Goal: Task Accomplishment & Management: Manage account settings

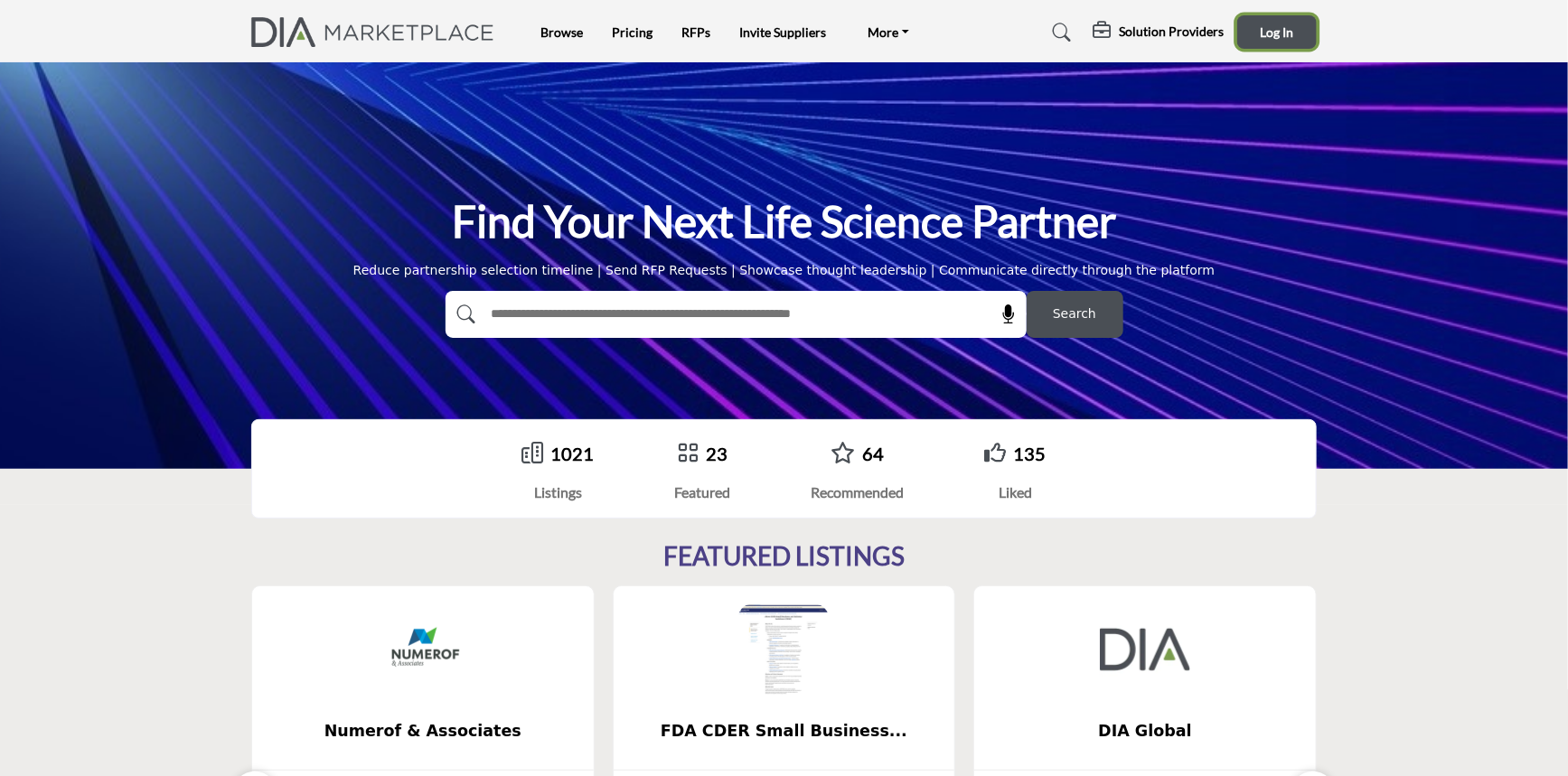
click at [1259, 30] on button "Log In" at bounding box center [1277, 32] width 79 height 33
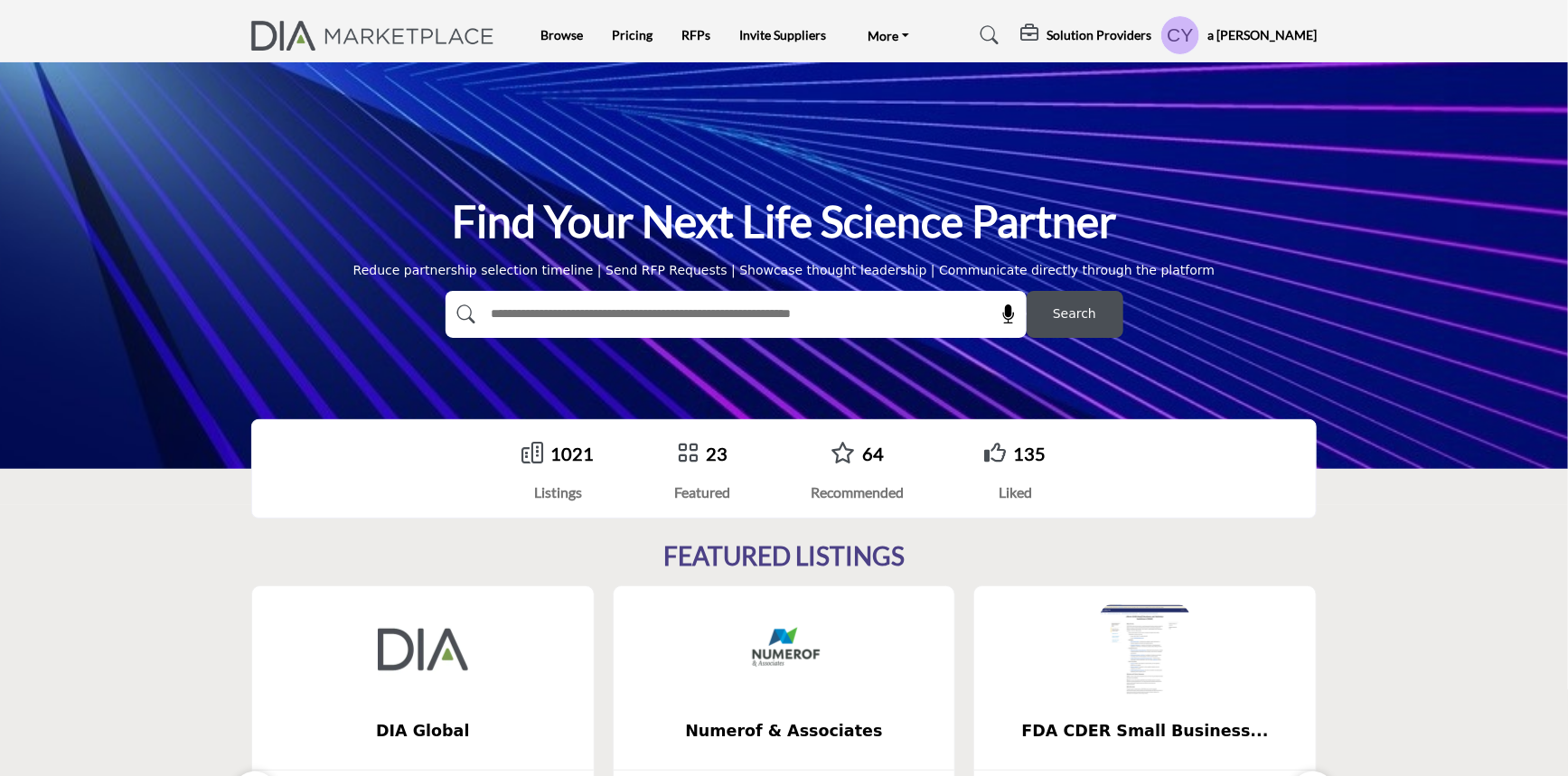
click at [312, 27] on img at bounding box center [377, 36] width 252 height 29
click at [567, 28] on link "Browse" at bounding box center [563, 34] width 42 height 16
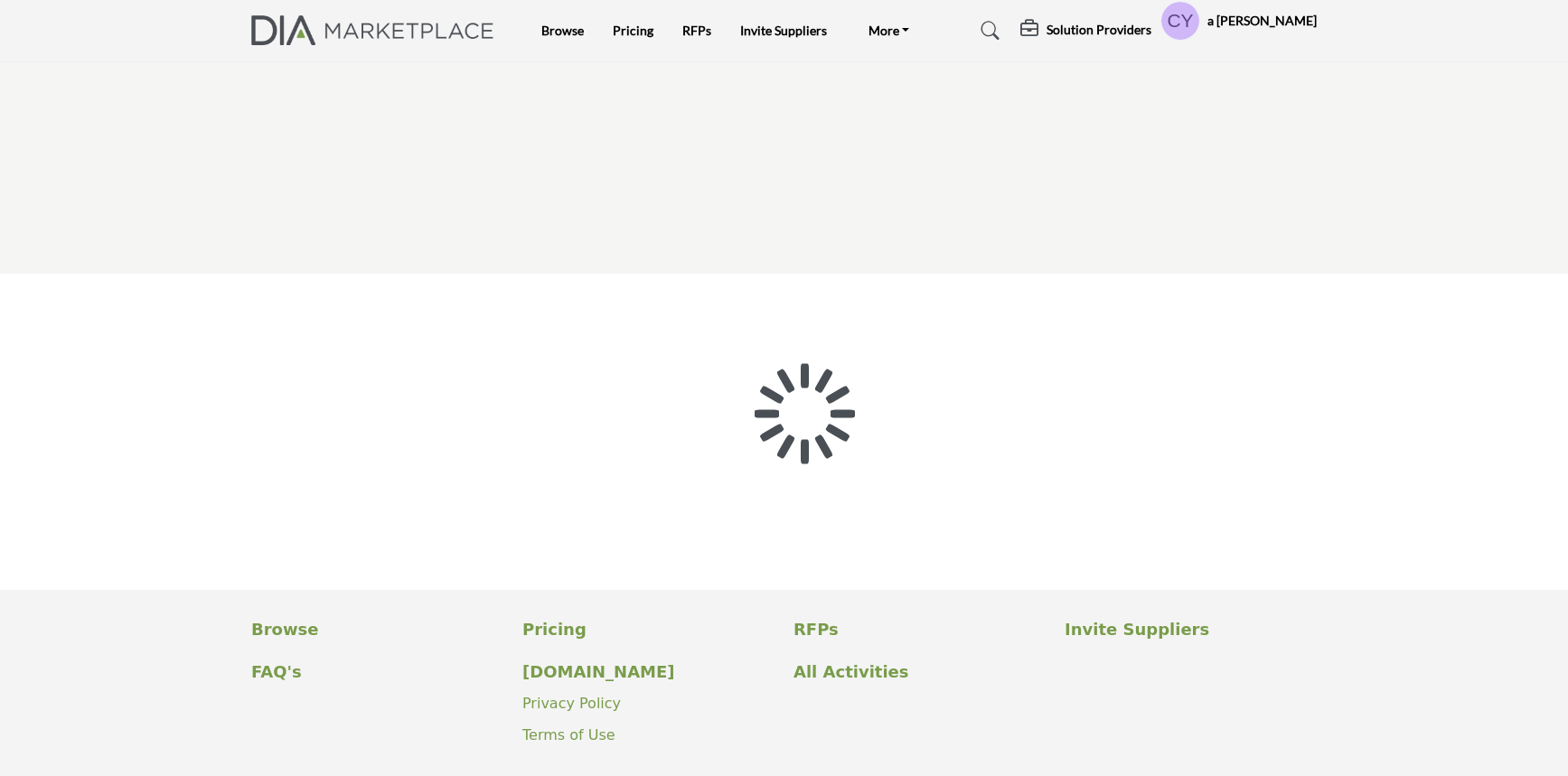
click at [0, 0] on div at bounding box center [0, 0] width 0 height 0
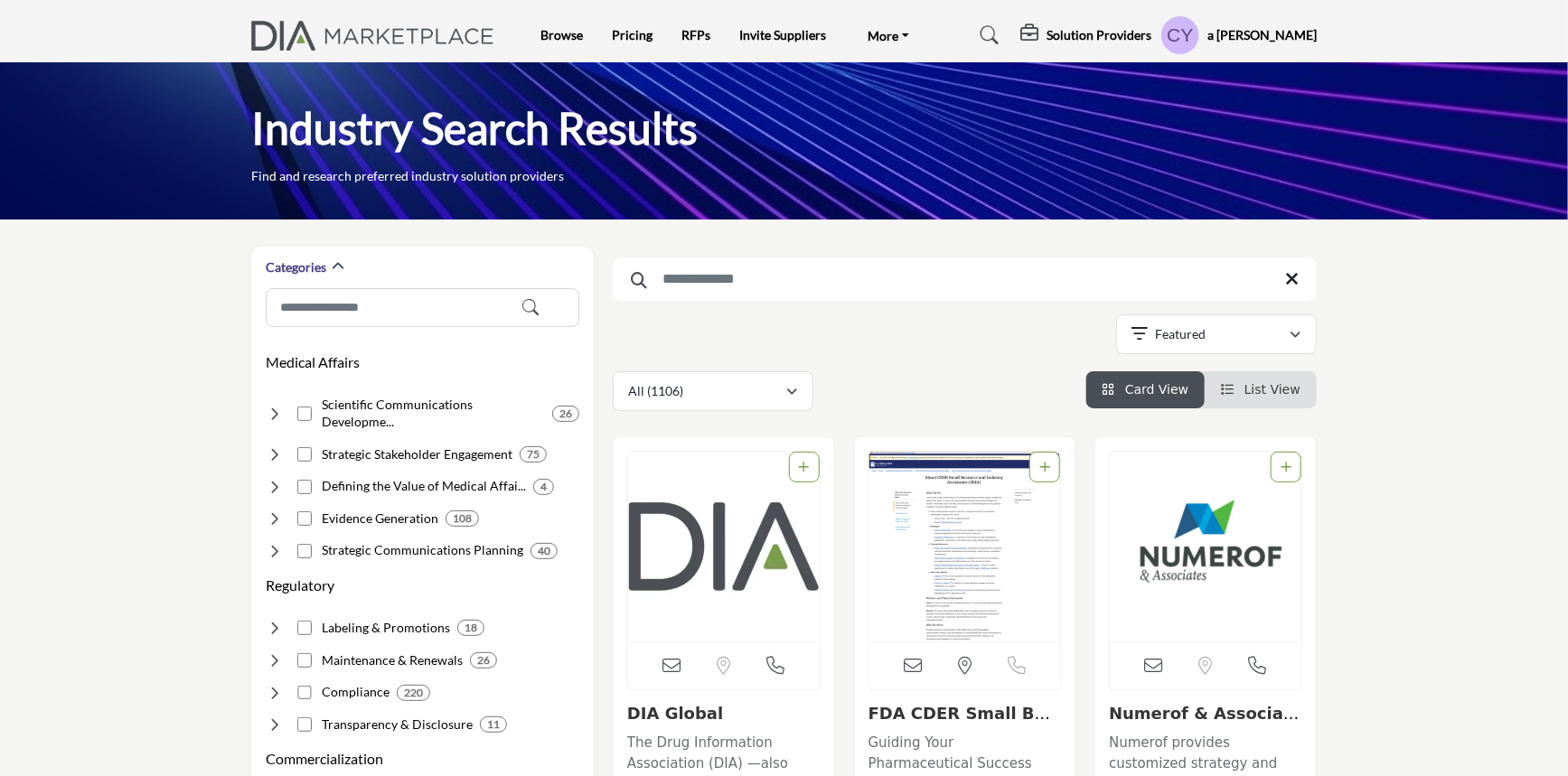
click at [1285, 41] on h5 "a [PERSON_NAME]" at bounding box center [1262, 35] width 110 height 18
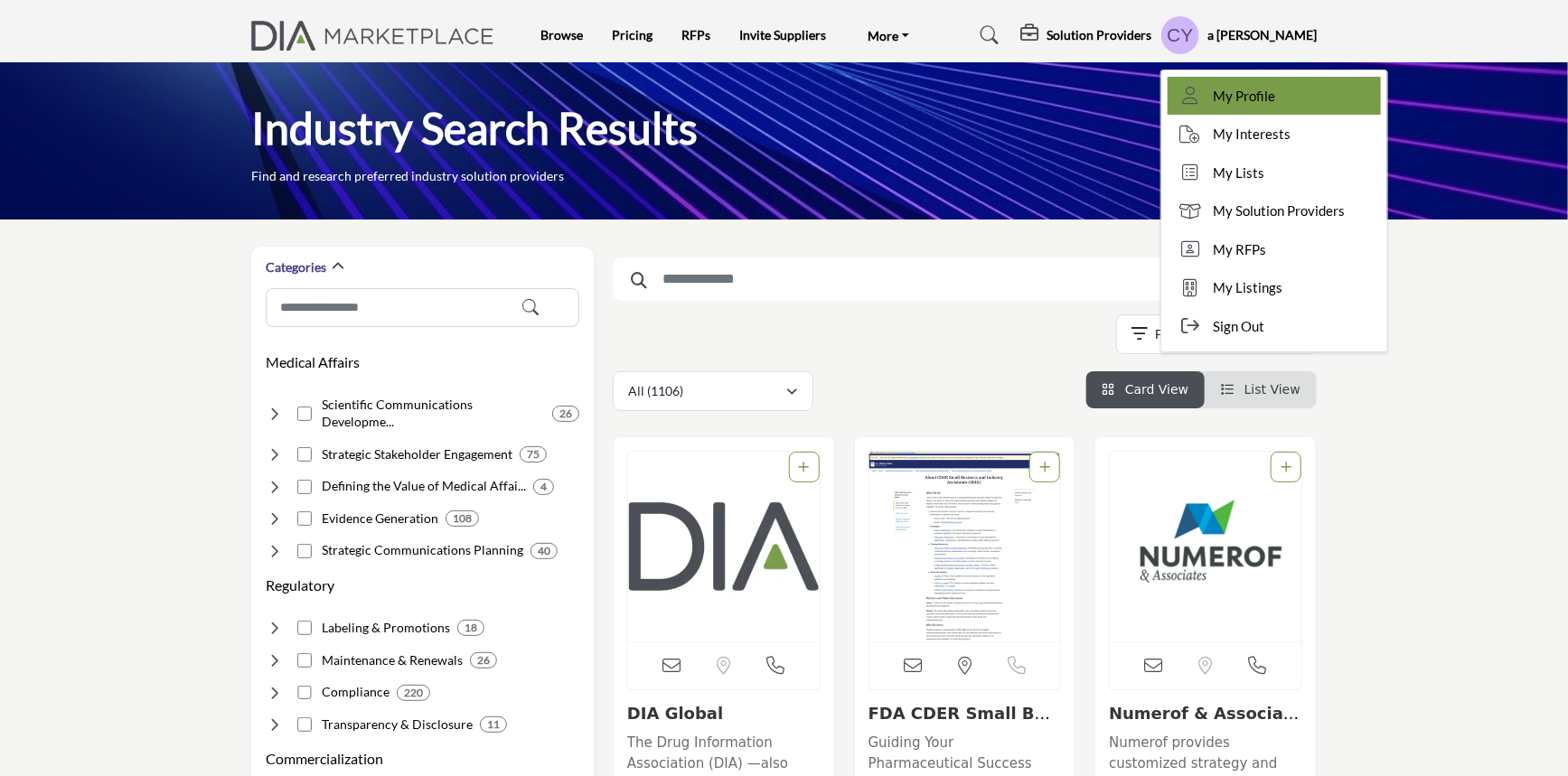
click at [1275, 101] on span "My Profile" at bounding box center [1244, 96] width 63 height 21
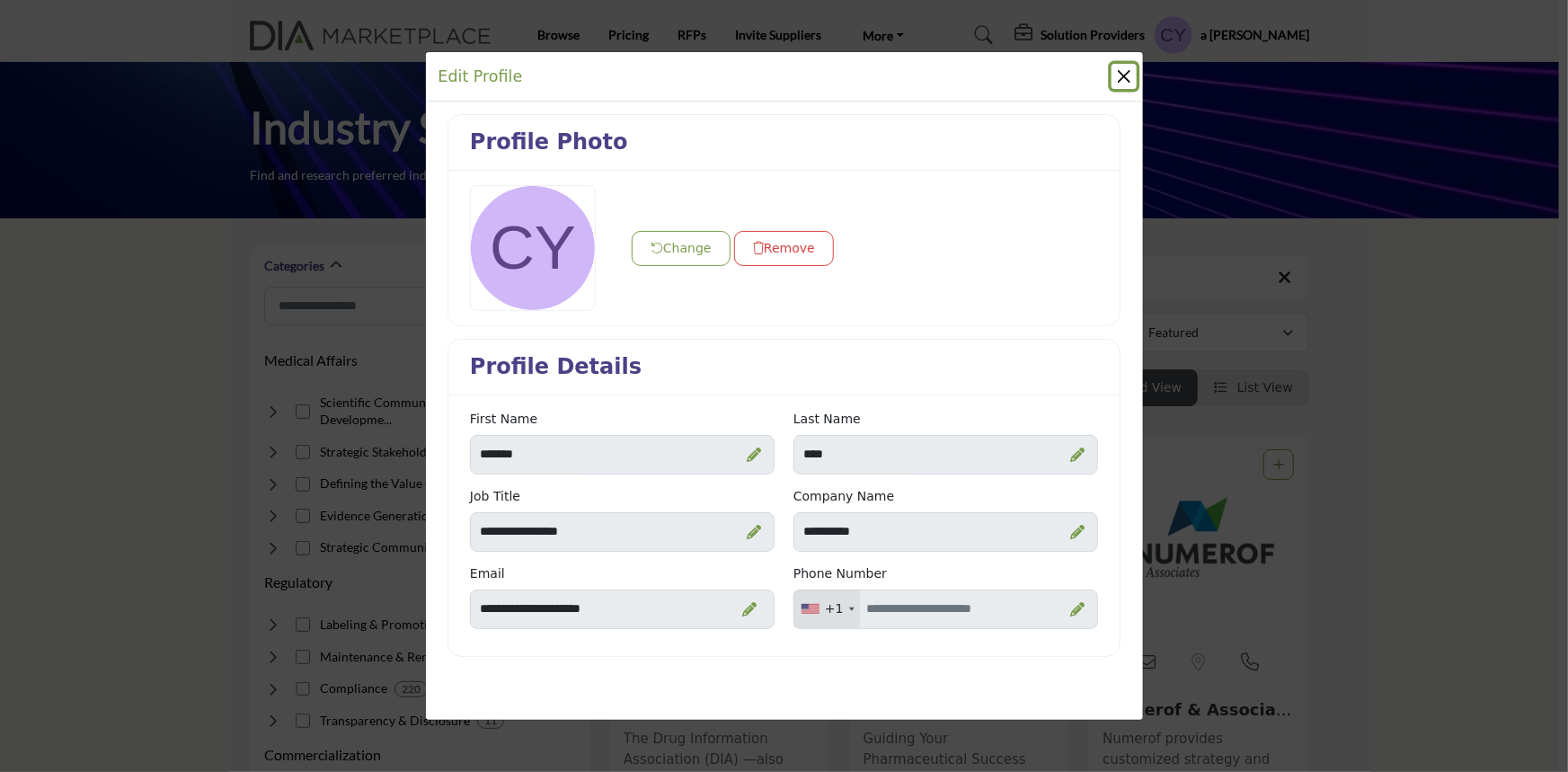
click at [1115, 75] on button "Close" at bounding box center [1123, 76] width 25 height 25
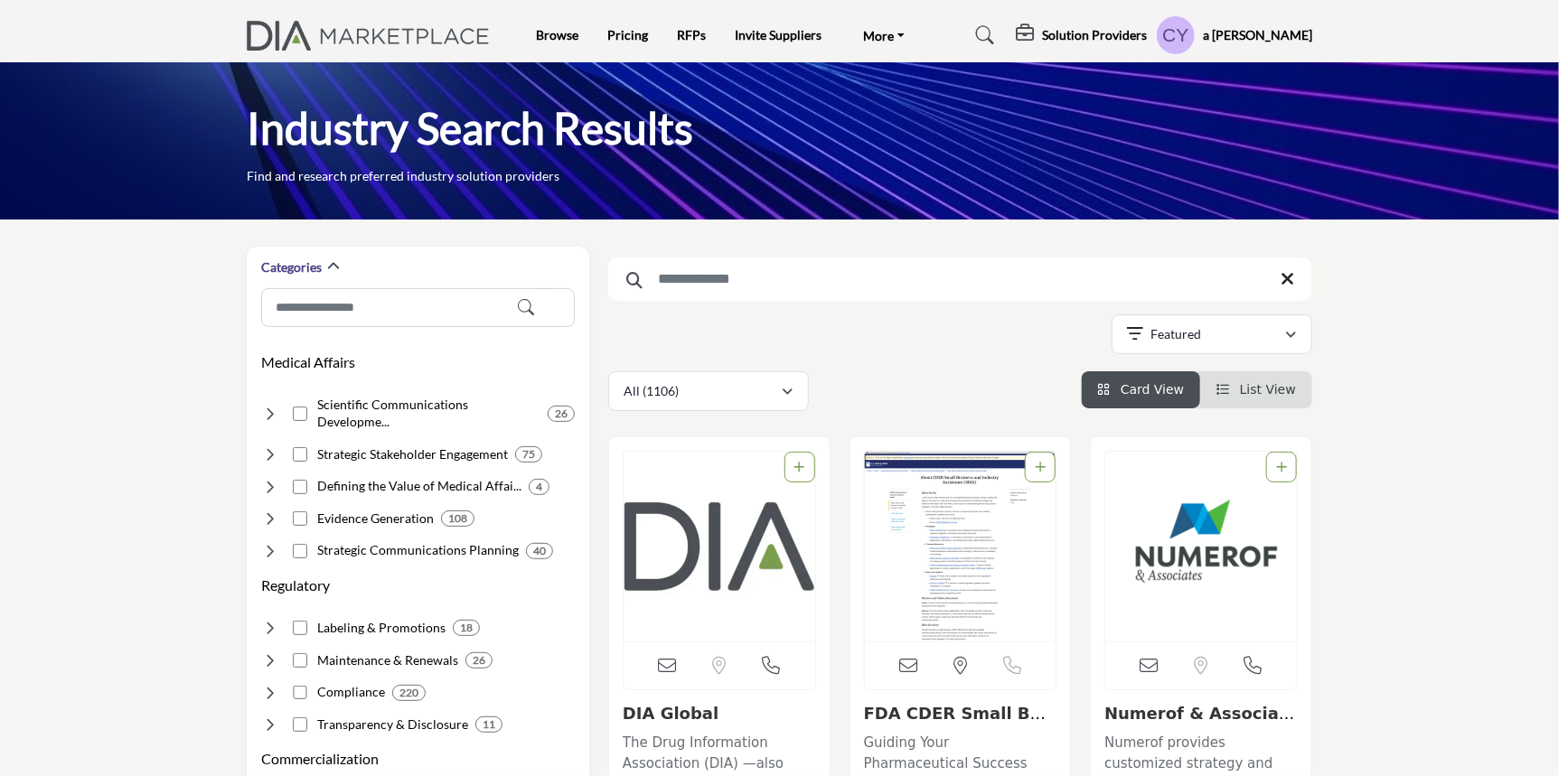
click at [1275, 44] on div "a Colleen Yang My Profile My Interests My Lists My Solution Providers My RFPs M…" at bounding box center [1235, 35] width 157 height 40
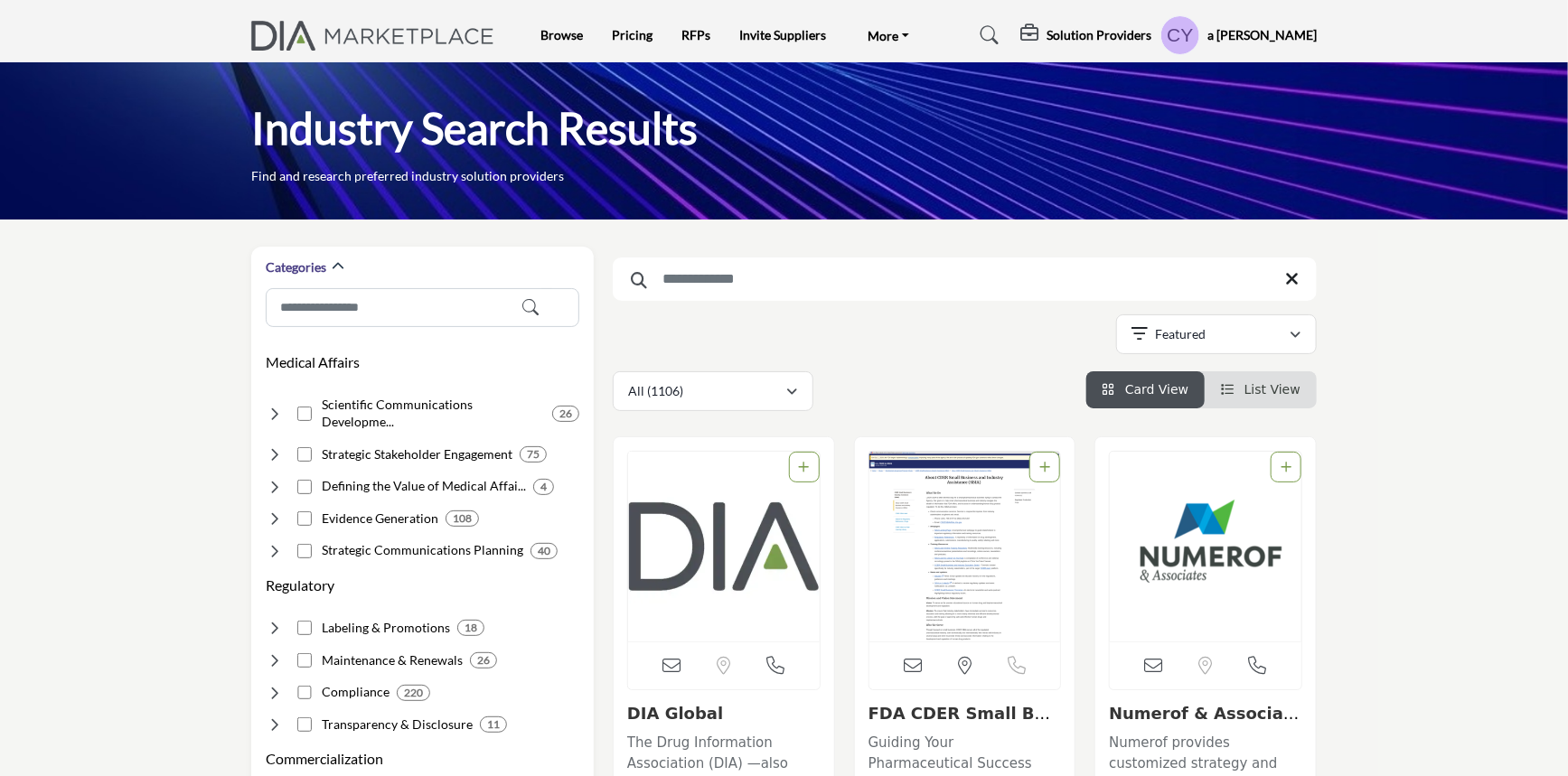
click at [1280, 32] on h5 "a [PERSON_NAME]" at bounding box center [1262, 35] width 110 height 18
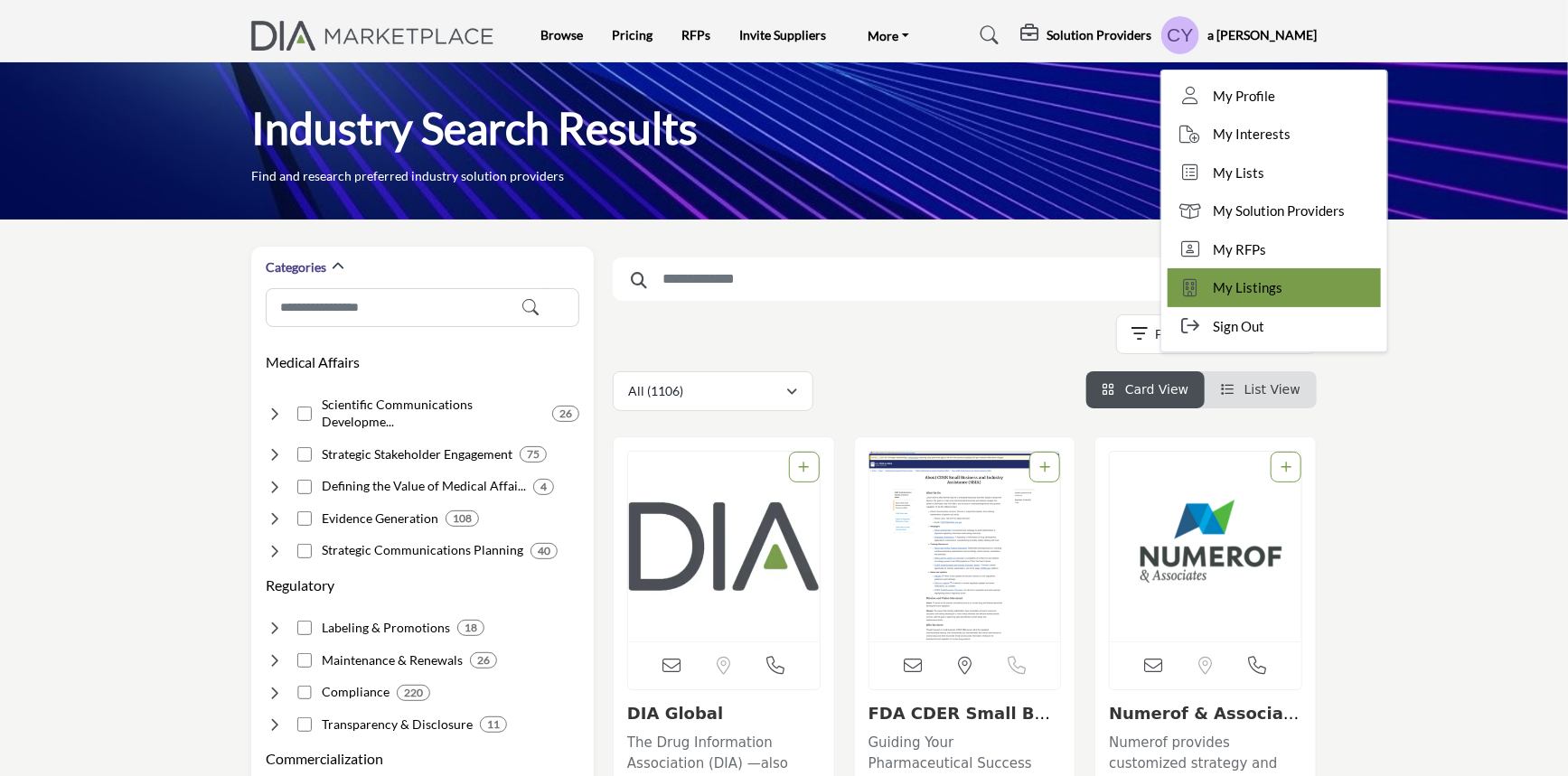
click at [1283, 287] on span "My Listings" at bounding box center [1248, 287] width 70 height 21
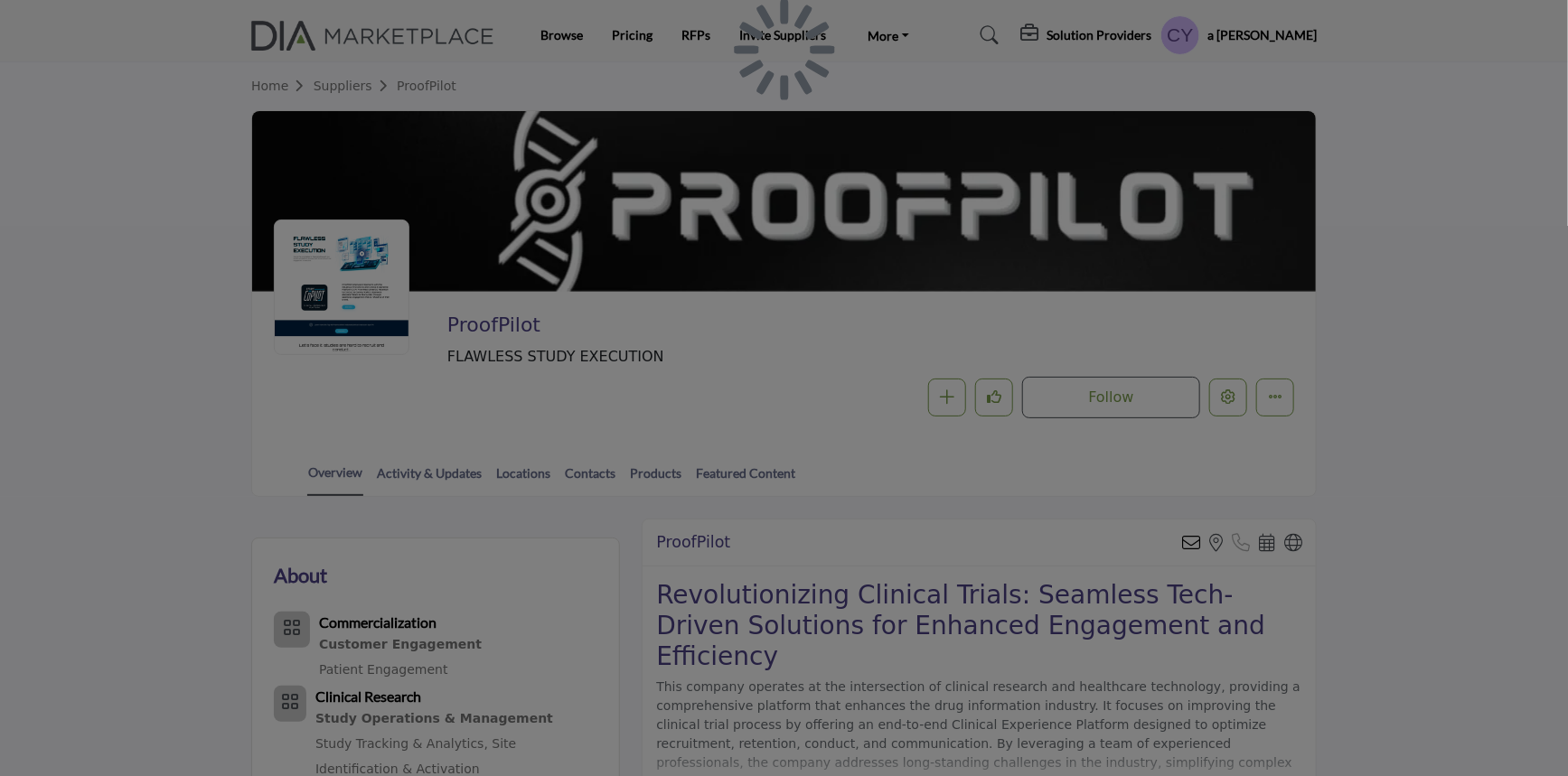
scroll to position [246, 0]
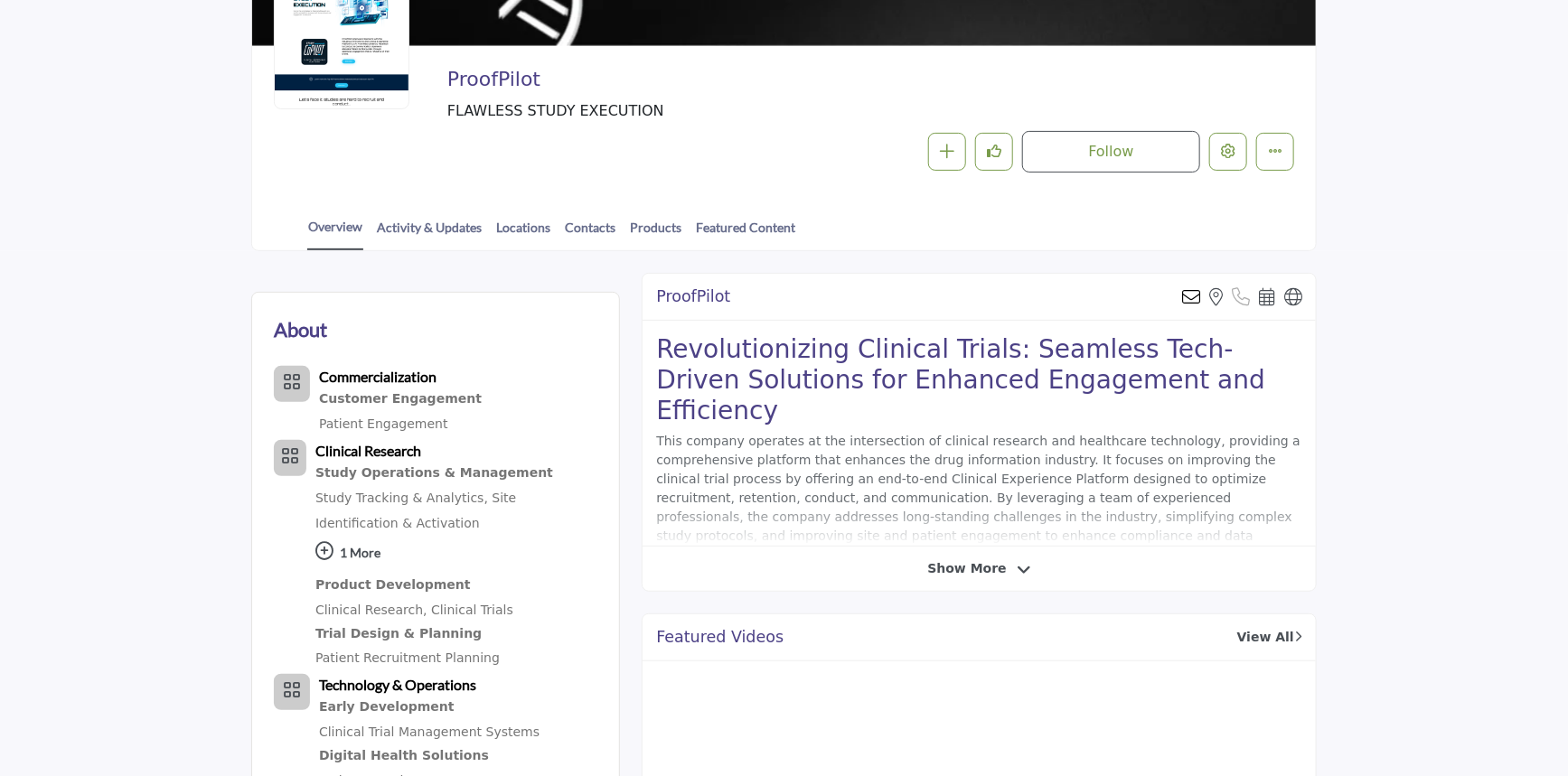
click at [1049, 334] on h2 "Revolutionizing Clinical Trials: Seamless Tech-Driven Solutions for Enhanced En…" at bounding box center [980, 379] width 646 height 91
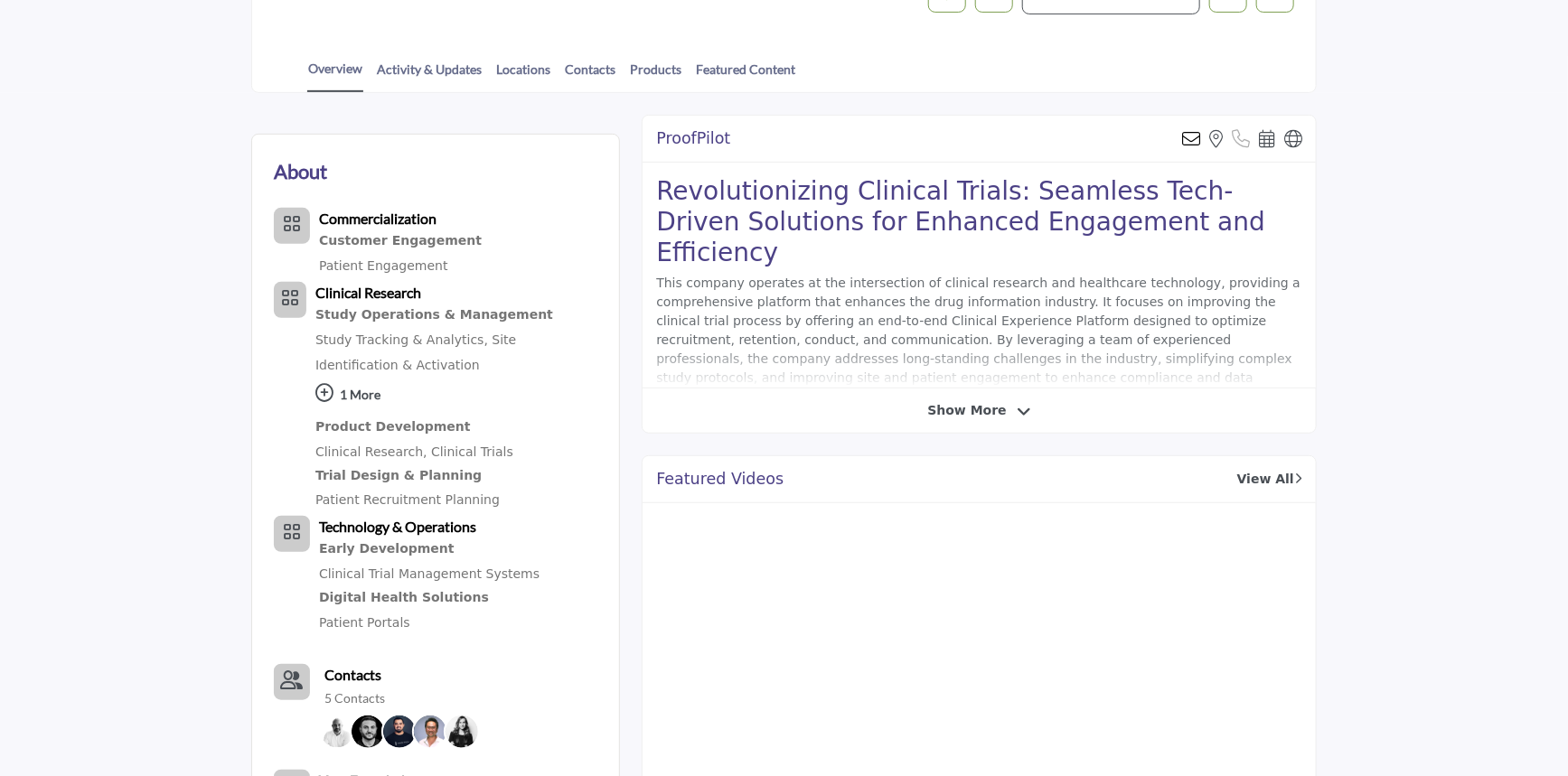
scroll to position [81, 0]
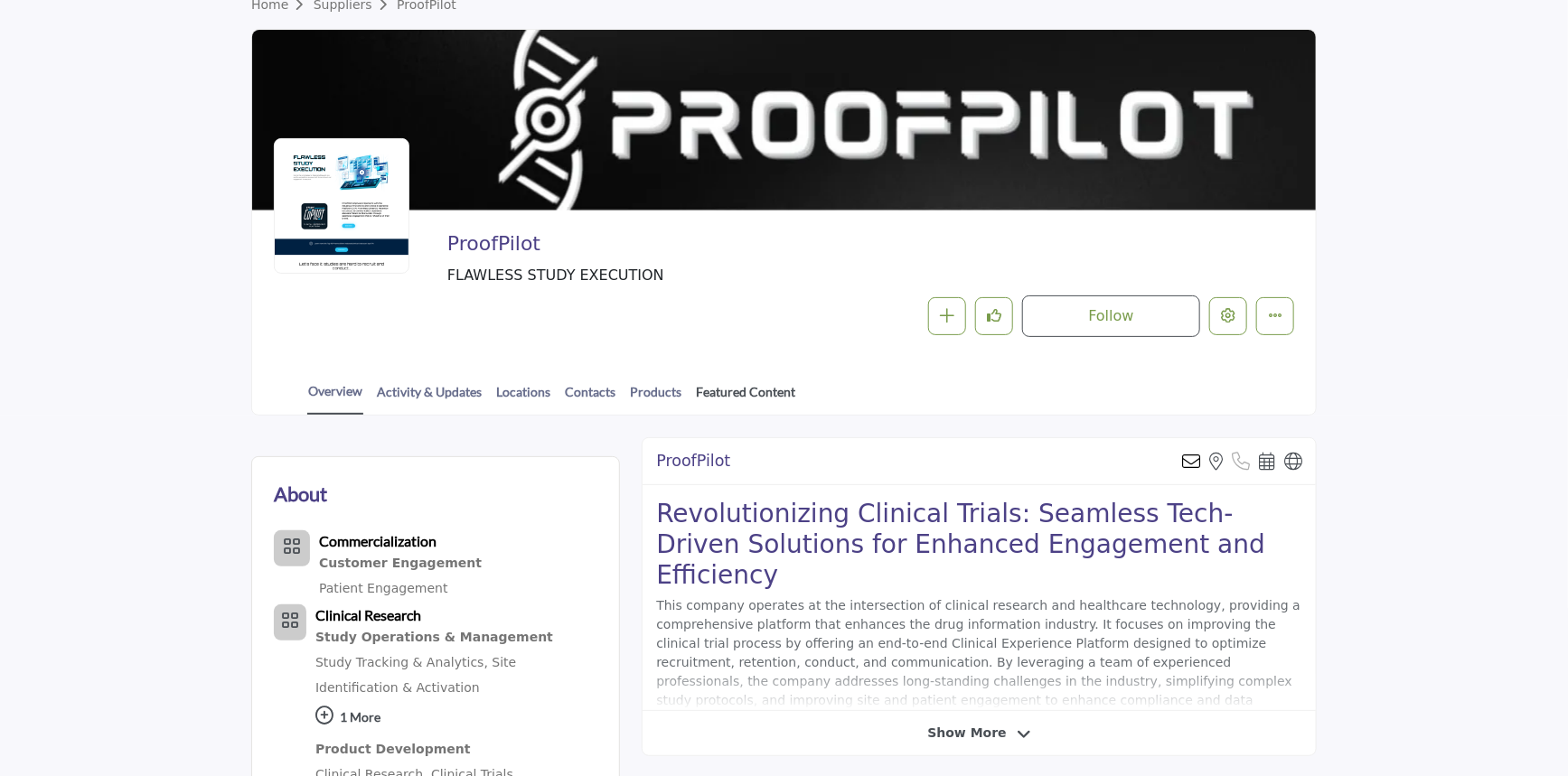
click at [703, 392] on link "Featured Content" at bounding box center [746, 398] width 101 height 31
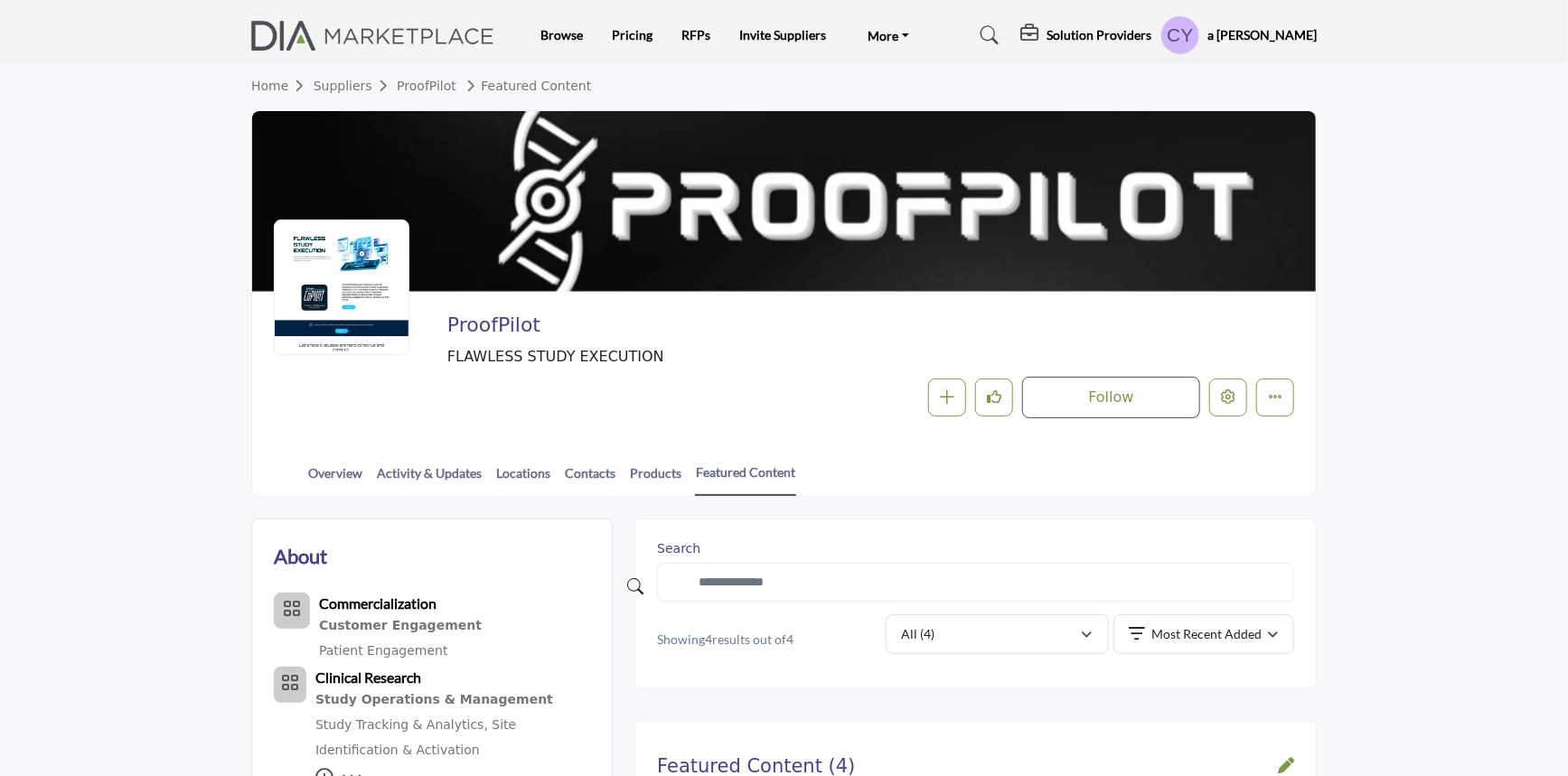
scroll to position [246, 0]
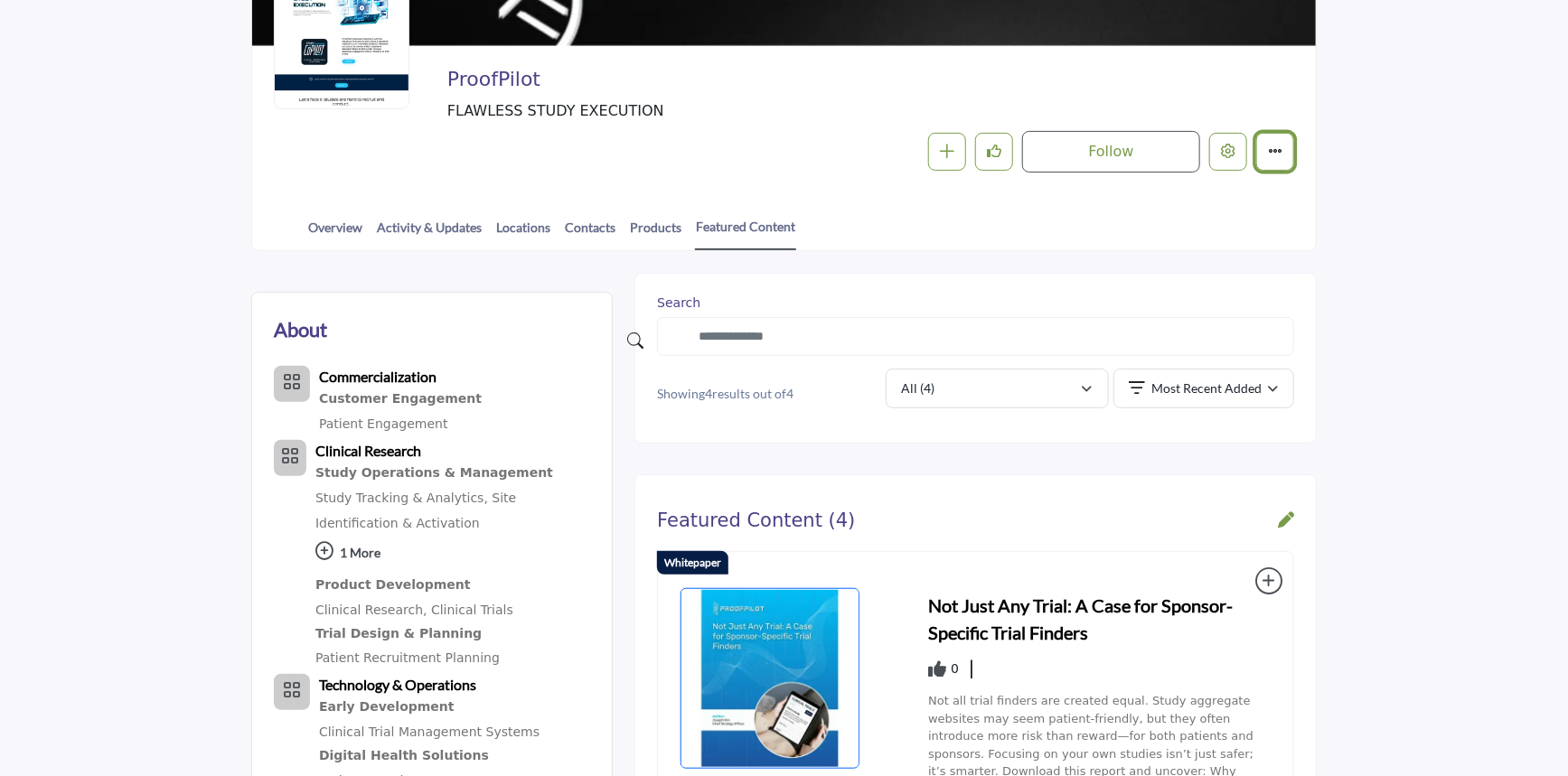
click at [1269, 147] on icon "More details" at bounding box center [1275, 151] width 15 height 15
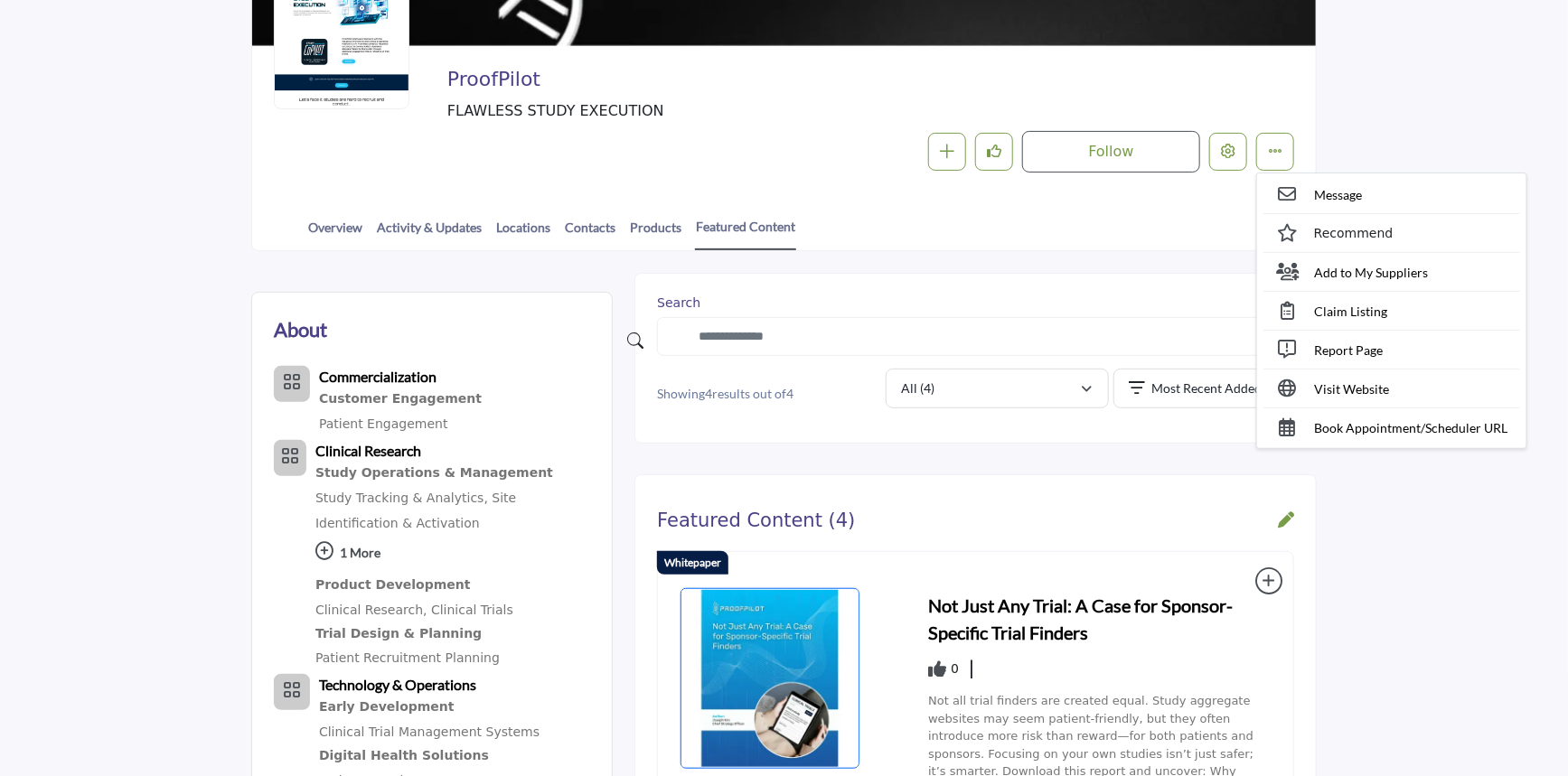
click at [1394, 126] on section "Home Suppliers ProofPilot Featured Content ProofPilot FLAWLESS STUDY EXECUTION …" at bounding box center [784, 34] width 1568 height 434
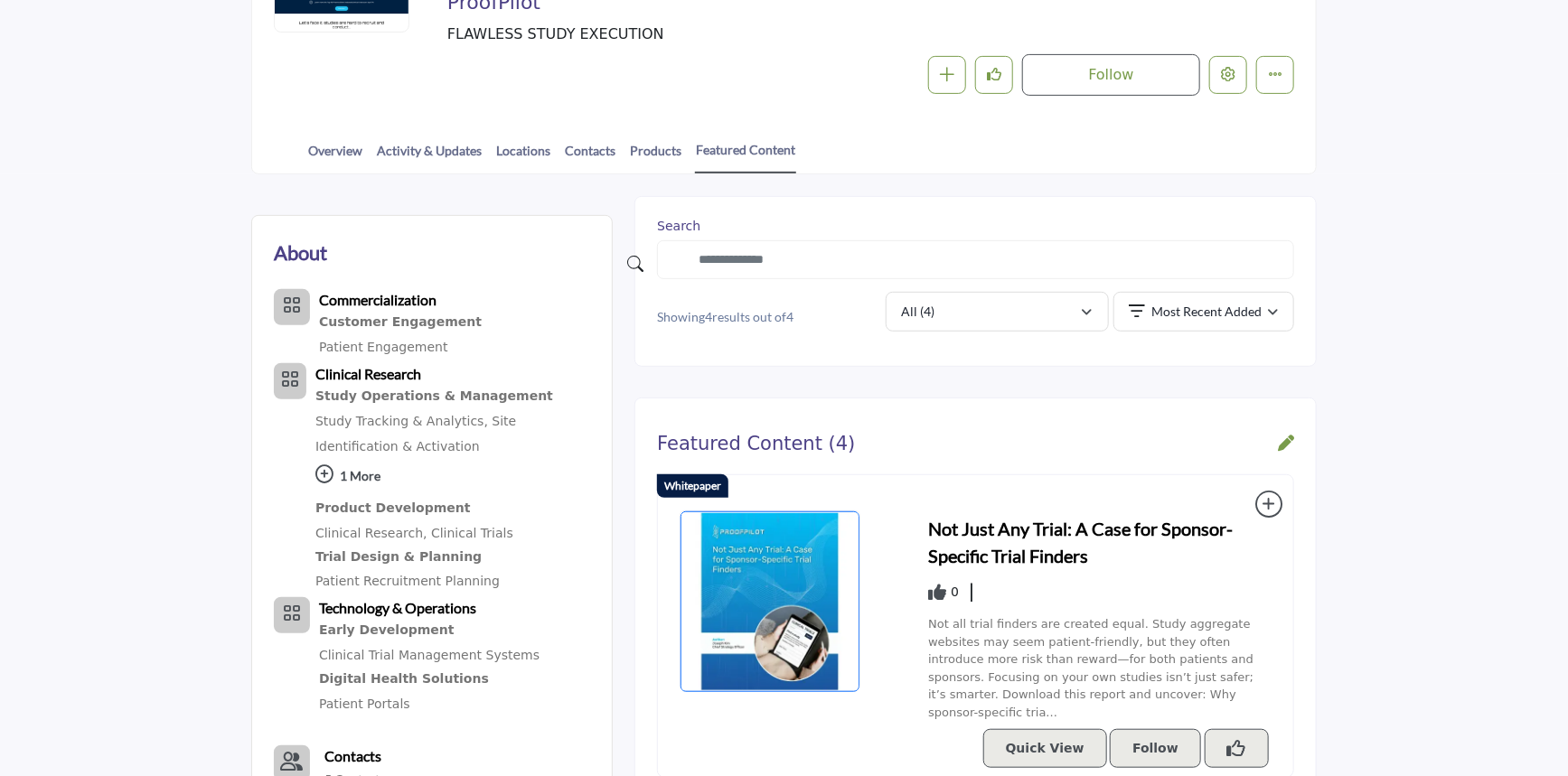
scroll to position [315, 0]
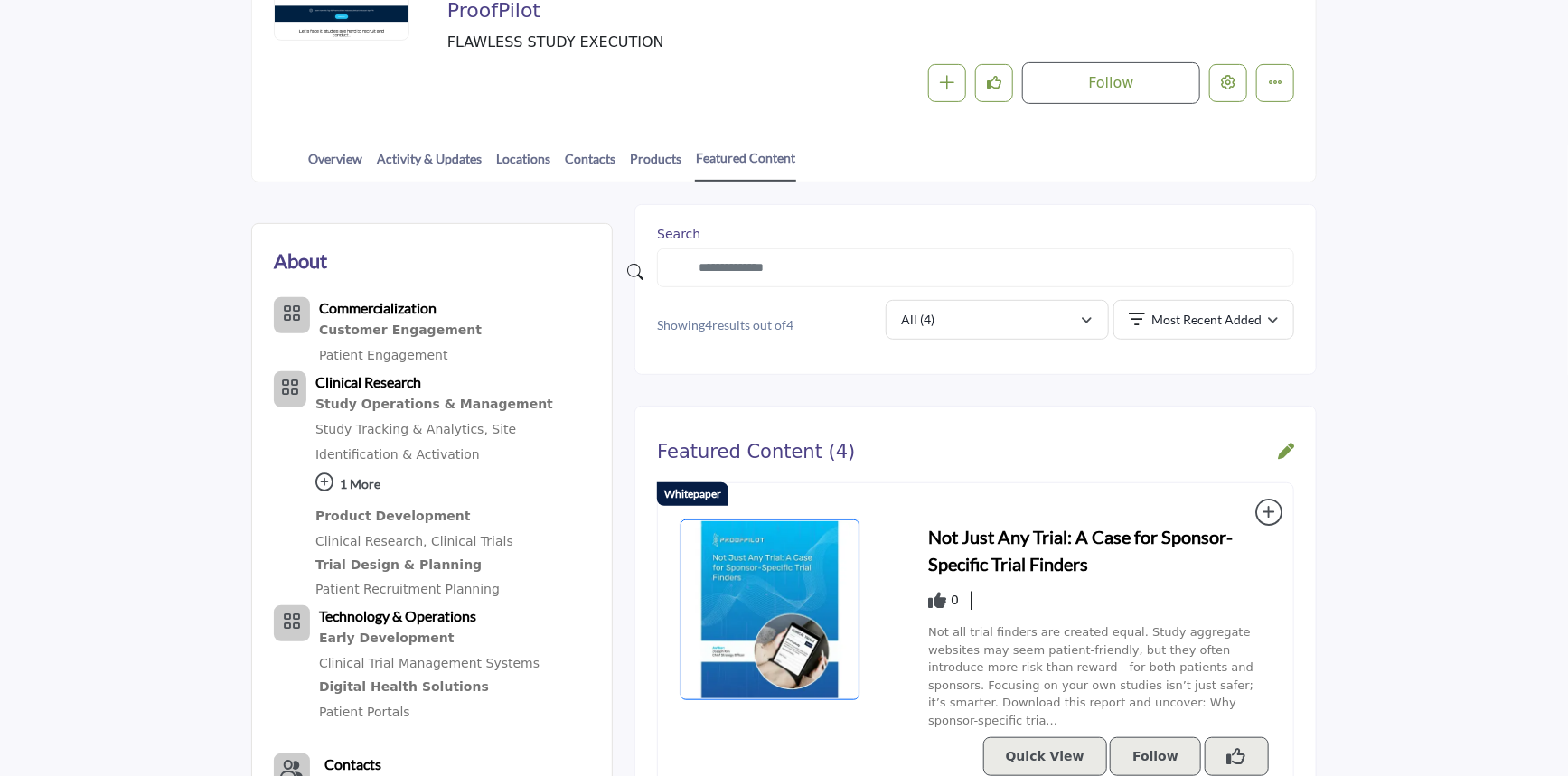
click at [1290, 456] on icon at bounding box center [1286, 451] width 17 height 17
click at [1283, 448] on icon at bounding box center [1286, 451] width 17 height 17
click at [1283, 75] on button "More details" at bounding box center [1275, 83] width 38 height 38
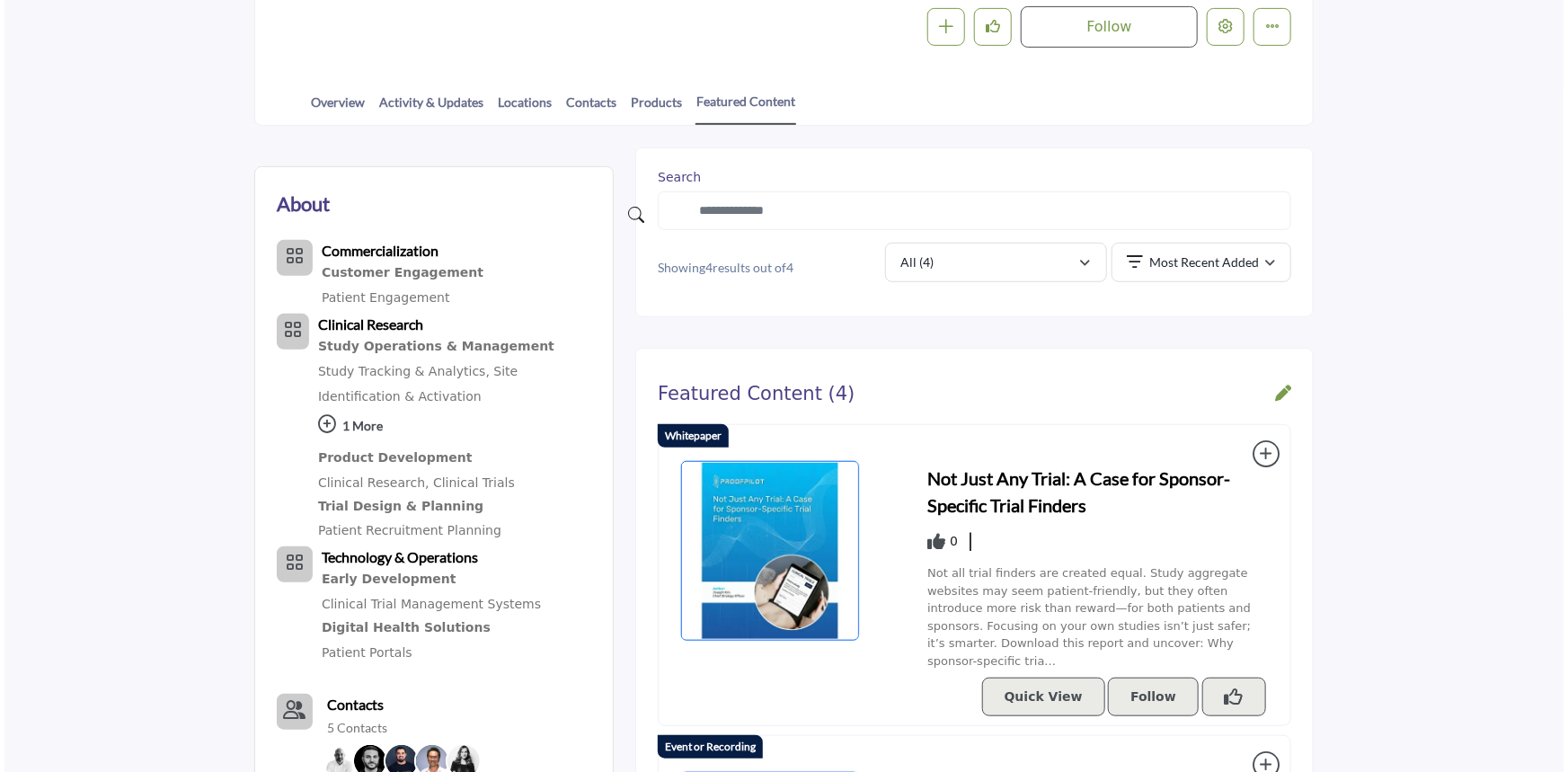
scroll to position [149, 0]
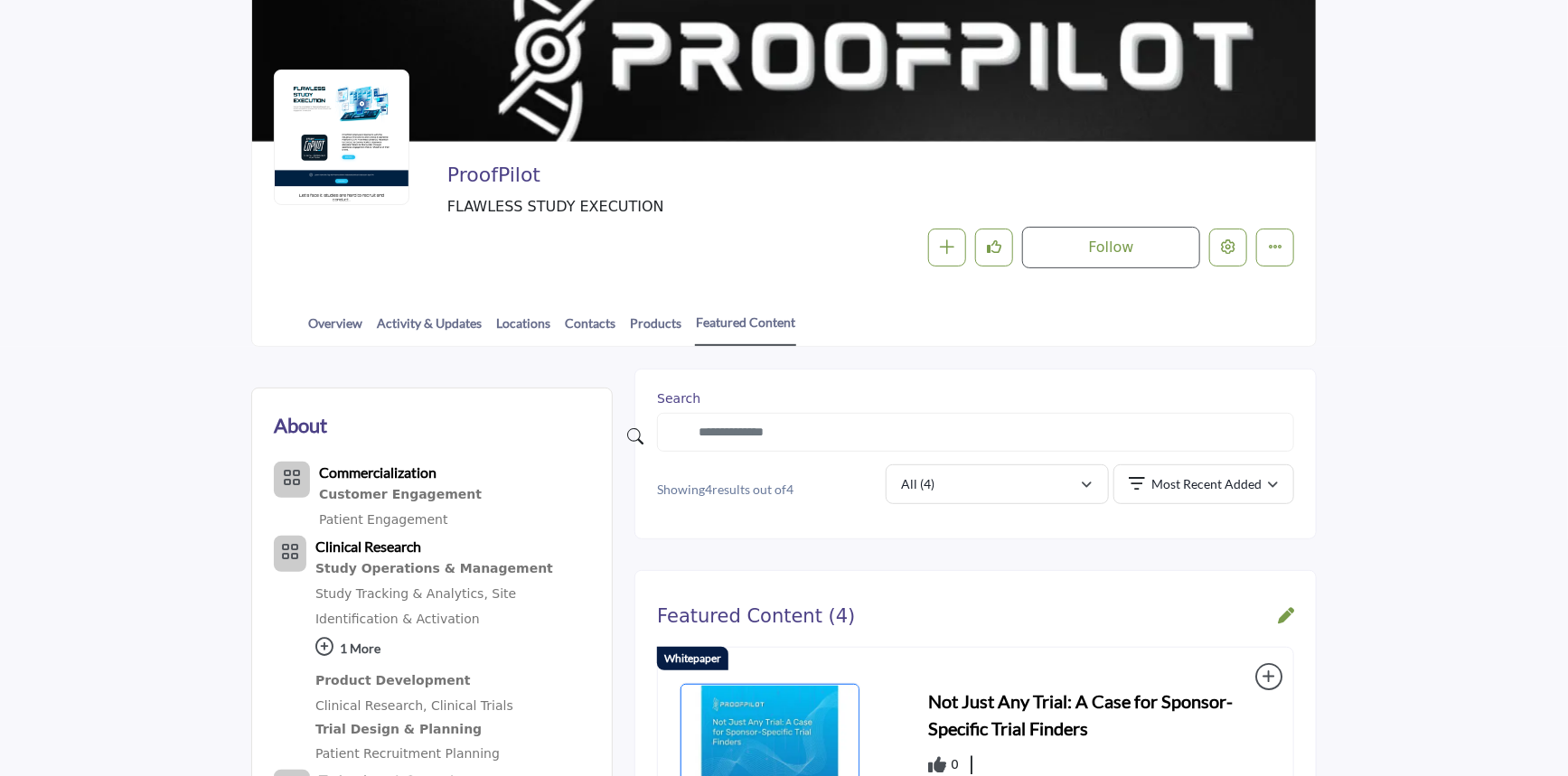
click at [1283, 609] on icon at bounding box center [1286, 616] width 17 height 17
click at [1267, 236] on button "More details" at bounding box center [1275, 247] width 38 height 38
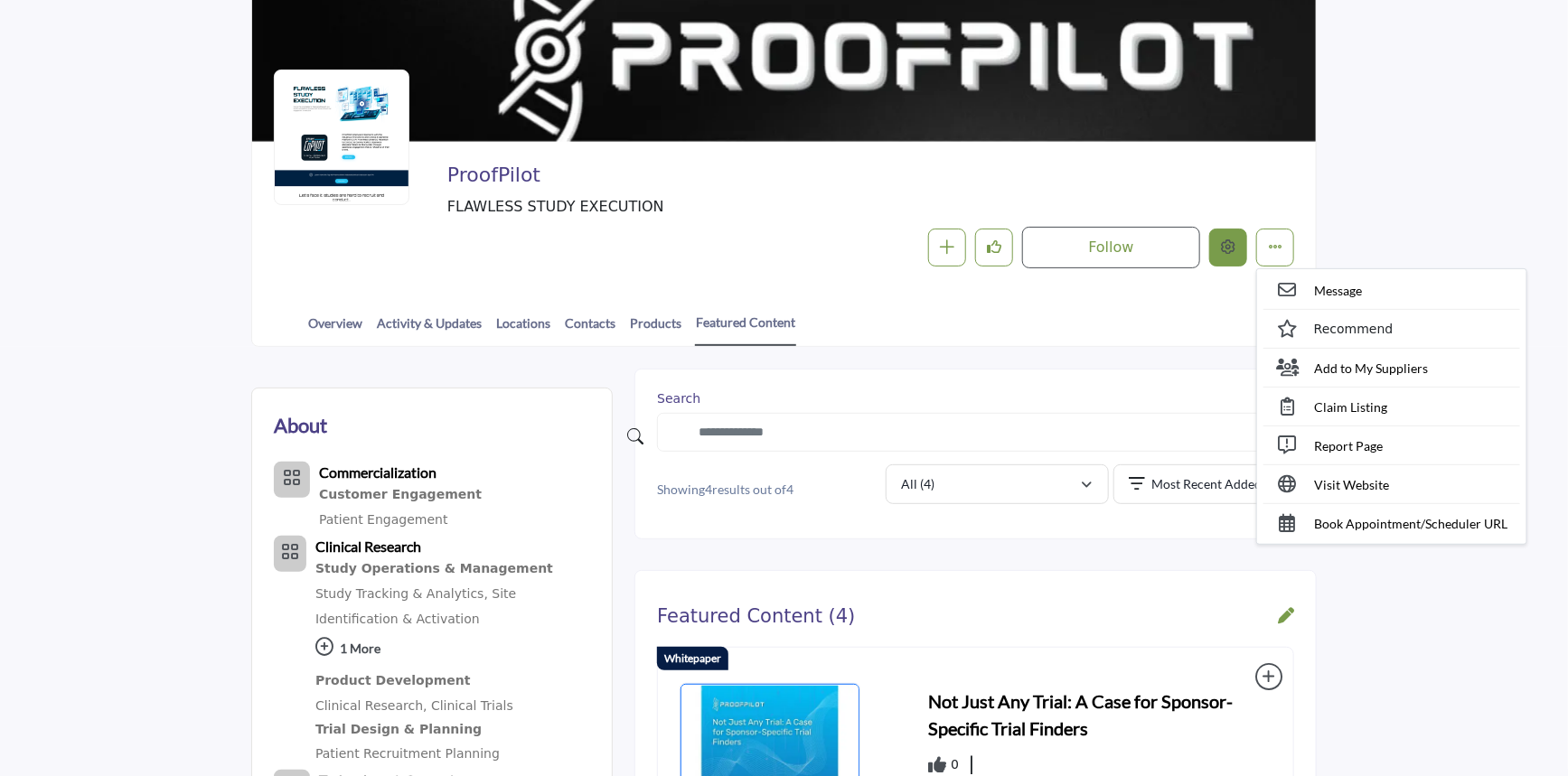
click at [1223, 243] on icon "Edit company" at bounding box center [1228, 247] width 15 height 15
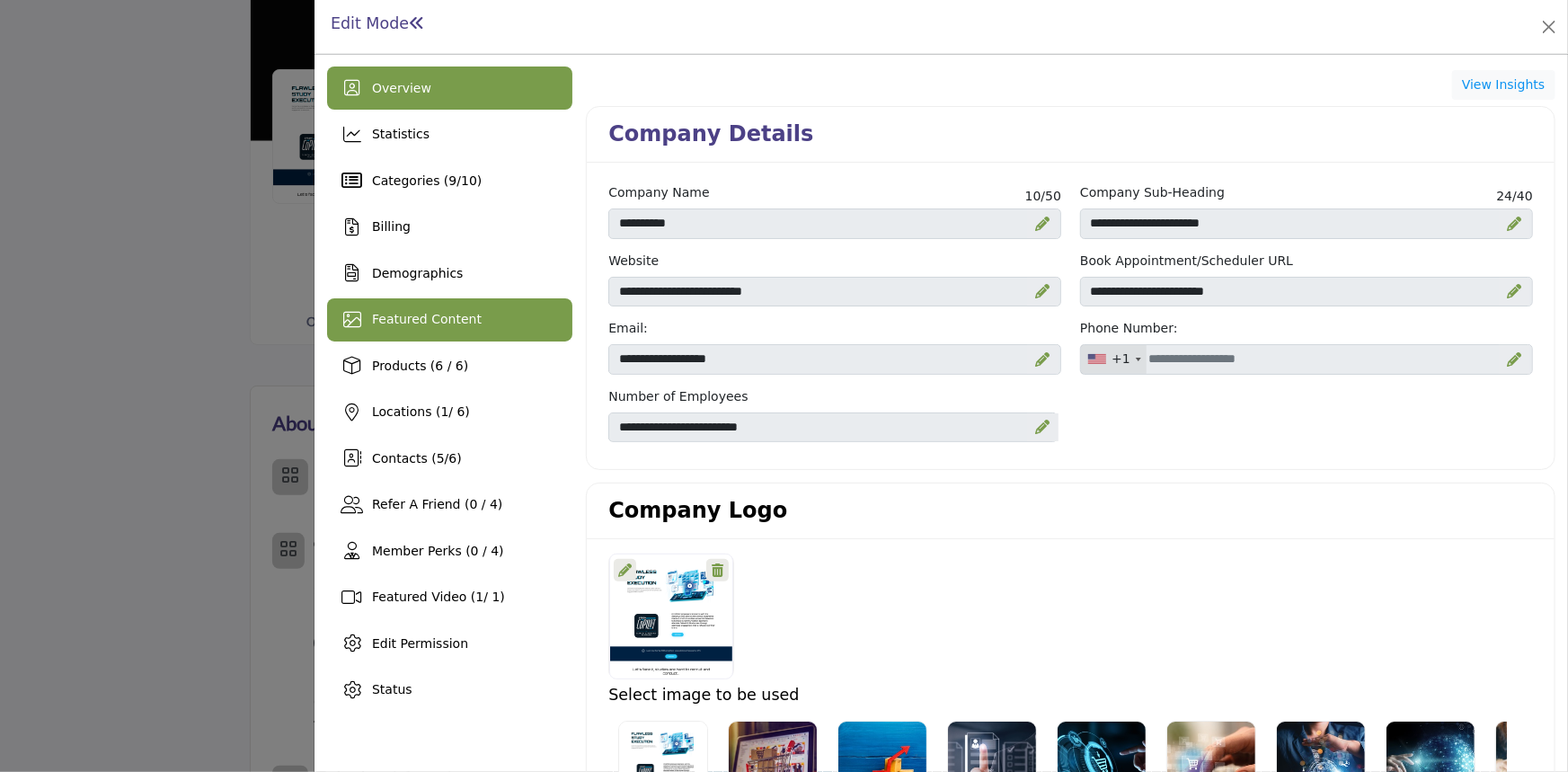
click at [479, 302] on div "Featured Content" at bounding box center [449, 320] width 245 height 43
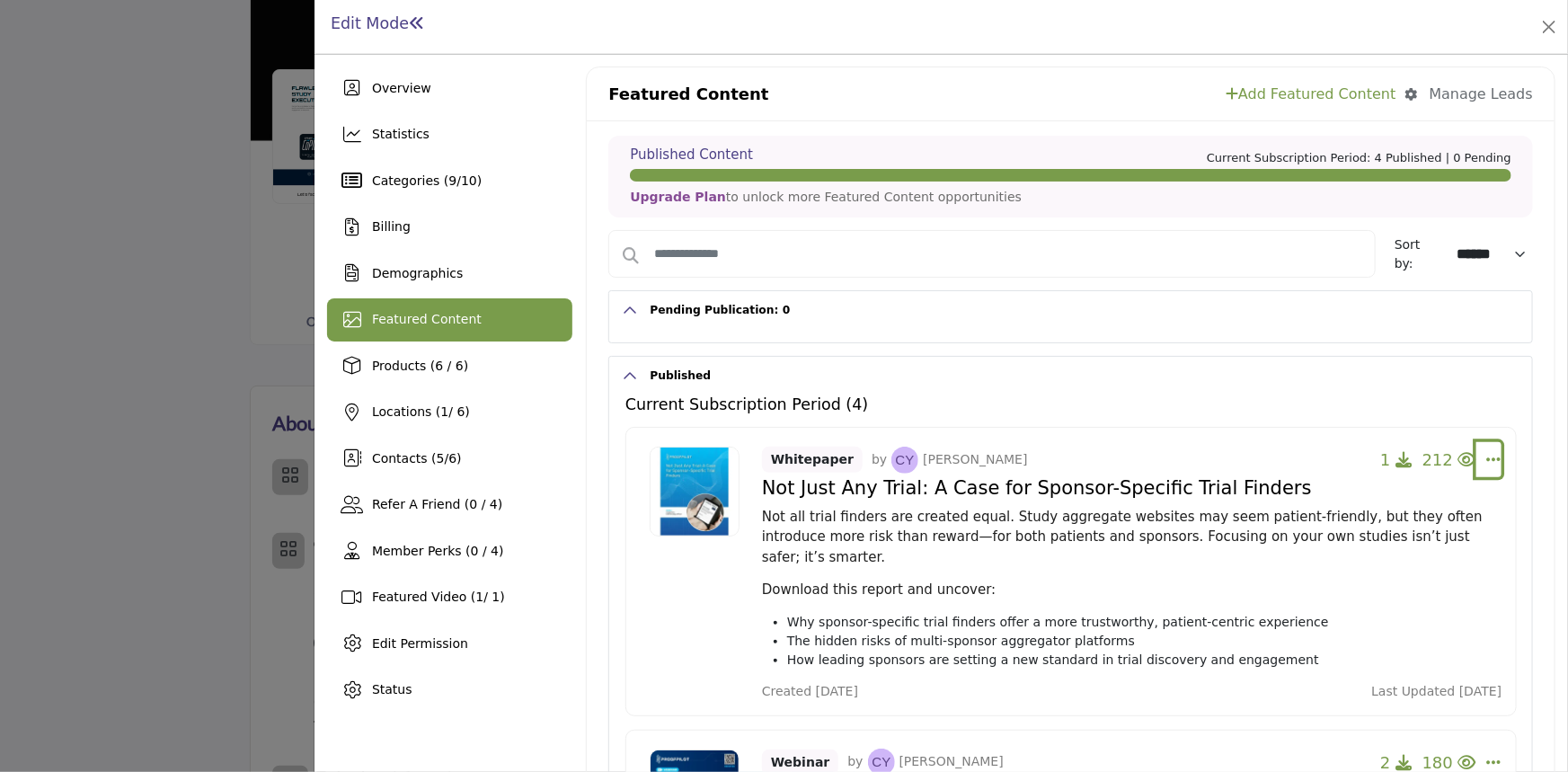
click at [1487, 451] on icon "Select Dropdown Options" at bounding box center [1494, 460] width 15 height 16
drag, startPoint x: 1539, startPoint y: 315, endPoint x: 1535, endPoint y: 328, distance: 13.6
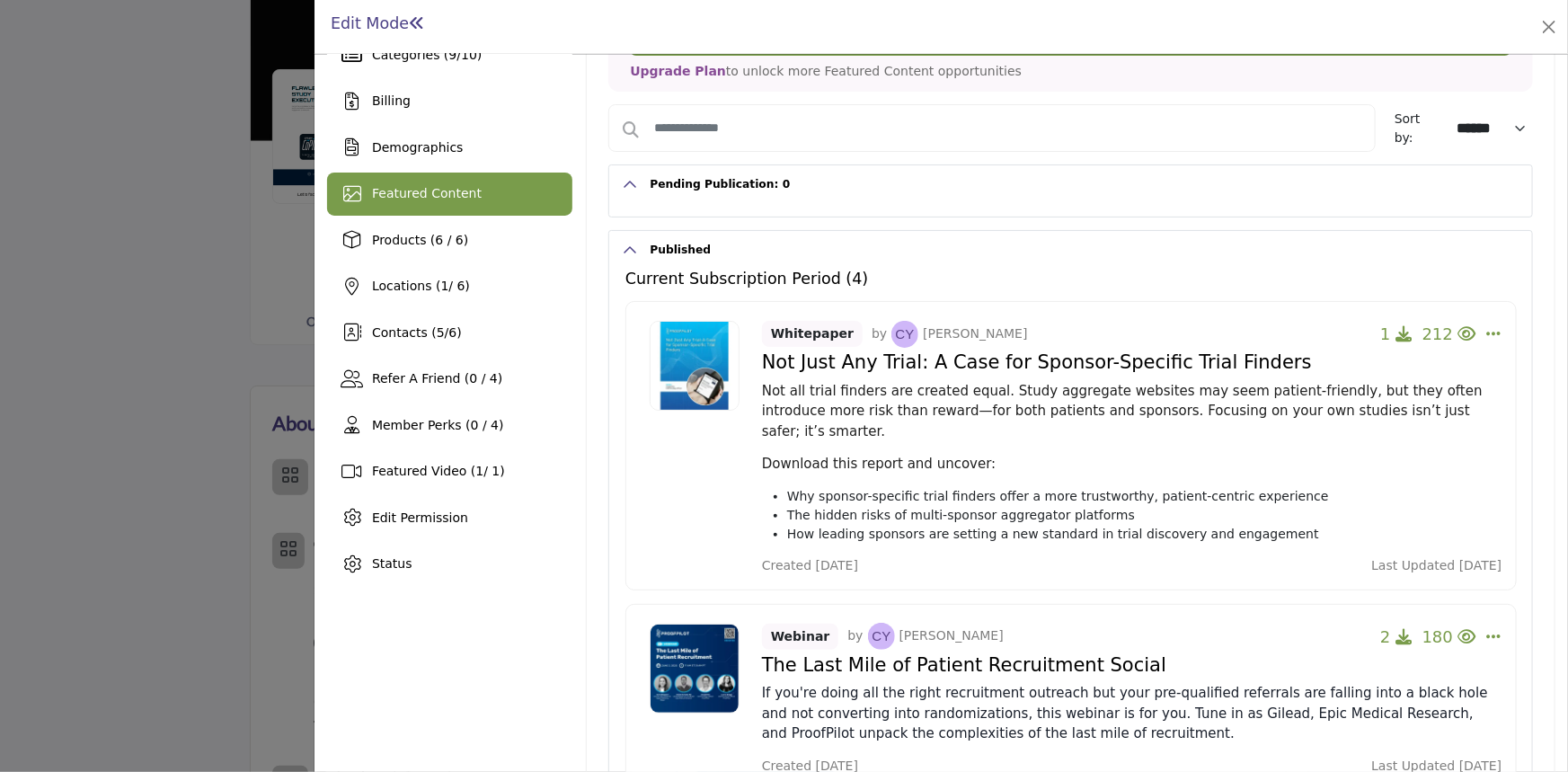
scroll to position [122, 0]
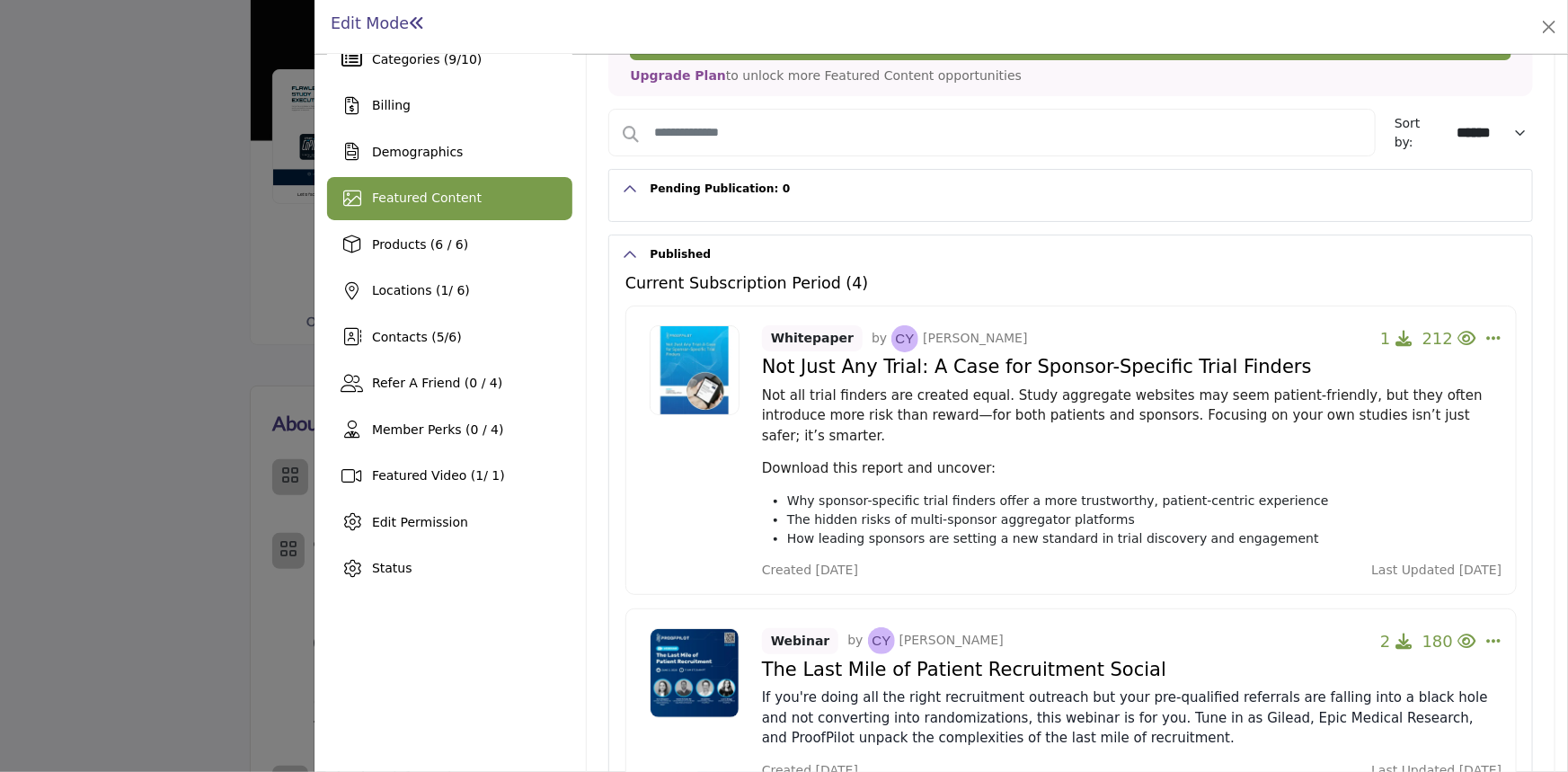
click at [1536, 278] on div "Published Content Current Subscription Period: 4 Published | 0 Pending Upgrade …" at bounding box center [1070, 769] width 968 height 1539
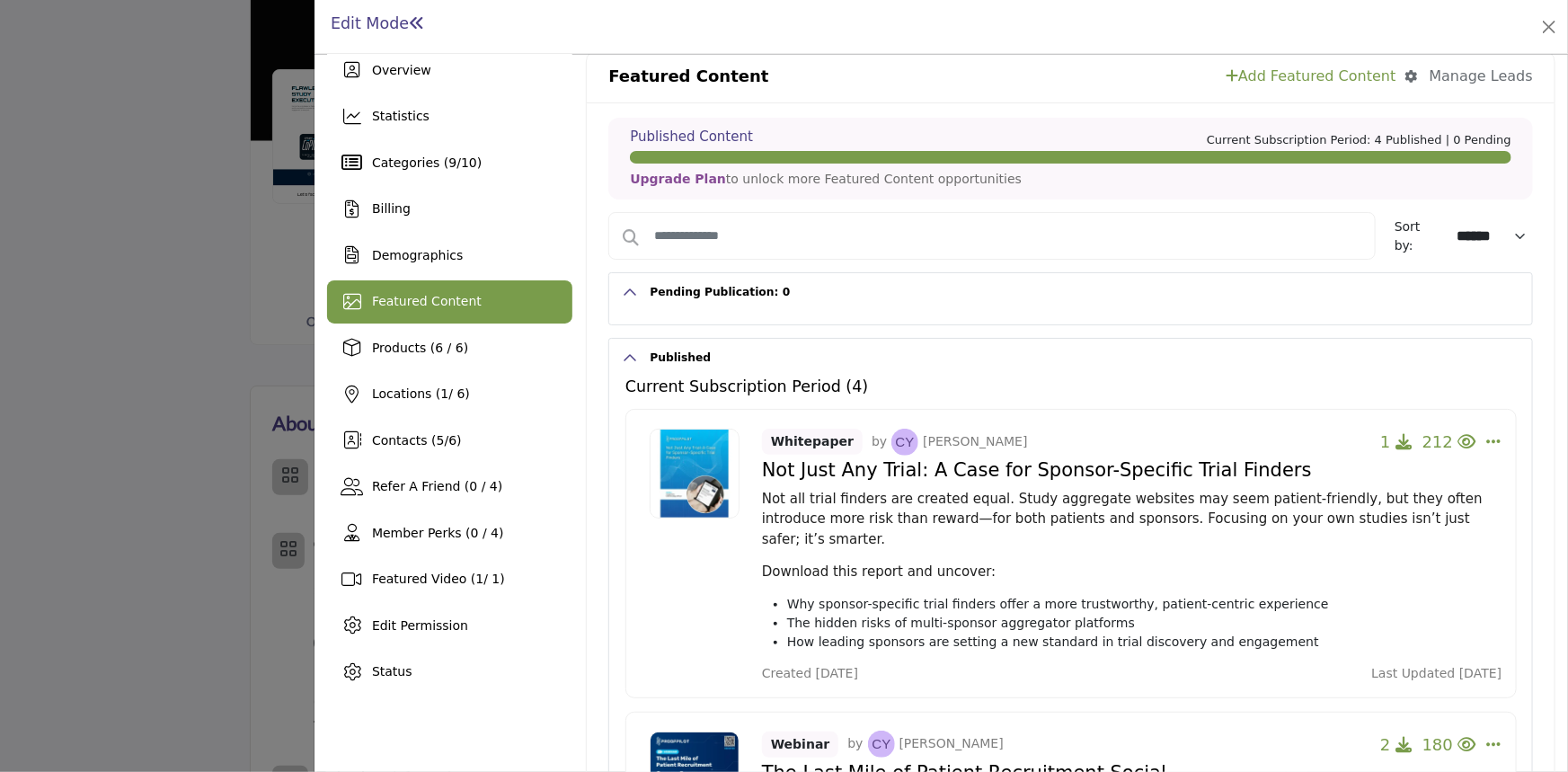
scroll to position [0, 0]
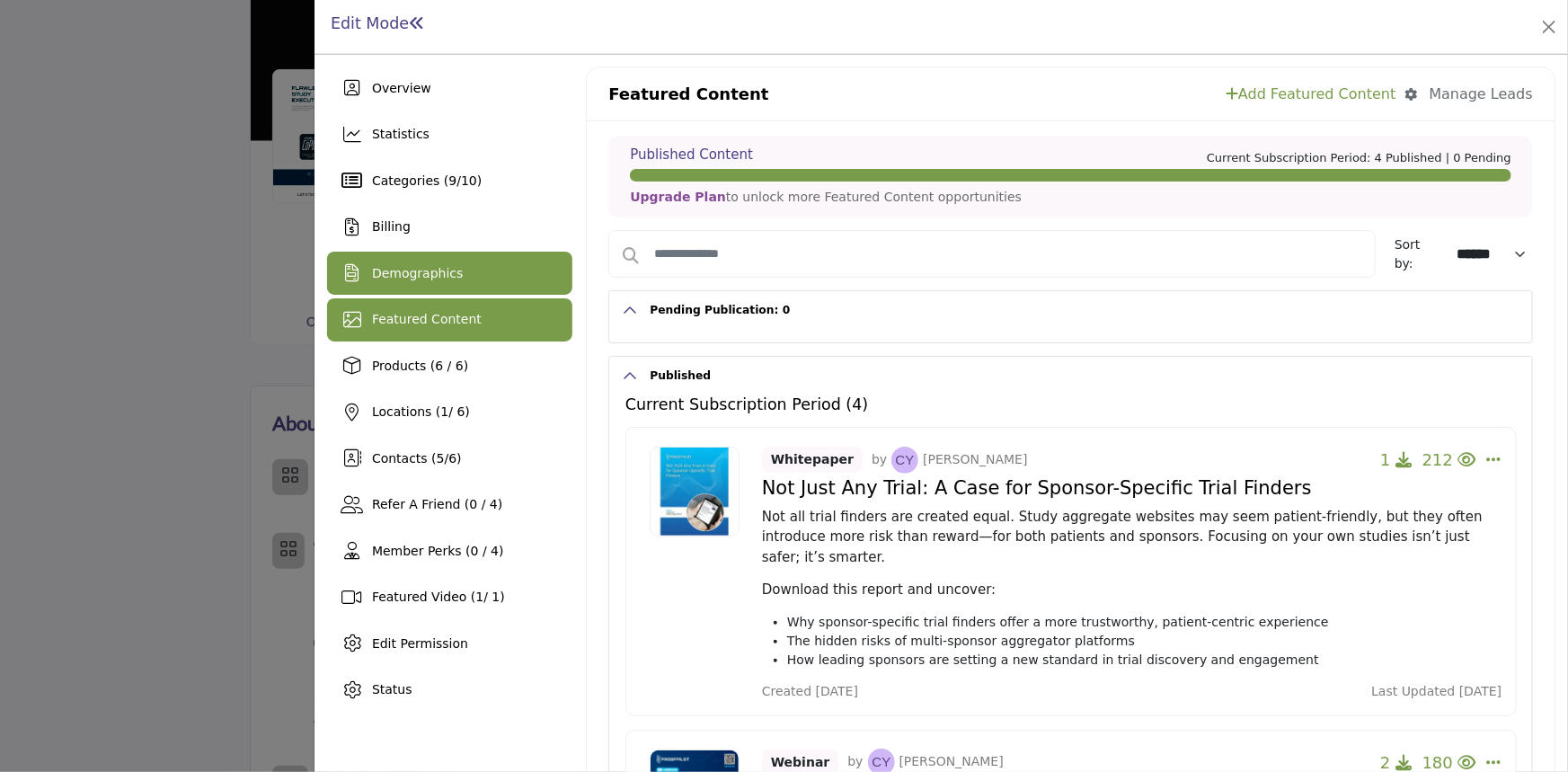
click at [431, 275] on span "Demographics" at bounding box center [416, 274] width 91 height 15
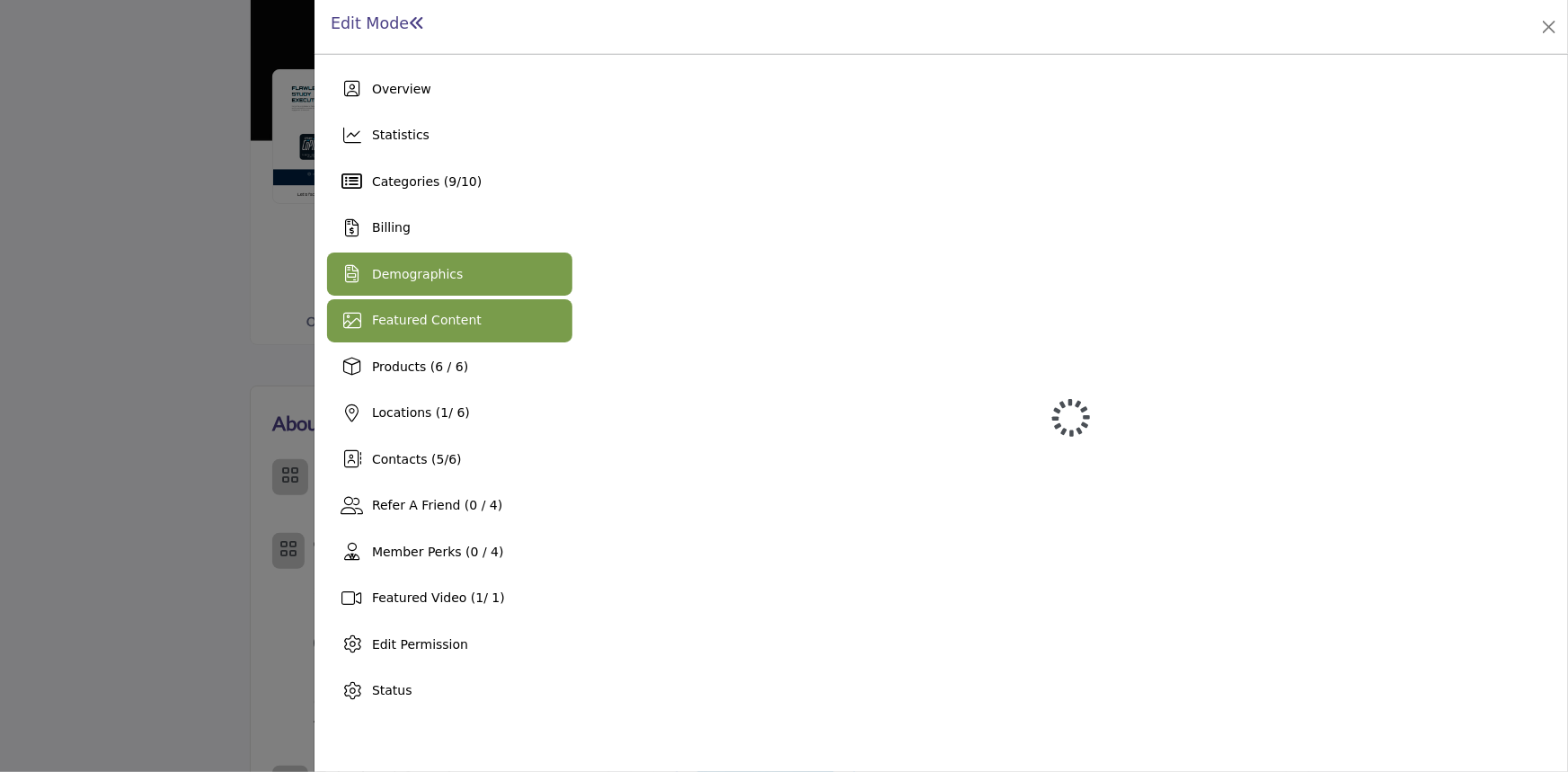
click at [462, 323] on span "Featured Content" at bounding box center [427, 321] width 110 height 15
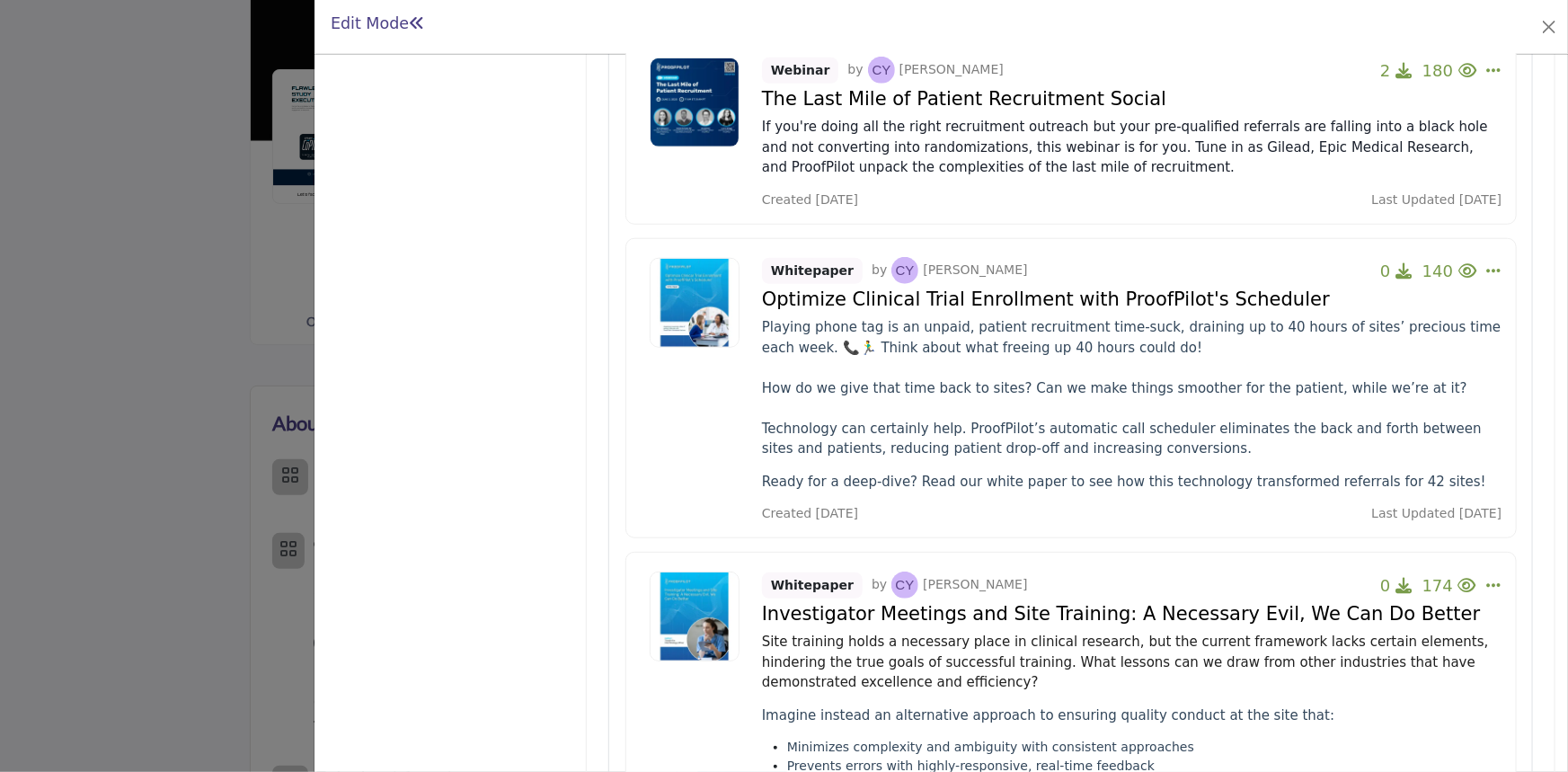
scroll to position [693, 0]
click at [1487, 262] on icon "Select Dropdown Options" at bounding box center [1494, 270] width 15 height 16
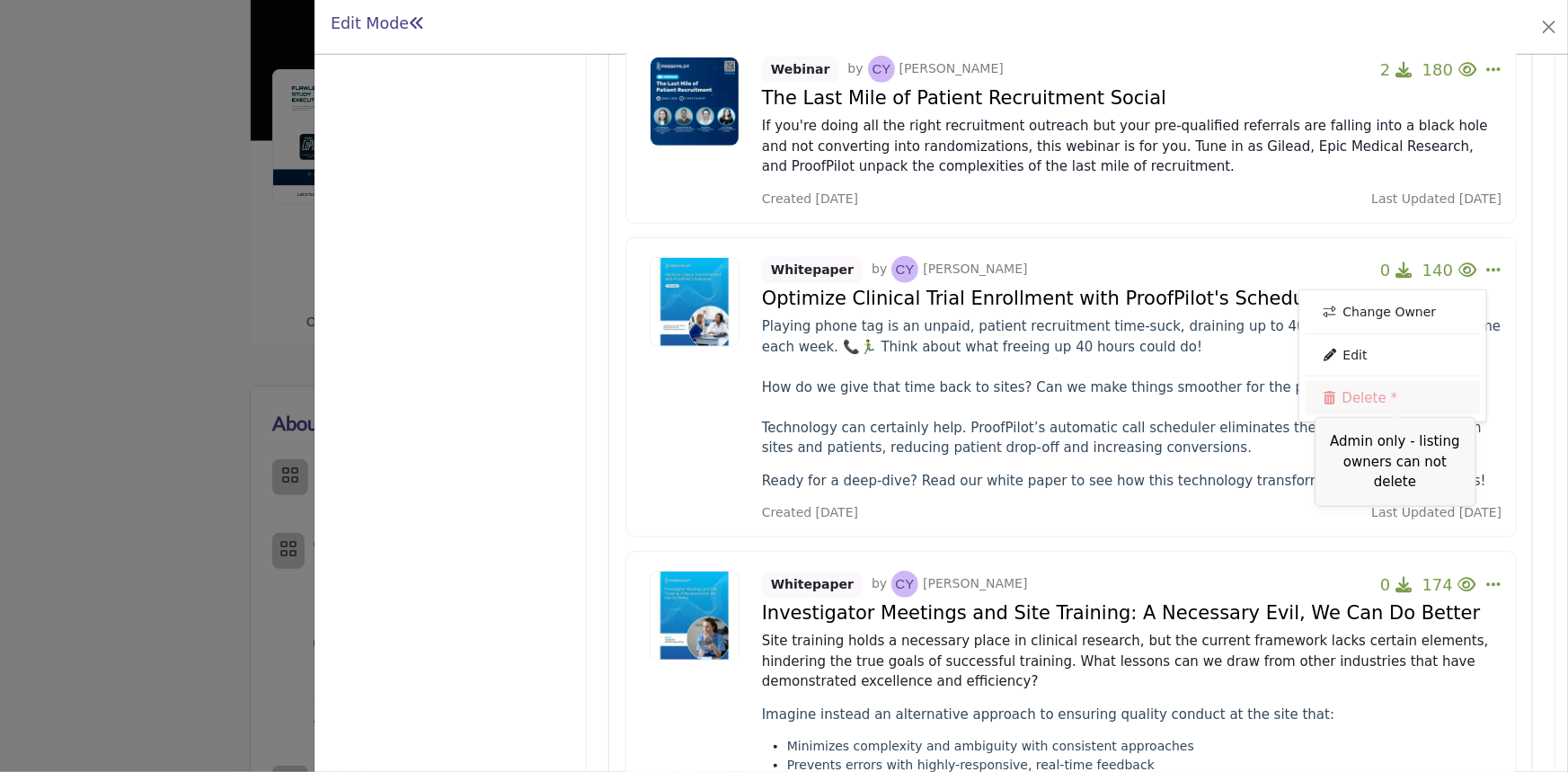
click at [1364, 381] on link "Delete *" at bounding box center [1392, 397] width 174 height 34
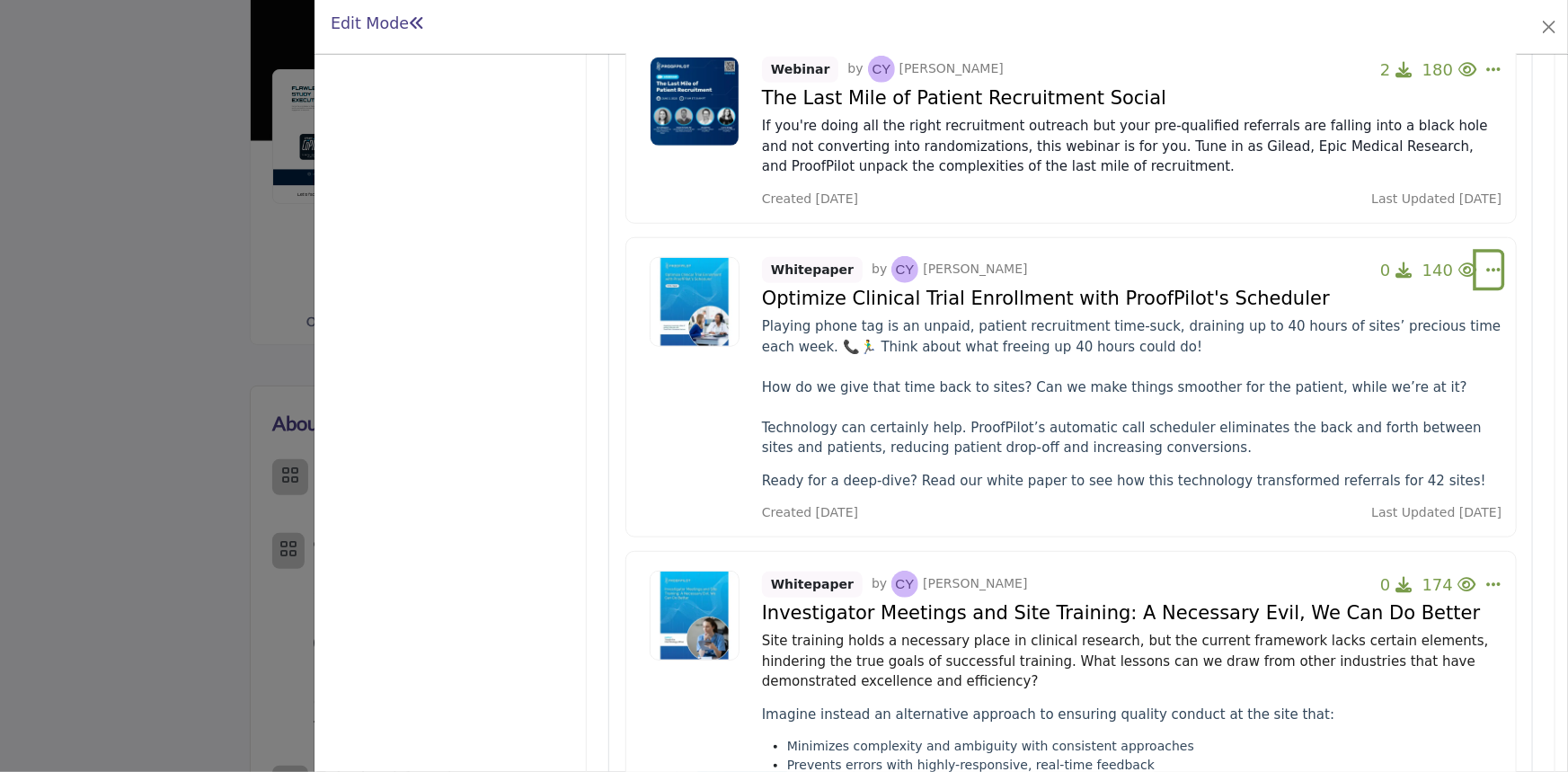
click at [1487, 262] on icon "Select Dropdown Options" at bounding box center [1494, 270] width 15 height 16
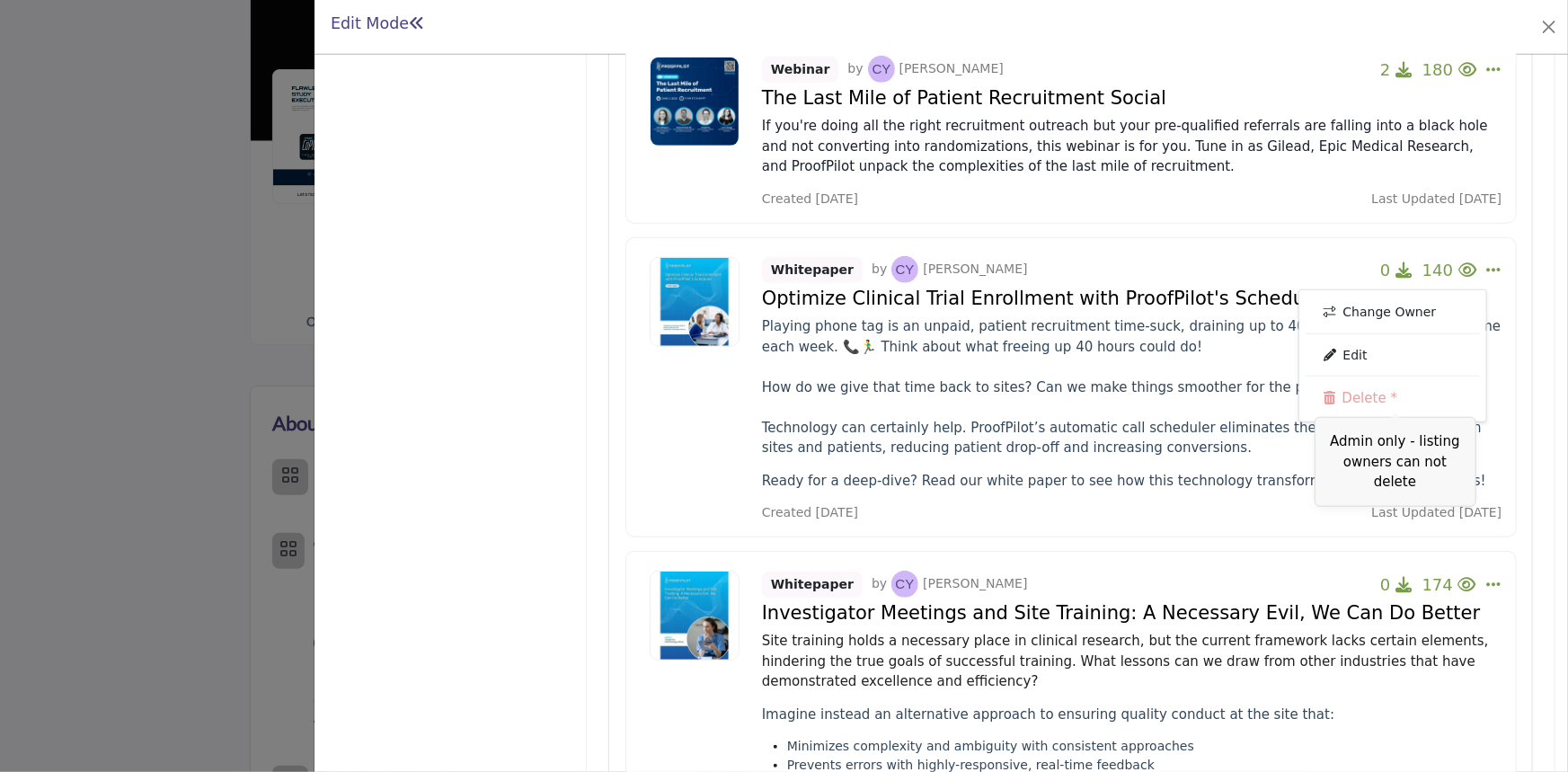
click at [1378, 426] on span "Admin only - listing owners can not delete" at bounding box center [1395, 462] width 162 height 90
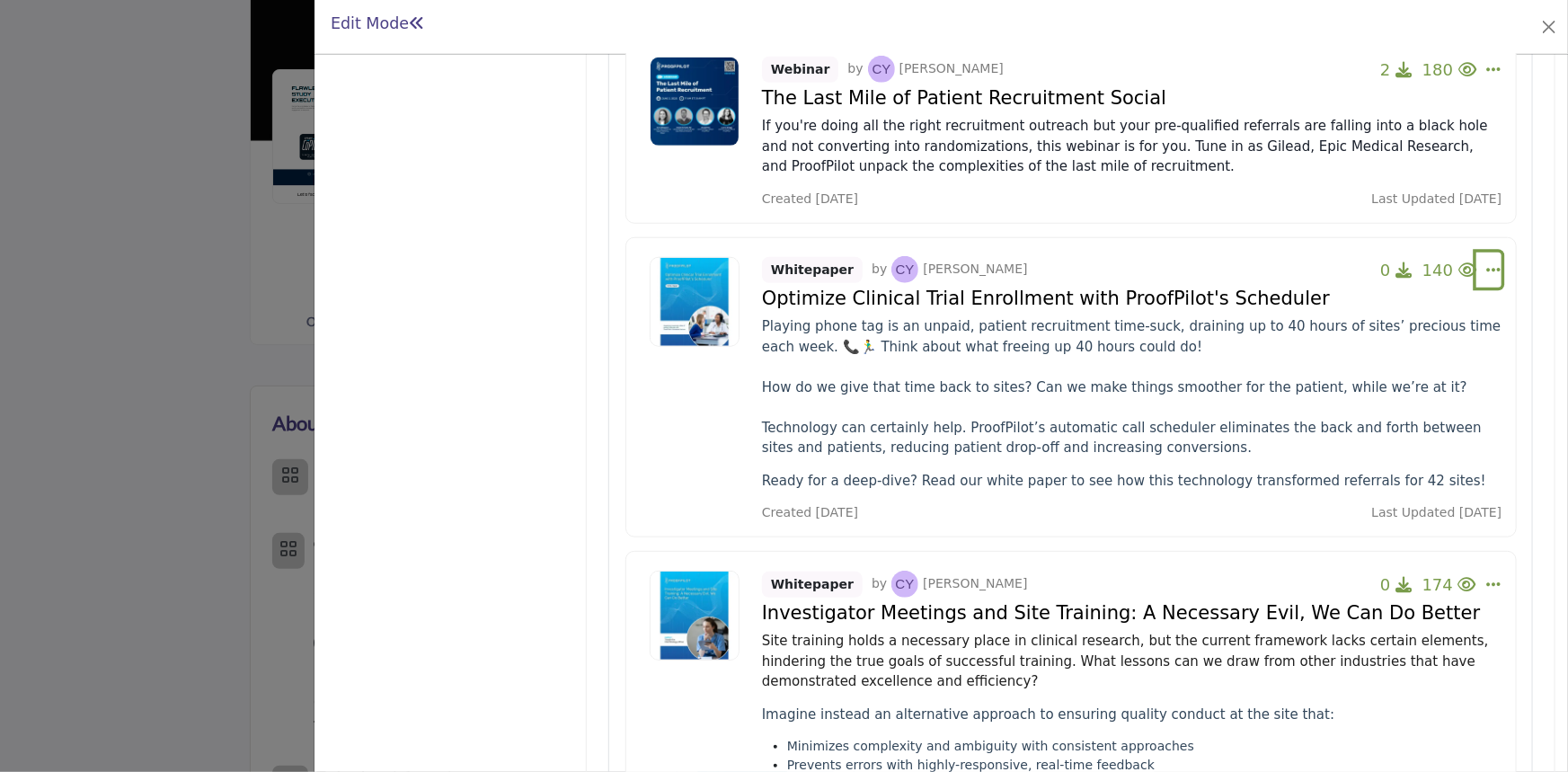
click at [1487, 262] on icon "Select Dropdown Options" at bounding box center [1494, 270] width 15 height 16
click at [1379, 297] on link "Change Owner" at bounding box center [1392, 312] width 174 height 32
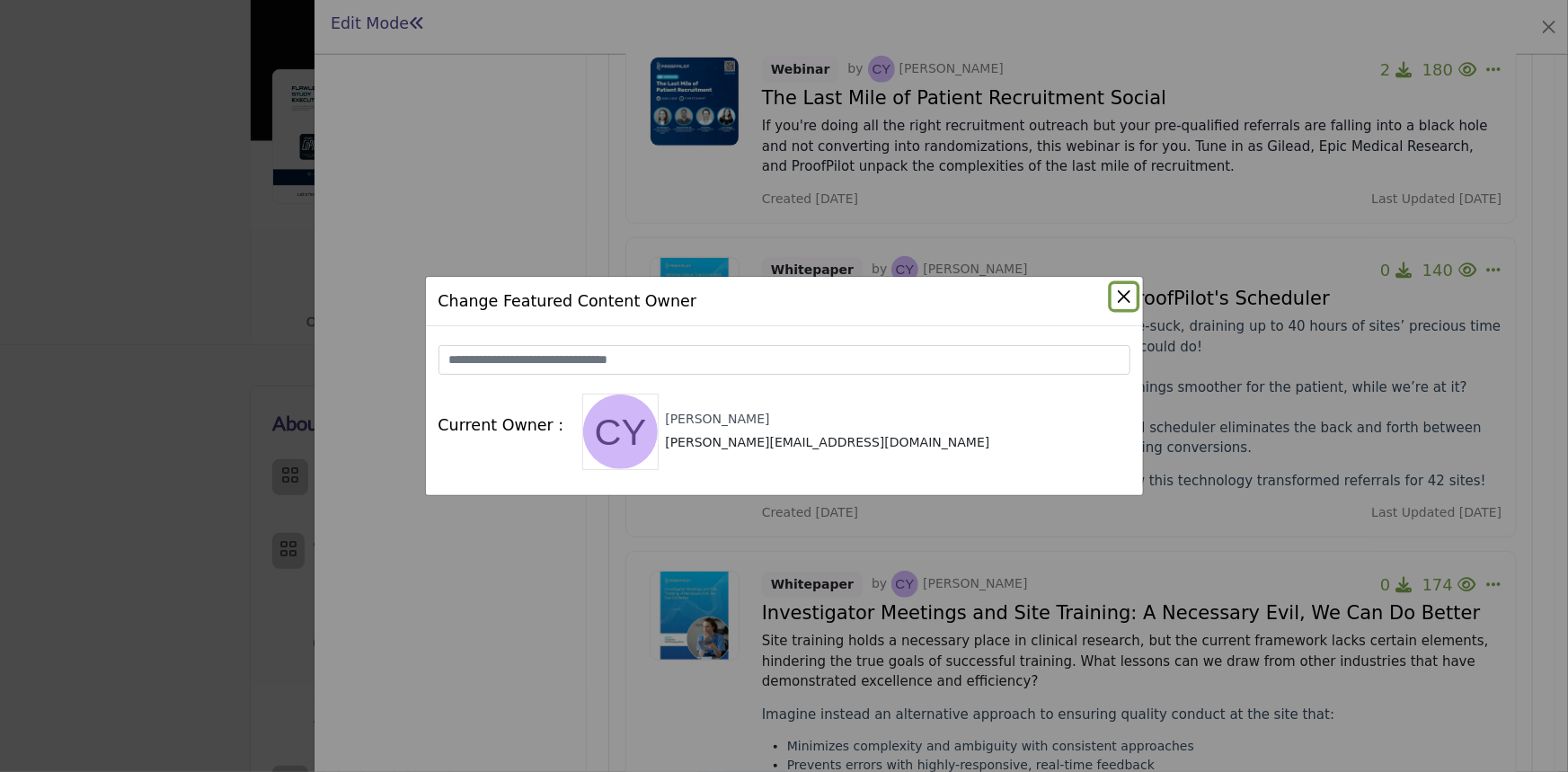
click at [1135, 299] on button "Close" at bounding box center [1123, 296] width 25 height 25
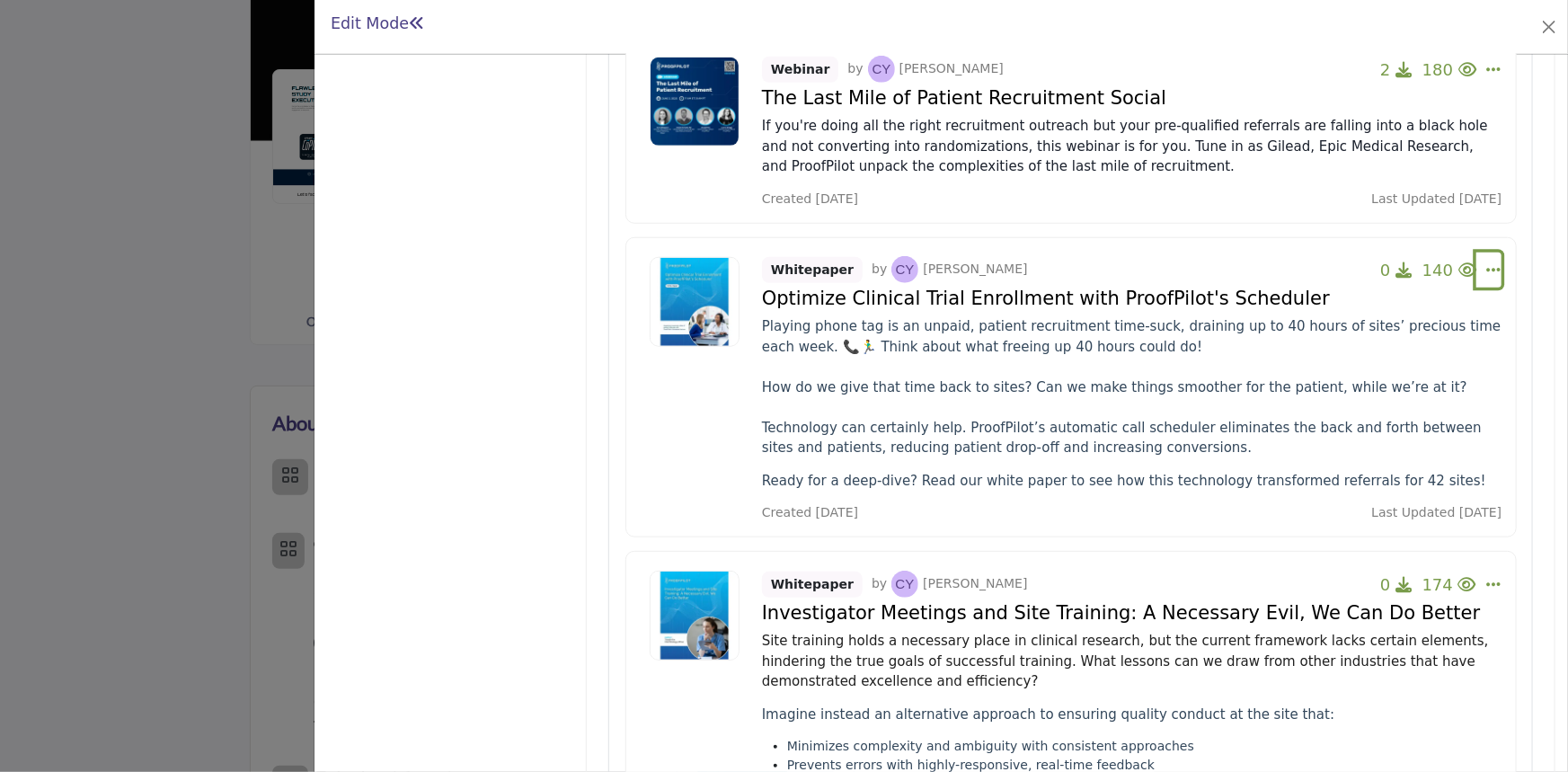
click at [1487, 262] on icon "Select Dropdown Options" at bounding box center [1494, 270] width 15 height 16
click at [1368, 339] on link "Edit" at bounding box center [1392, 354] width 174 height 32
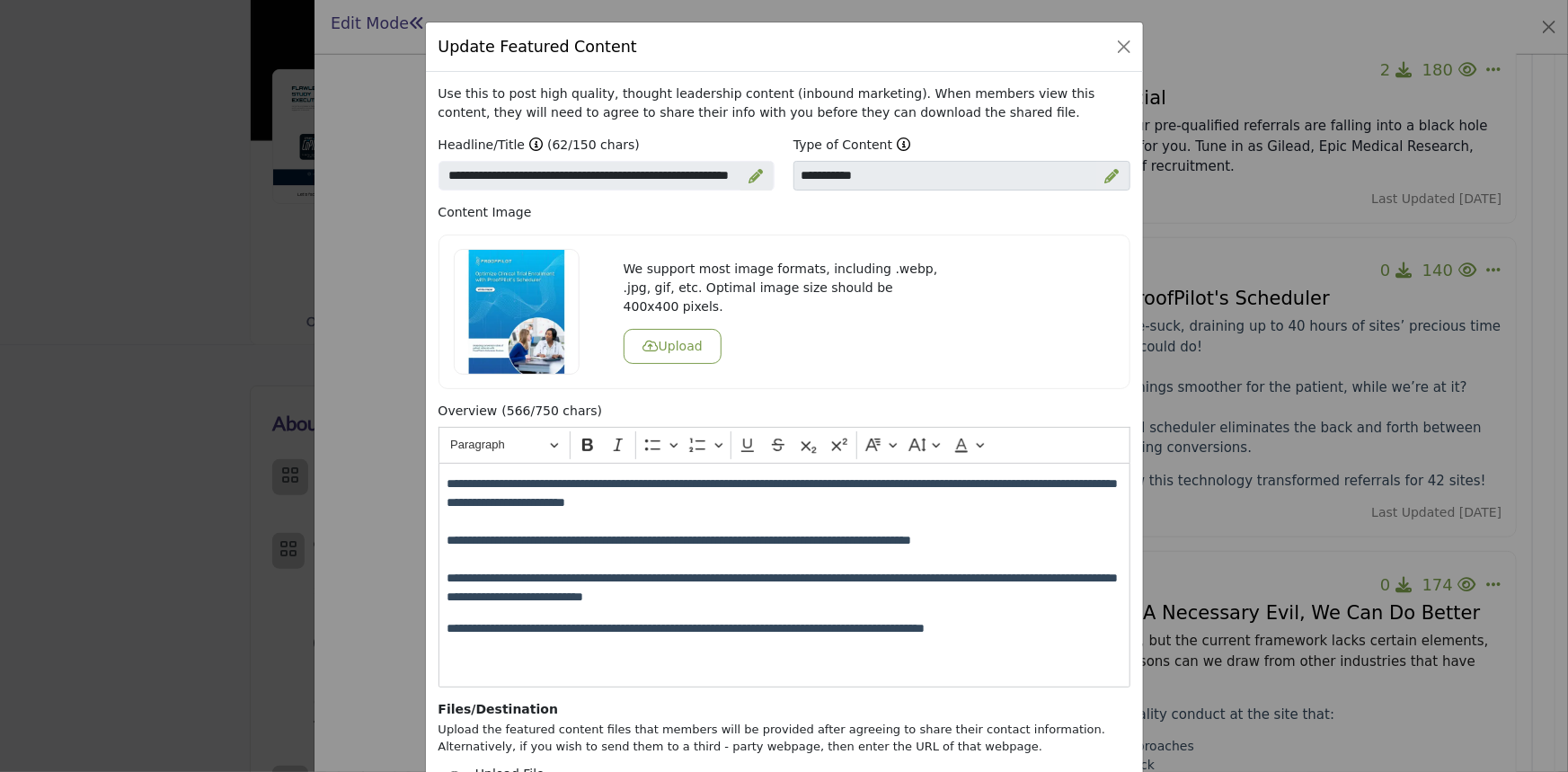
scroll to position [0, 0]
click at [1111, 58] on button "Close" at bounding box center [1123, 47] width 25 height 25
select select
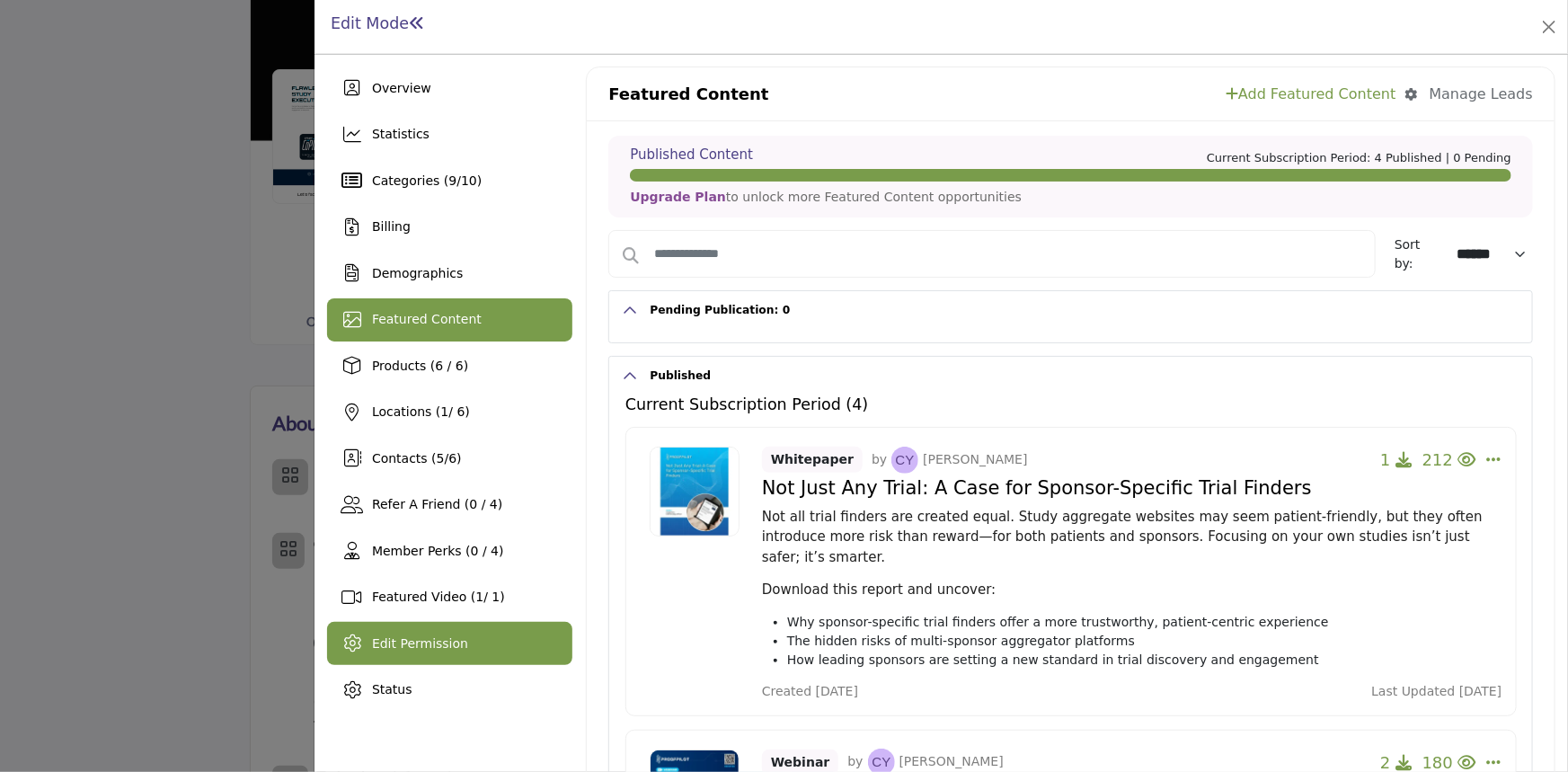
click at [444, 644] on span "Edit Permission" at bounding box center [419, 644] width 96 height 15
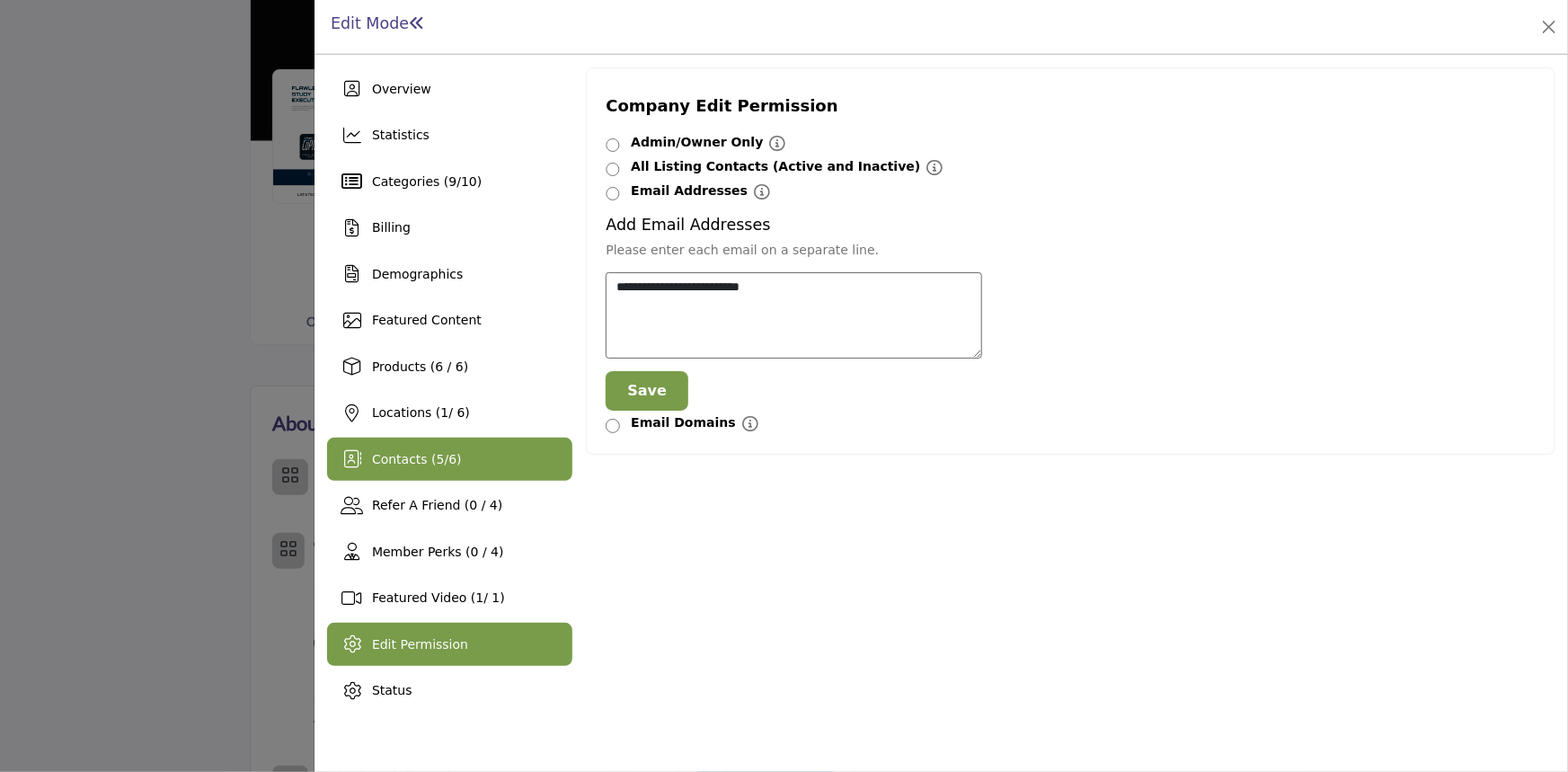
click at [449, 456] on span "6" at bounding box center [452, 460] width 8 height 15
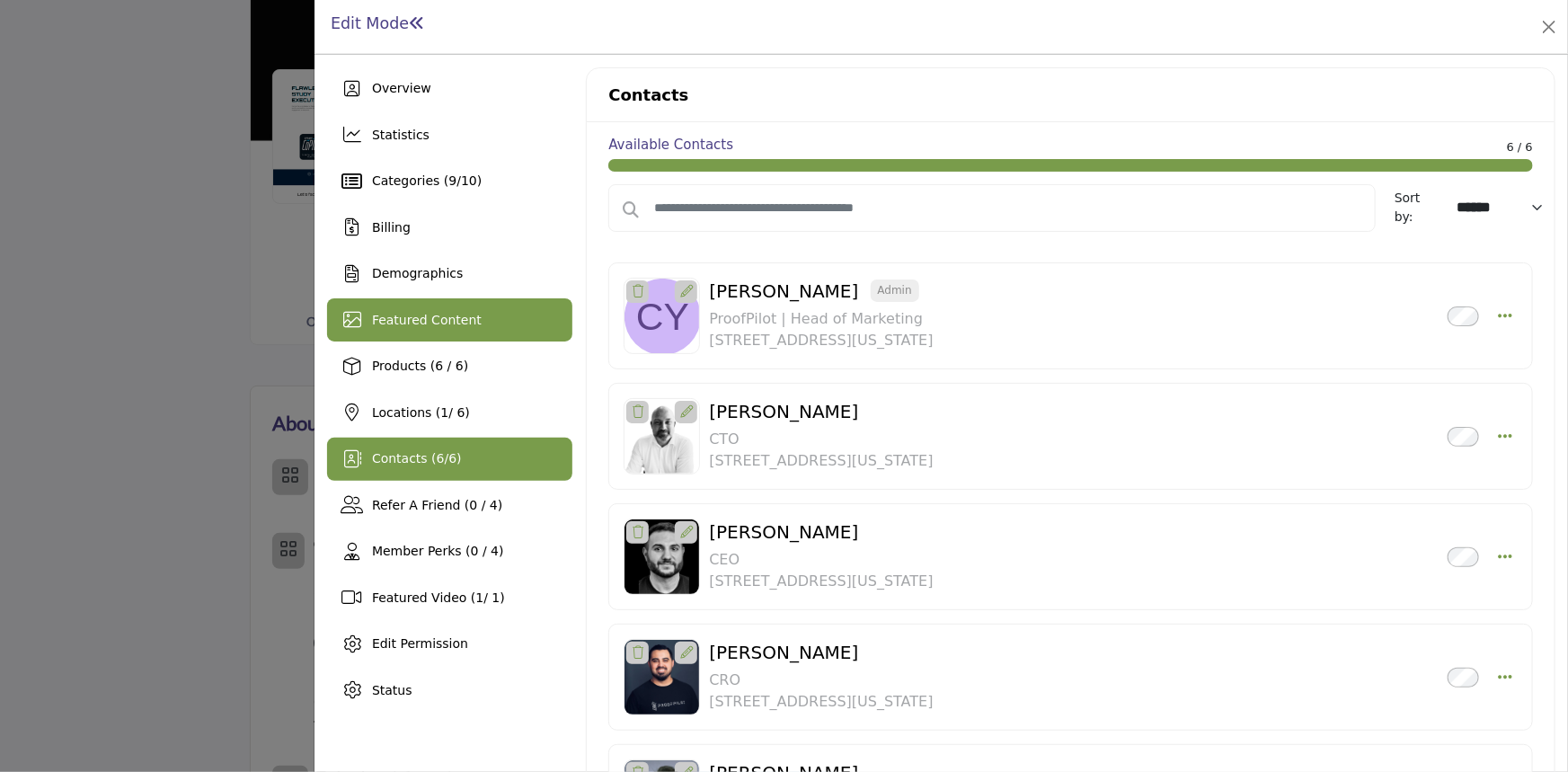
click at [477, 329] on div "Featured Content" at bounding box center [449, 320] width 245 height 43
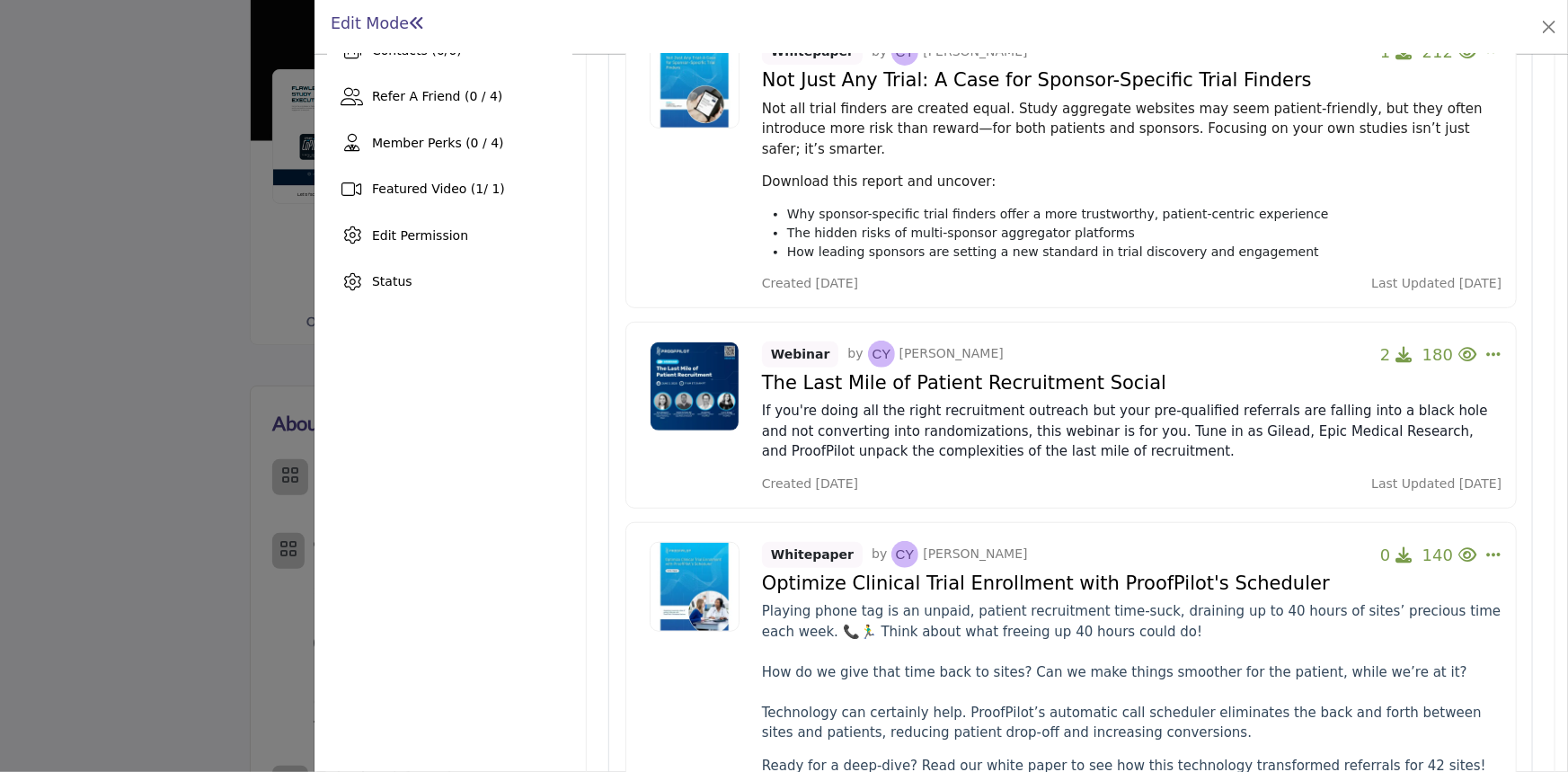
scroll to position [817, 0]
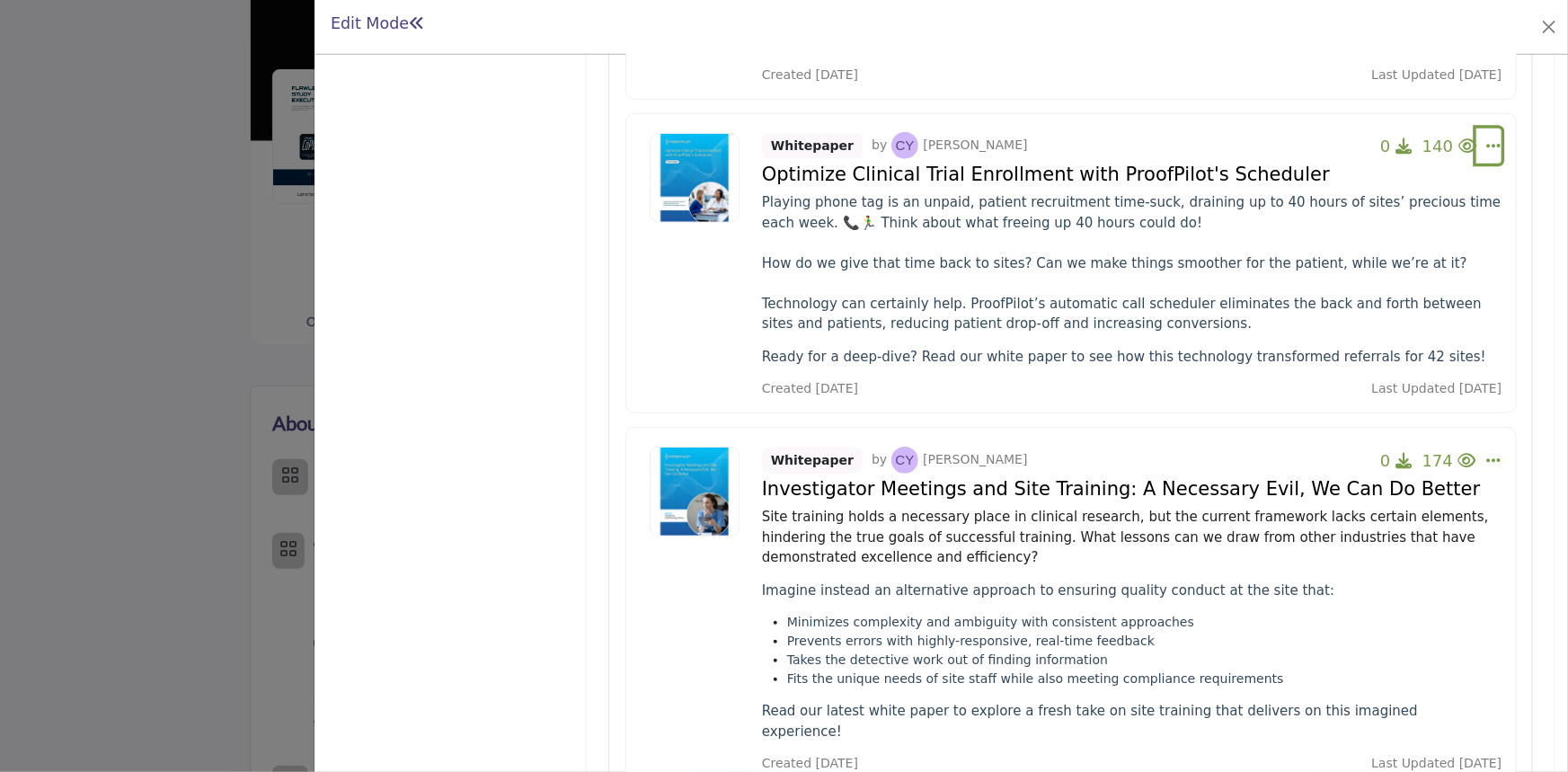
click at [1487, 137] on icon "Select Dropdown Options" at bounding box center [1494, 146] width 15 height 16
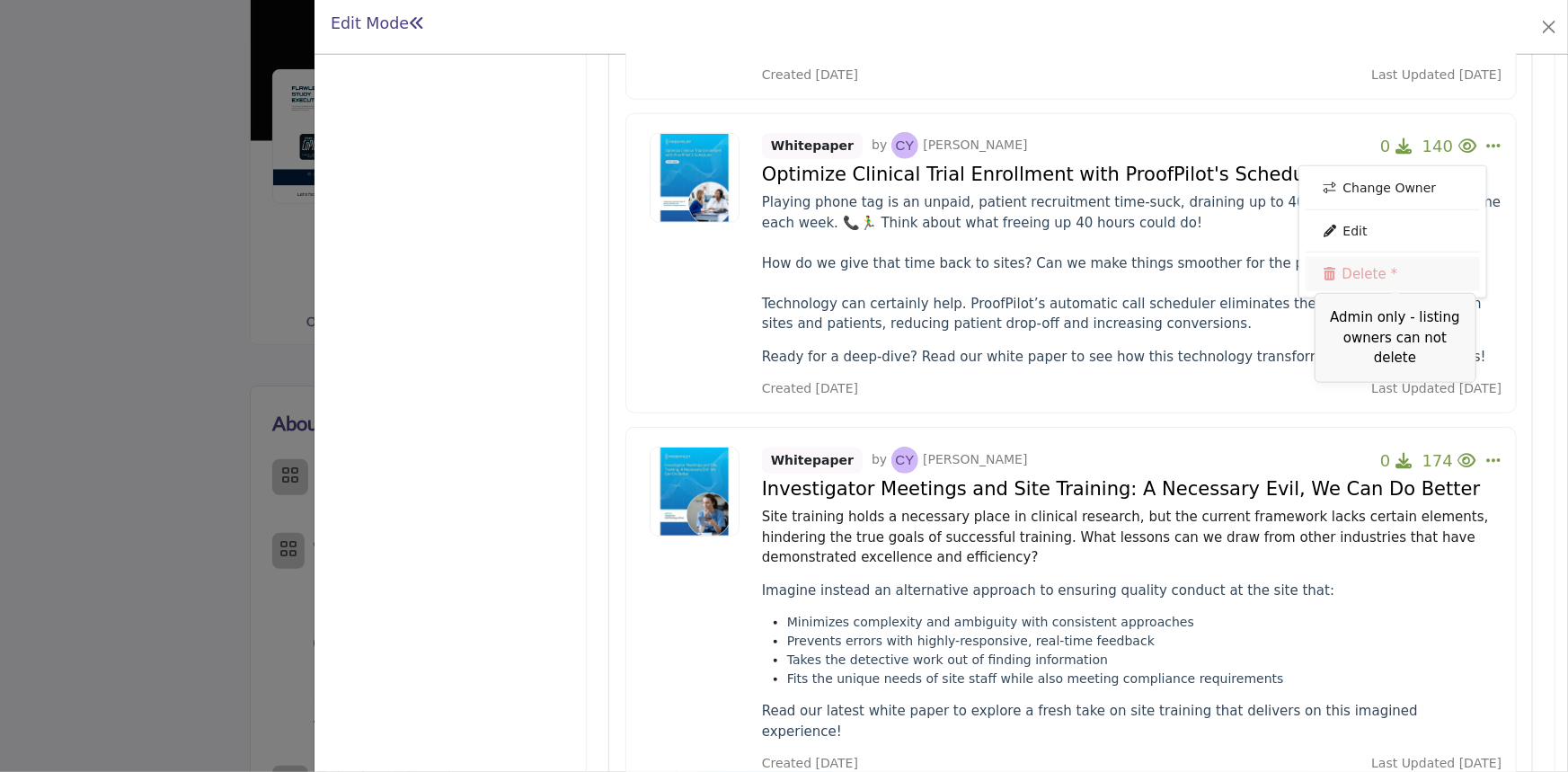
click at [1376, 257] on link "Delete *" at bounding box center [1392, 274] width 174 height 34
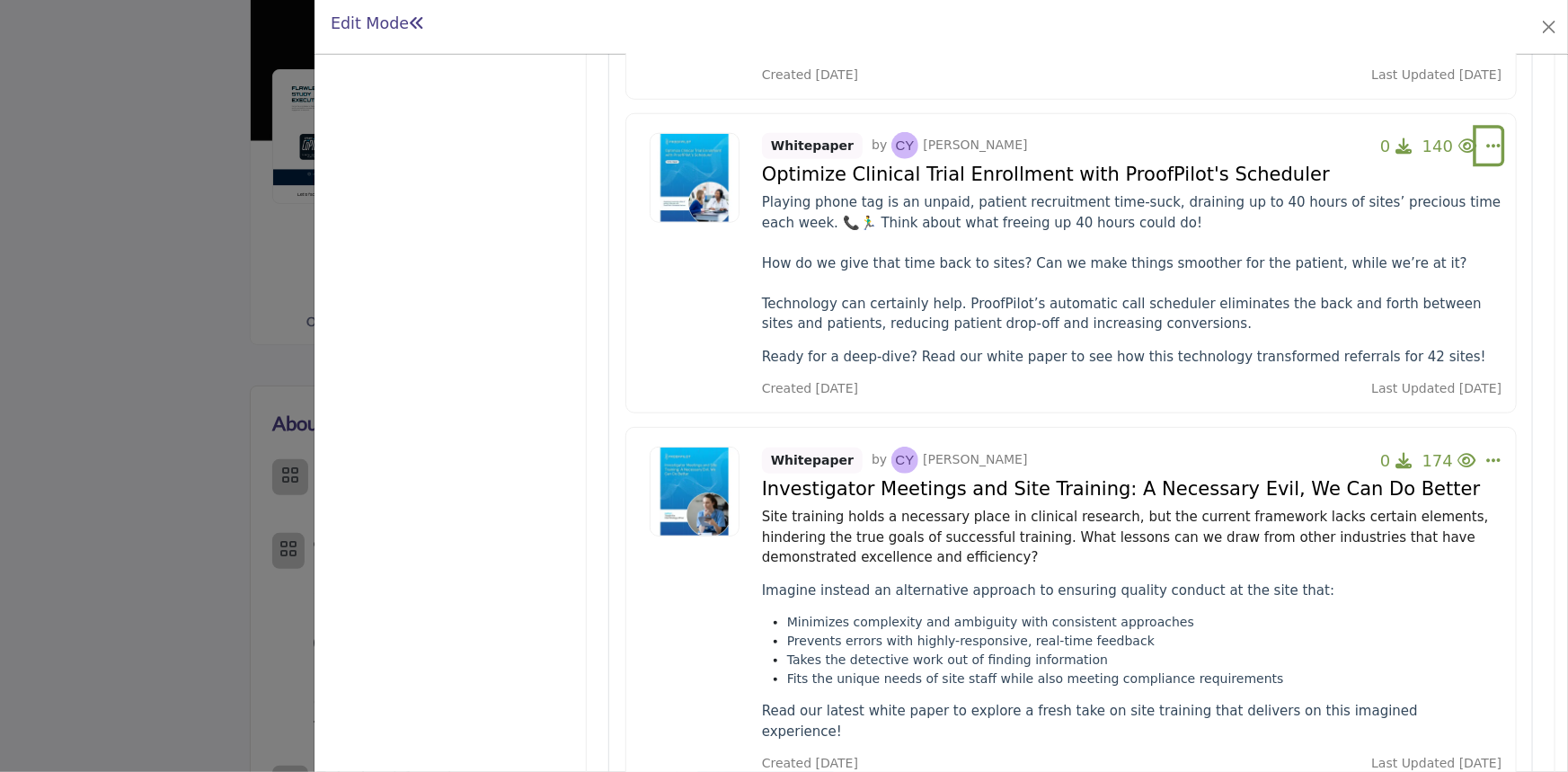
click at [1487, 137] on icon "Select Dropdown Options" at bounding box center [1494, 146] width 15 height 16
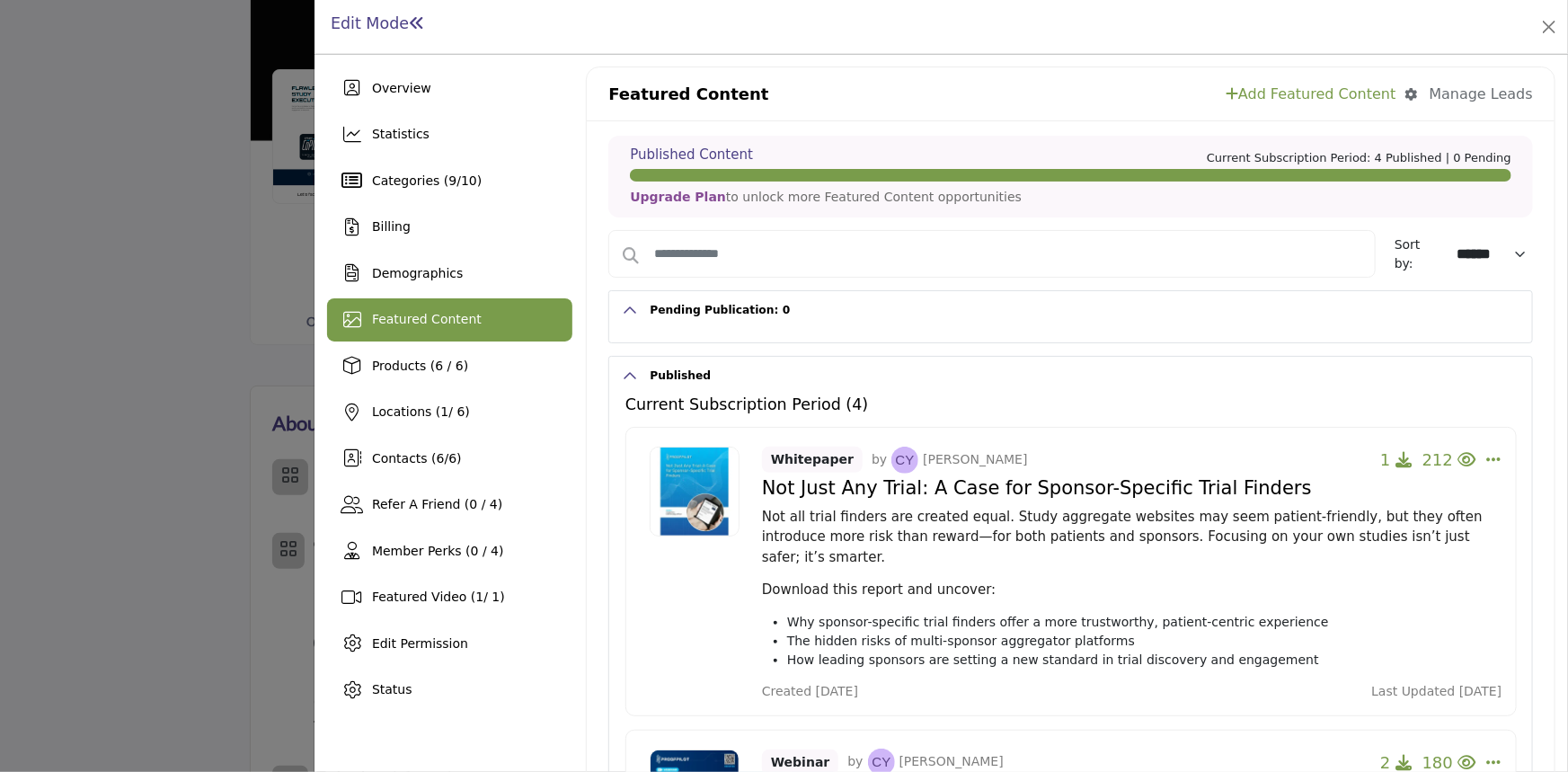
scroll to position [0, 0]
click at [453, 459] on span "Contacts ( 6 / 6 )" at bounding box center [416, 459] width 90 height 15
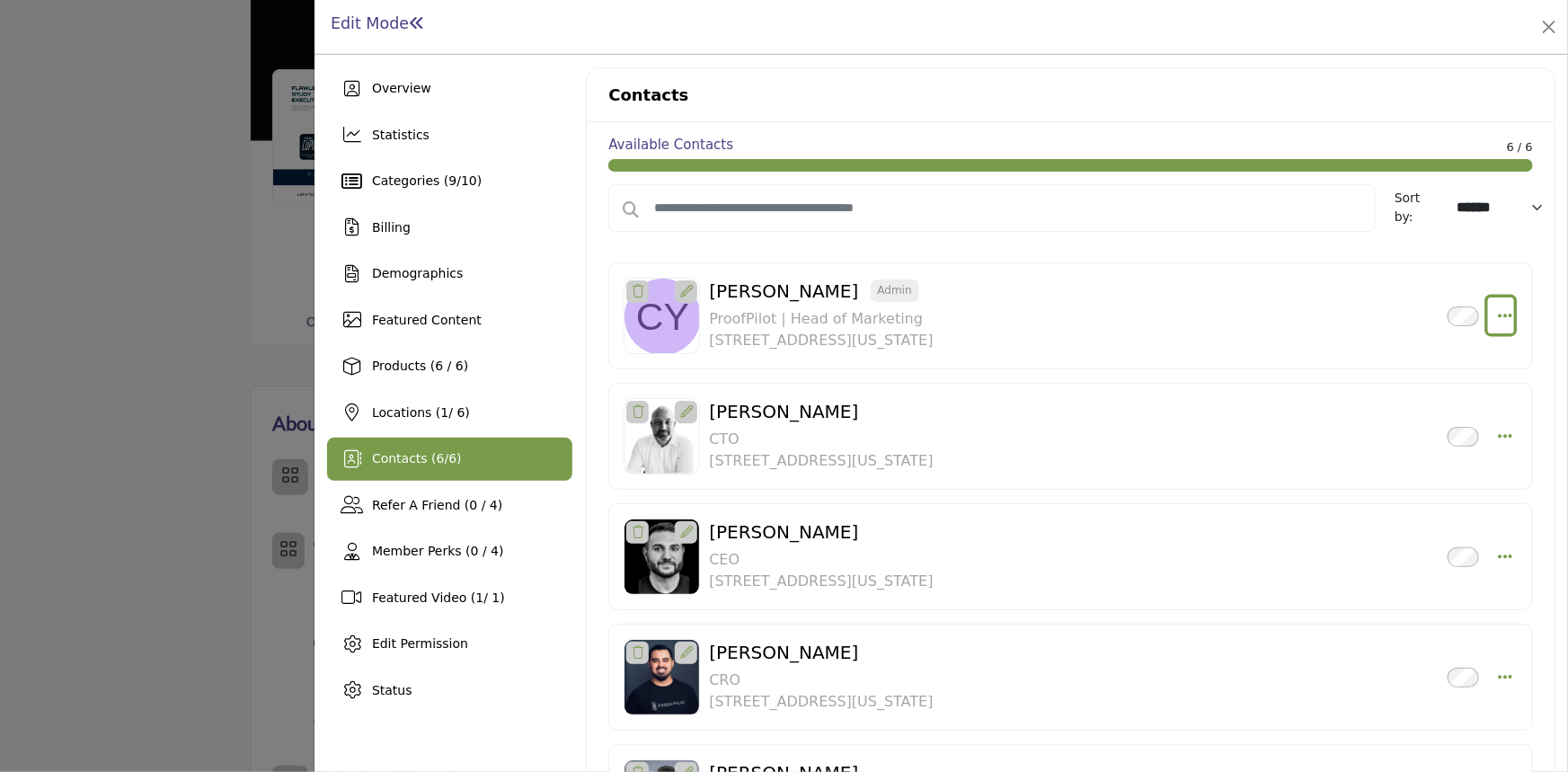
click at [1502, 315] on icon "Select Droddown options" at bounding box center [1506, 316] width 15 height 16
click at [1377, 359] on link "Edit Contact" at bounding box center [1419, 357] width 174 height 32
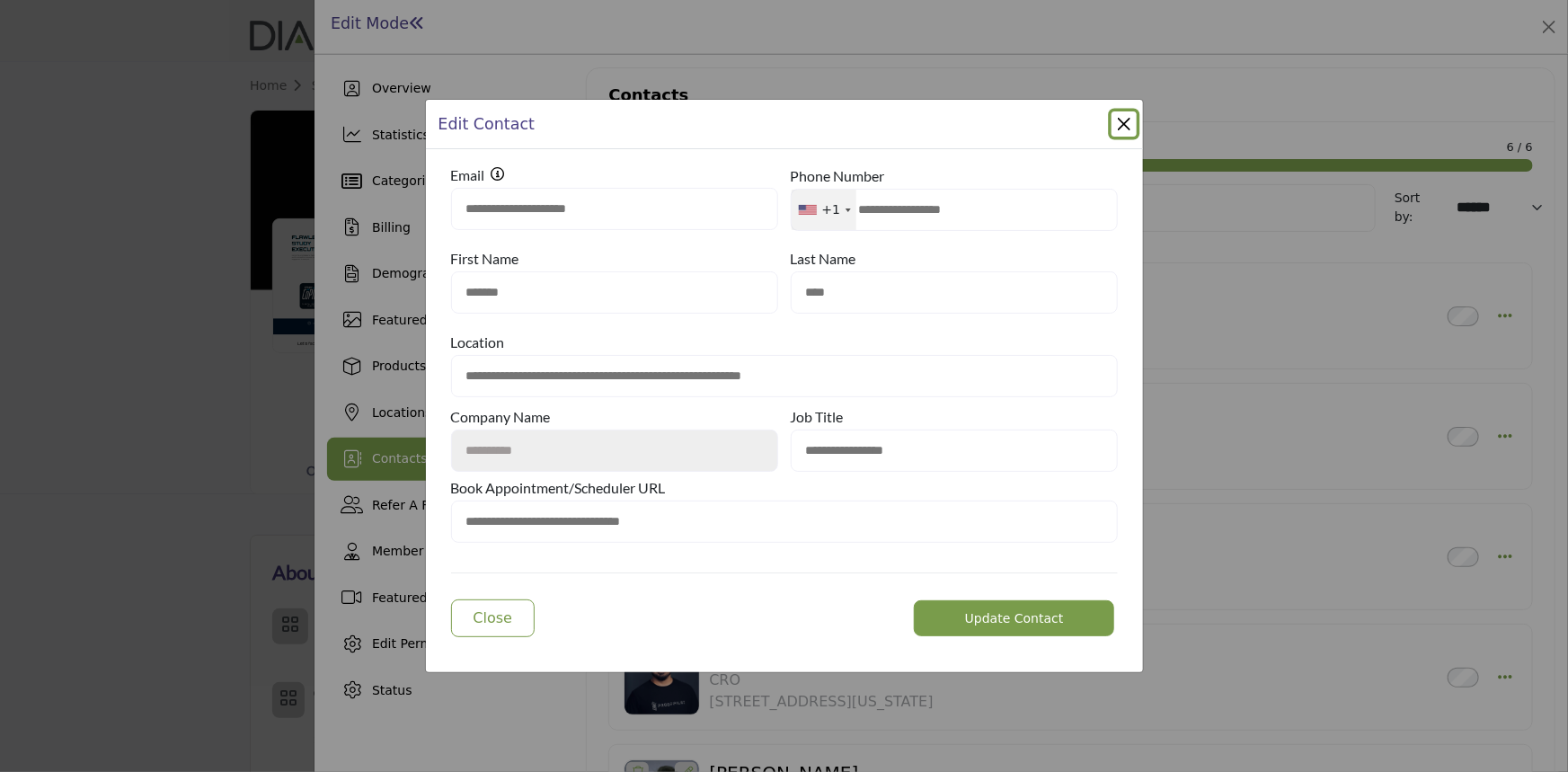
click at [1123, 120] on button "Close Modal" at bounding box center [1123, 124] width 25 height 25
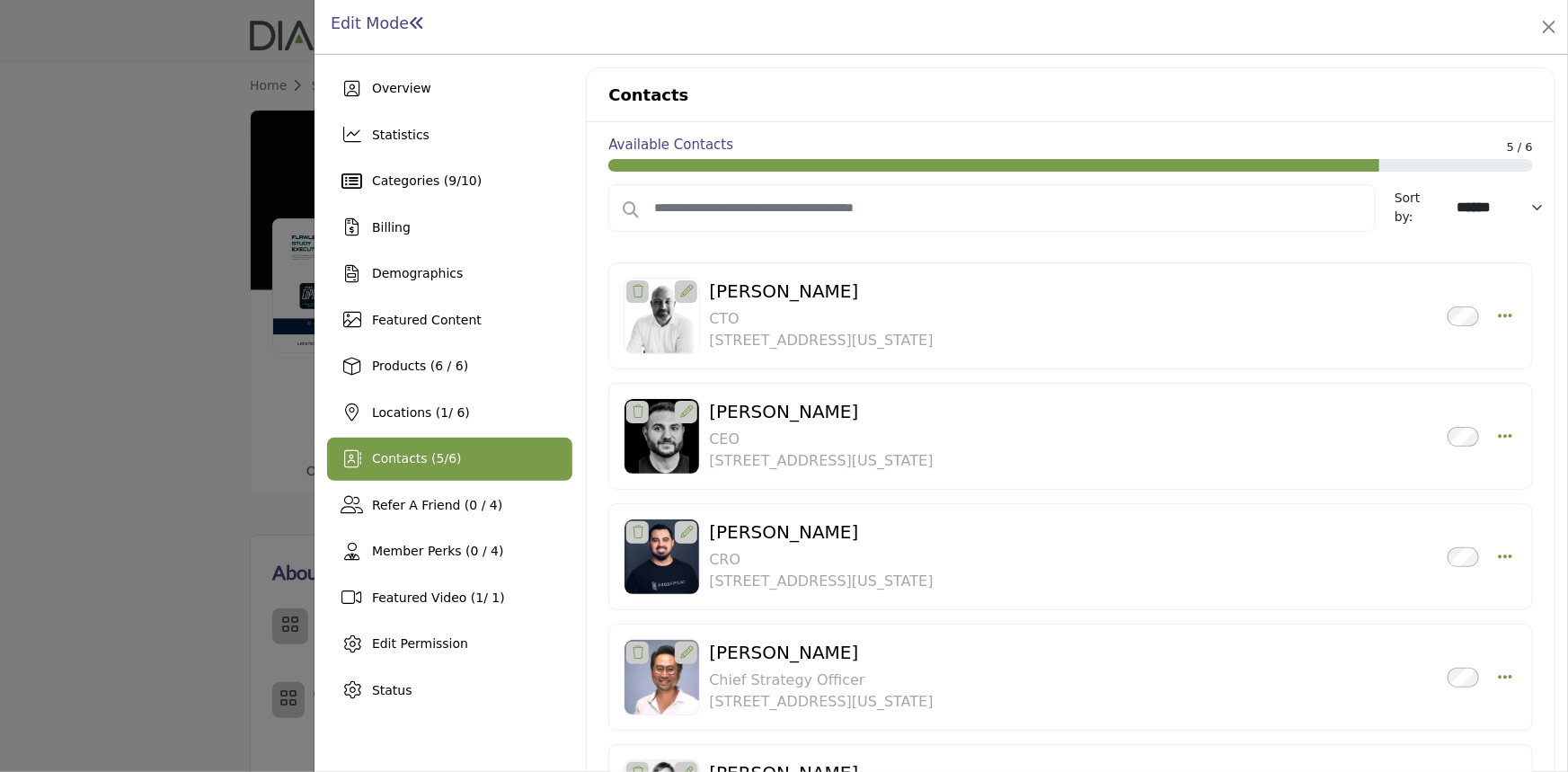
scroll to position [469, 0]
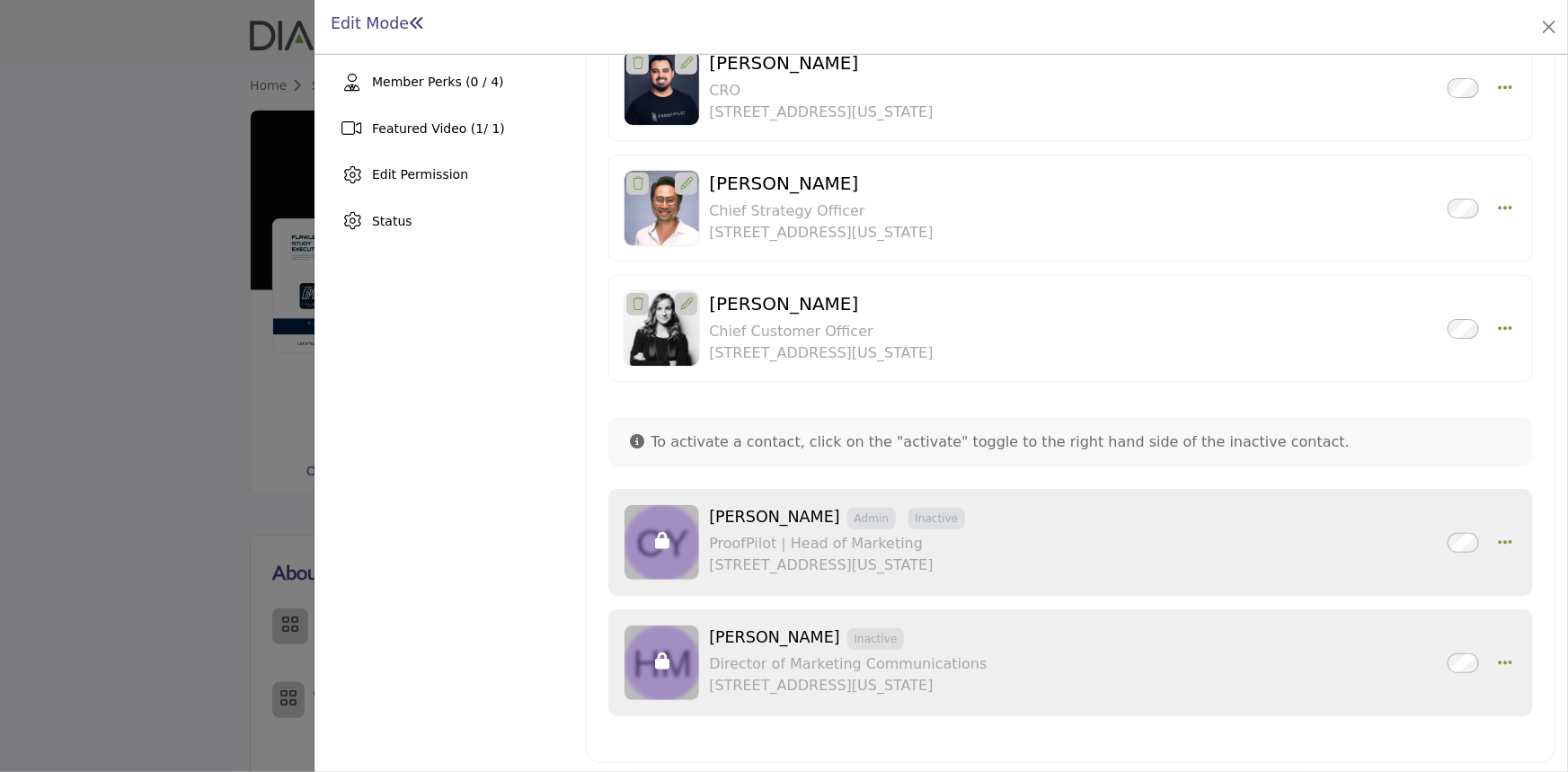
click at [848, 520] on span "Admin" at bounding box center [871, 519] width 49 height 22
click at [1498, 656] on icon "button" at bounding box center [1506, 663] width 15 height 16
click at [1378, 613] on link "Make Admin" at bounding box center [1419, 619] width 174 height 32
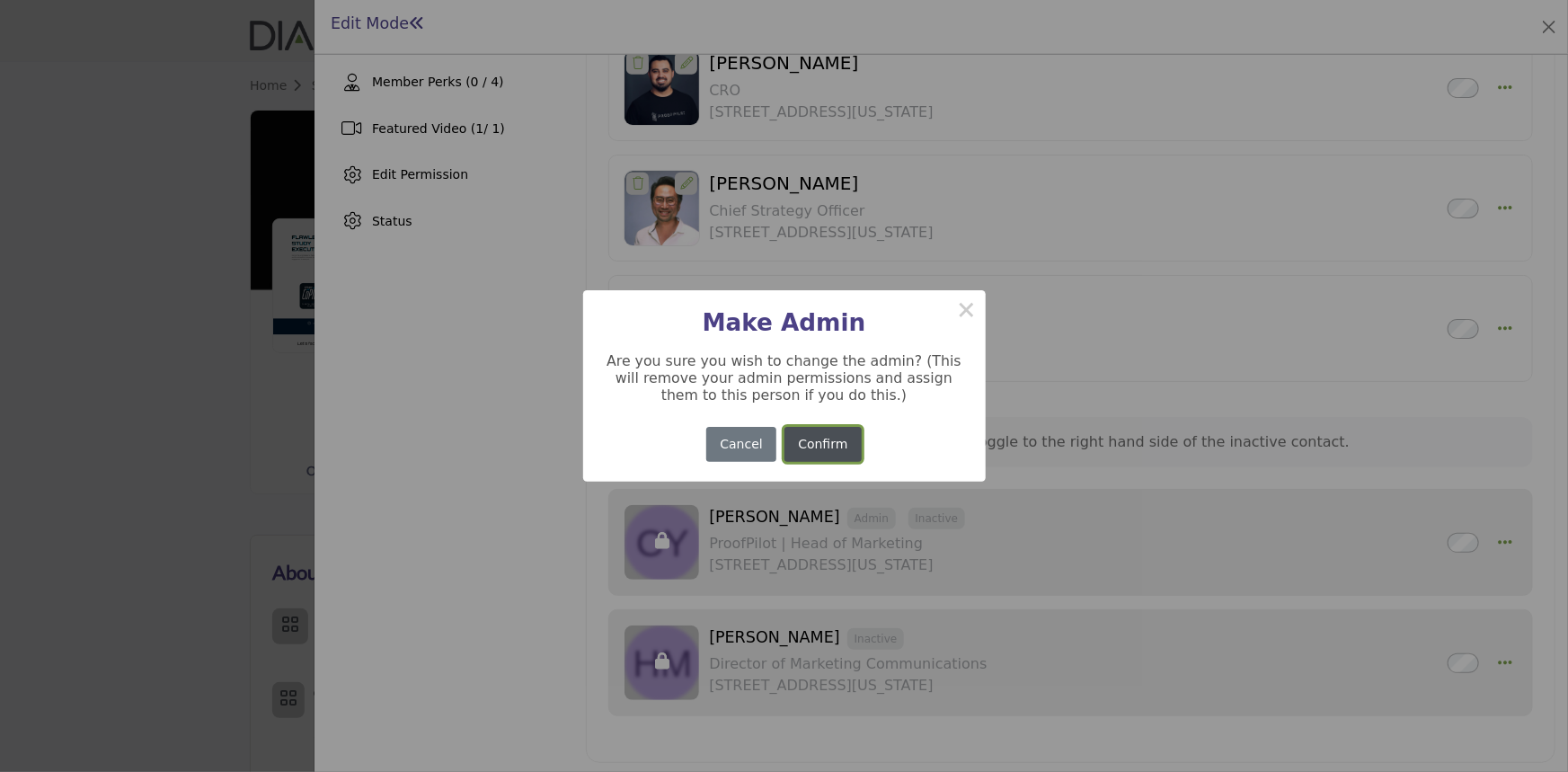
click at [810, 456] on button "Confirm" at bounding box center [823, 444] width 77 height 35
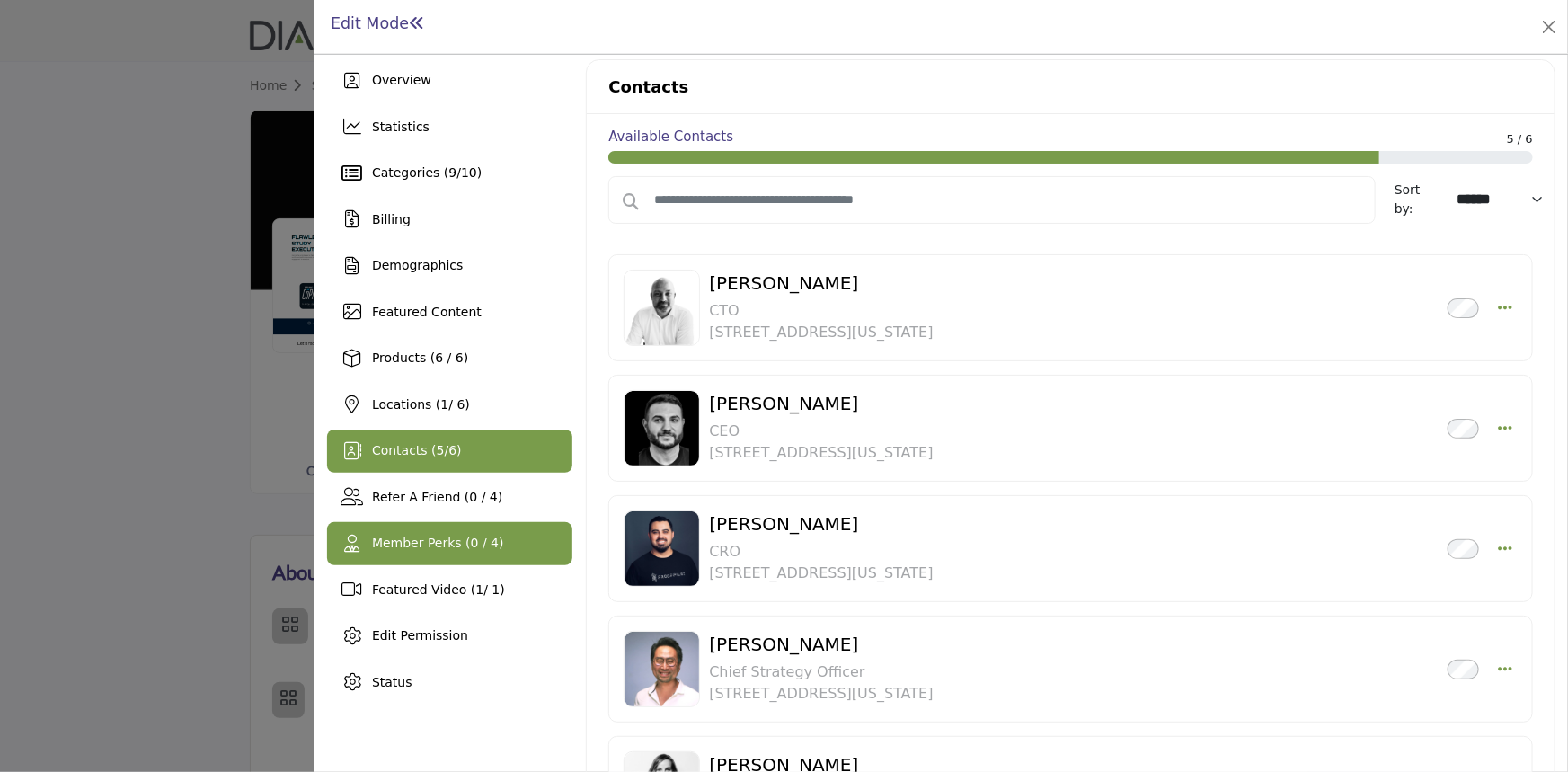
scroll to position [0, 0]
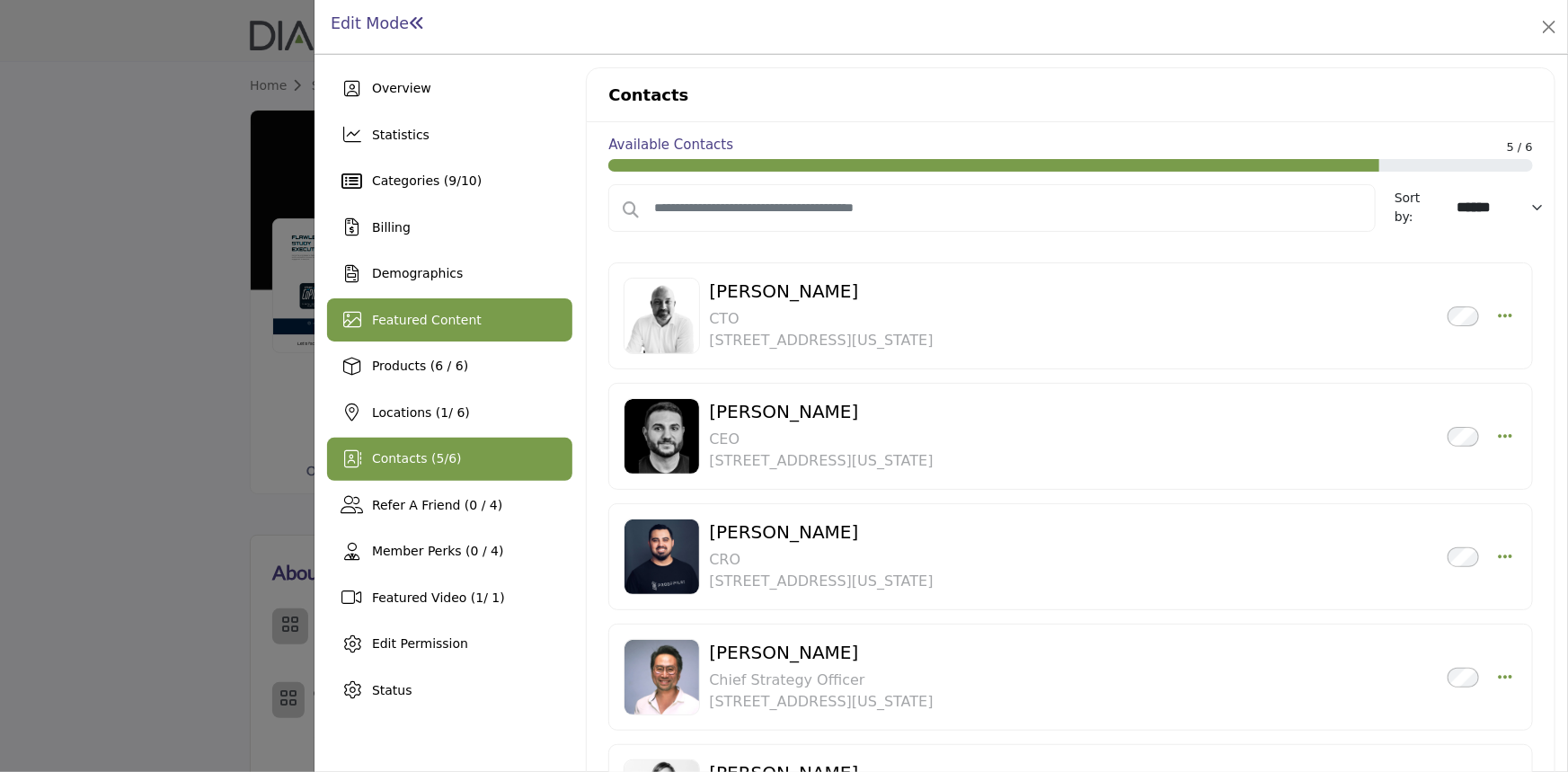
click at [455, 314] on span "Featured Content" at bounding box center [427, 321] width 110 height 15
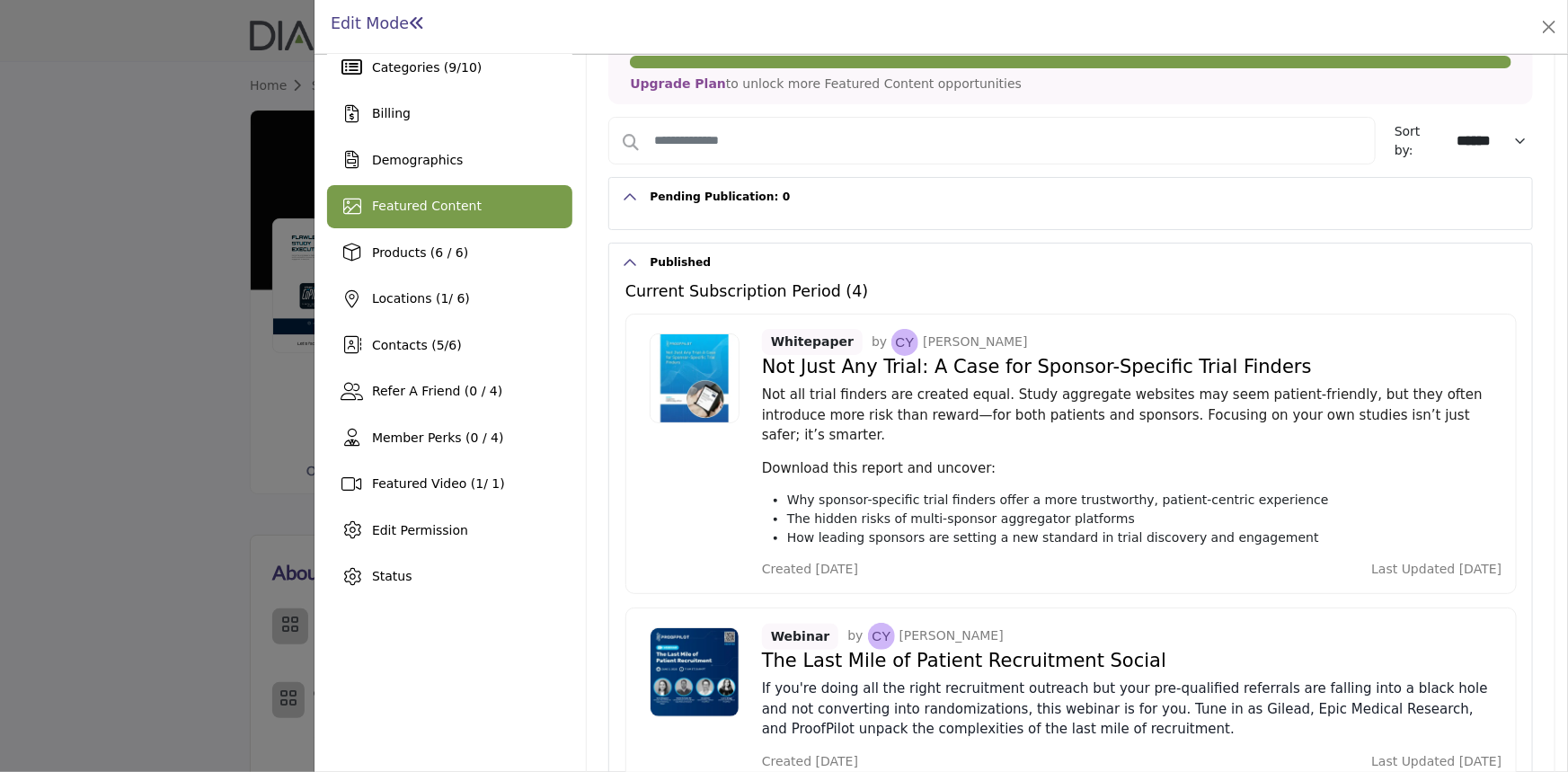
scroll to position [89, 0]
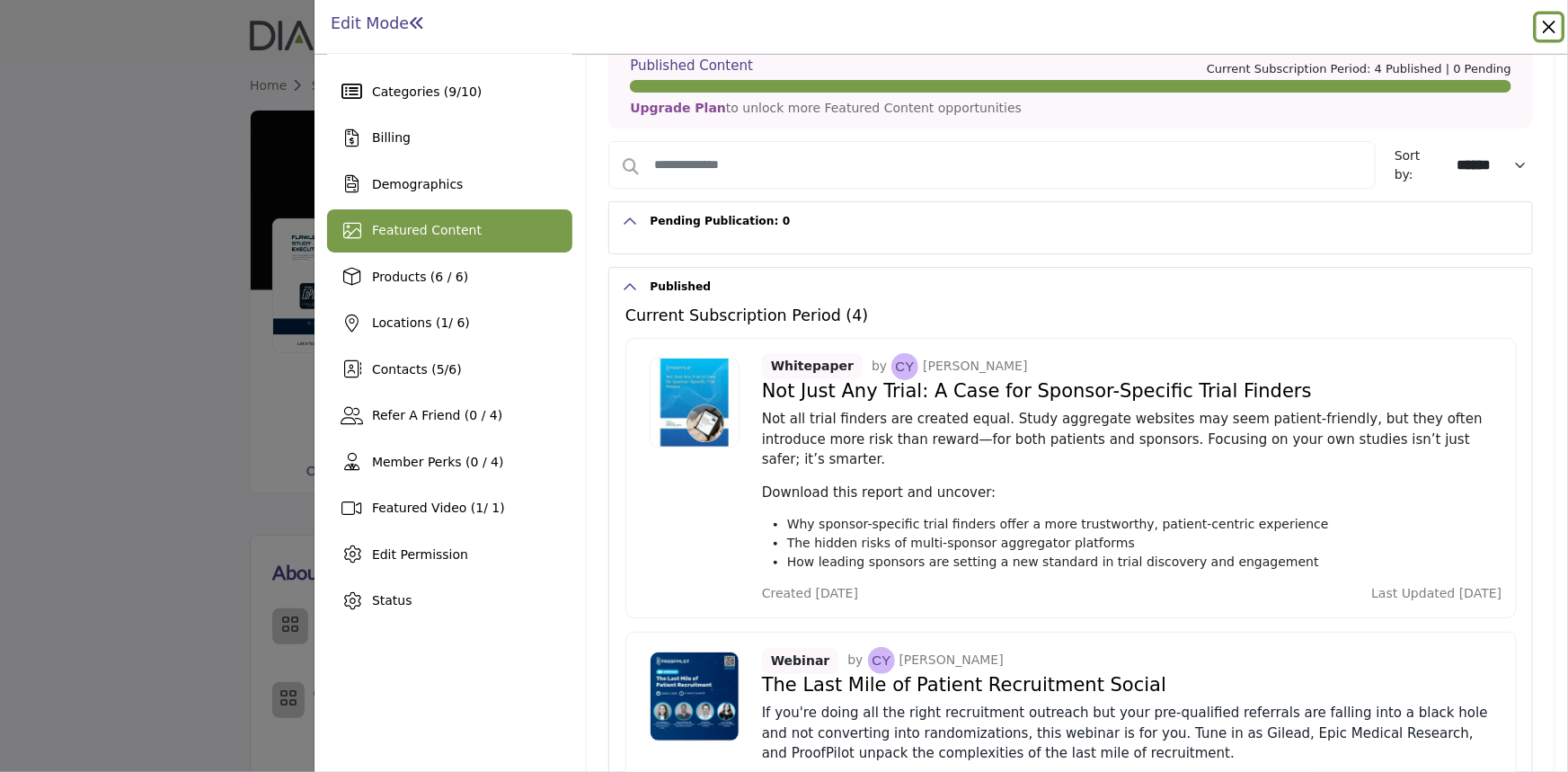
click at [1552, 27] on button "Close" at bounding box center [1549, 27] width 25 height 25
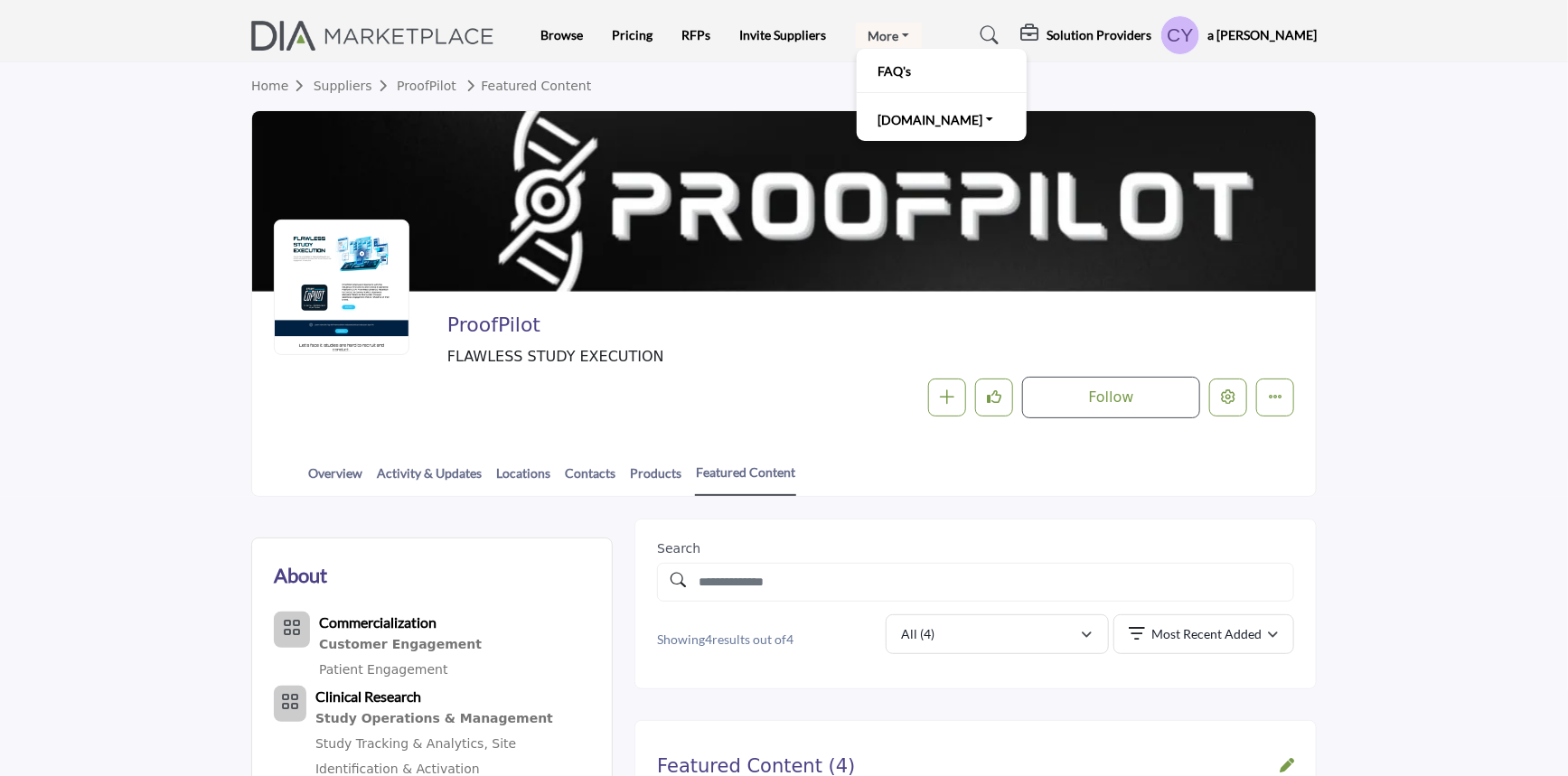
click at [909, 26] on link "More" at bounding box center [889, 35] width 67 height 25
click at [1270, 21] on div "a Colleen Yang My Profile My Interests My Lists My Solution Providers My RFPs M…" at bounding box center [1239, 35] width 157 height 40
click at [1278, 397] on icon "More details" at bounding box center [1275, 397] width 15 height 15
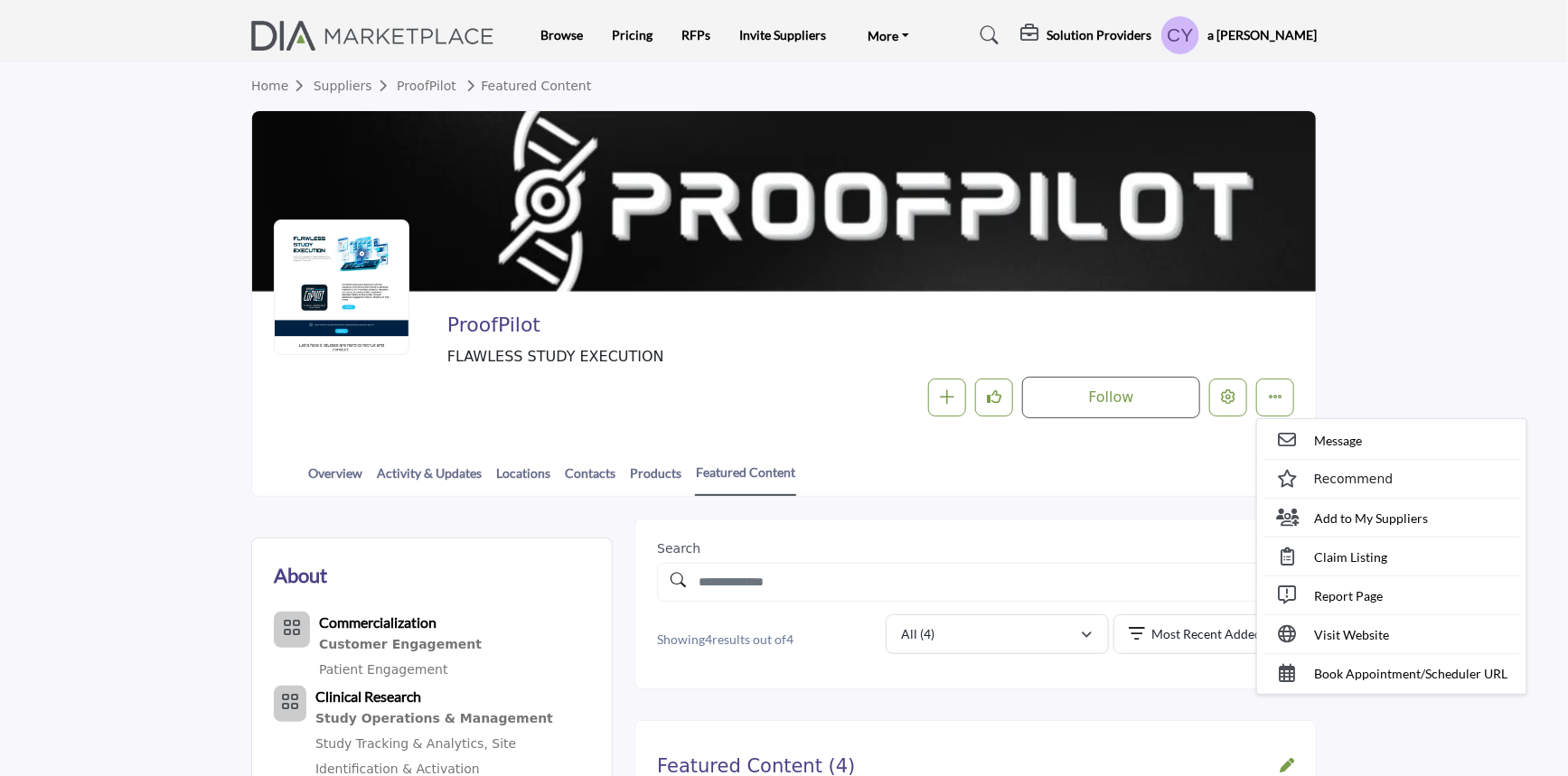
click at [1375, 242] on section "Home Suppliers ProofPilot Featured Content ProofPilot FLAWLESS STUDY EXECUTION …" at bounding box center [784, 280] width 1568 height 434
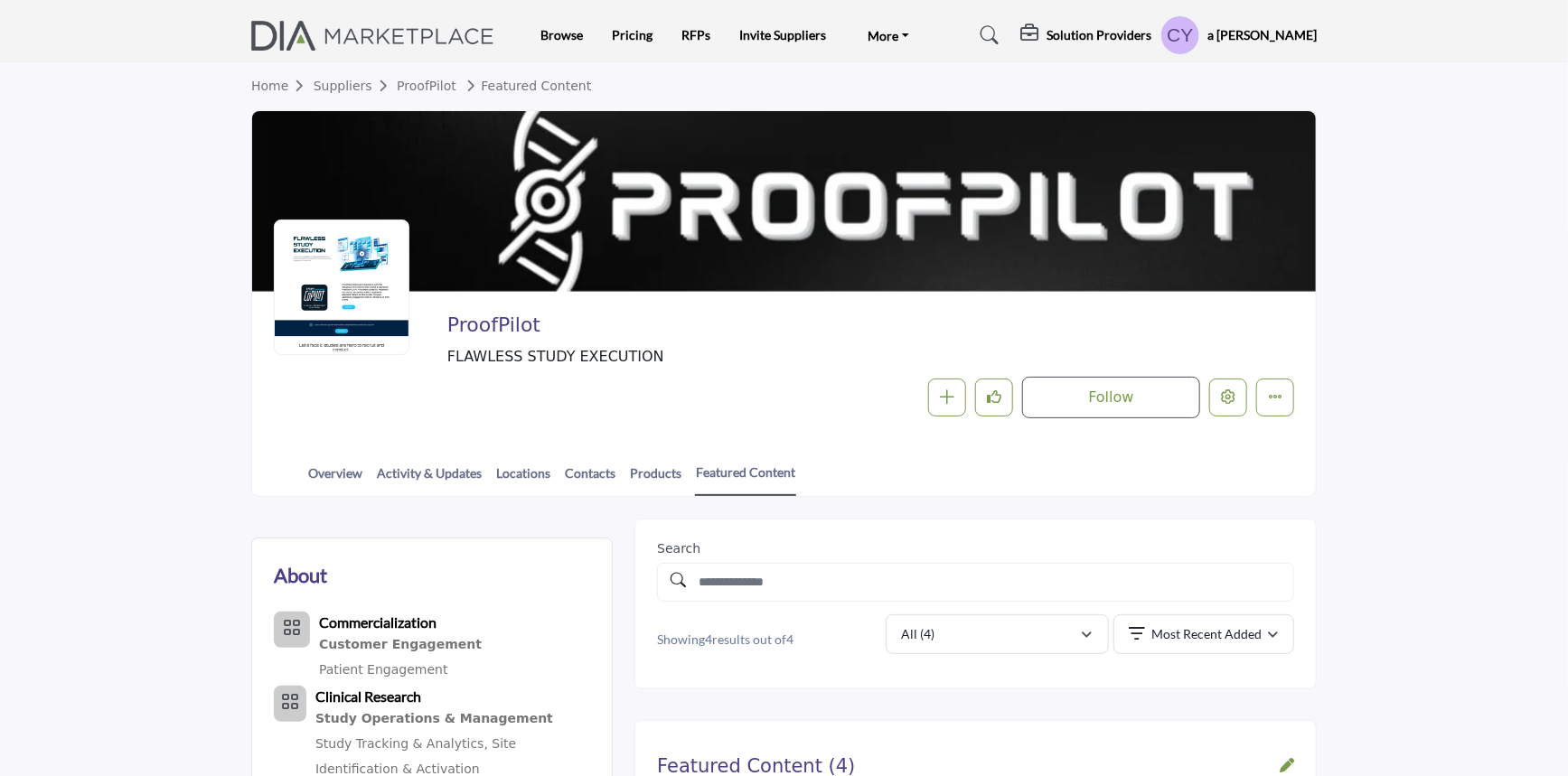
click at [1273, 36] on h5 "a [PERSON_NAME]" at bounding box center [1262, 35] width 110 height 18
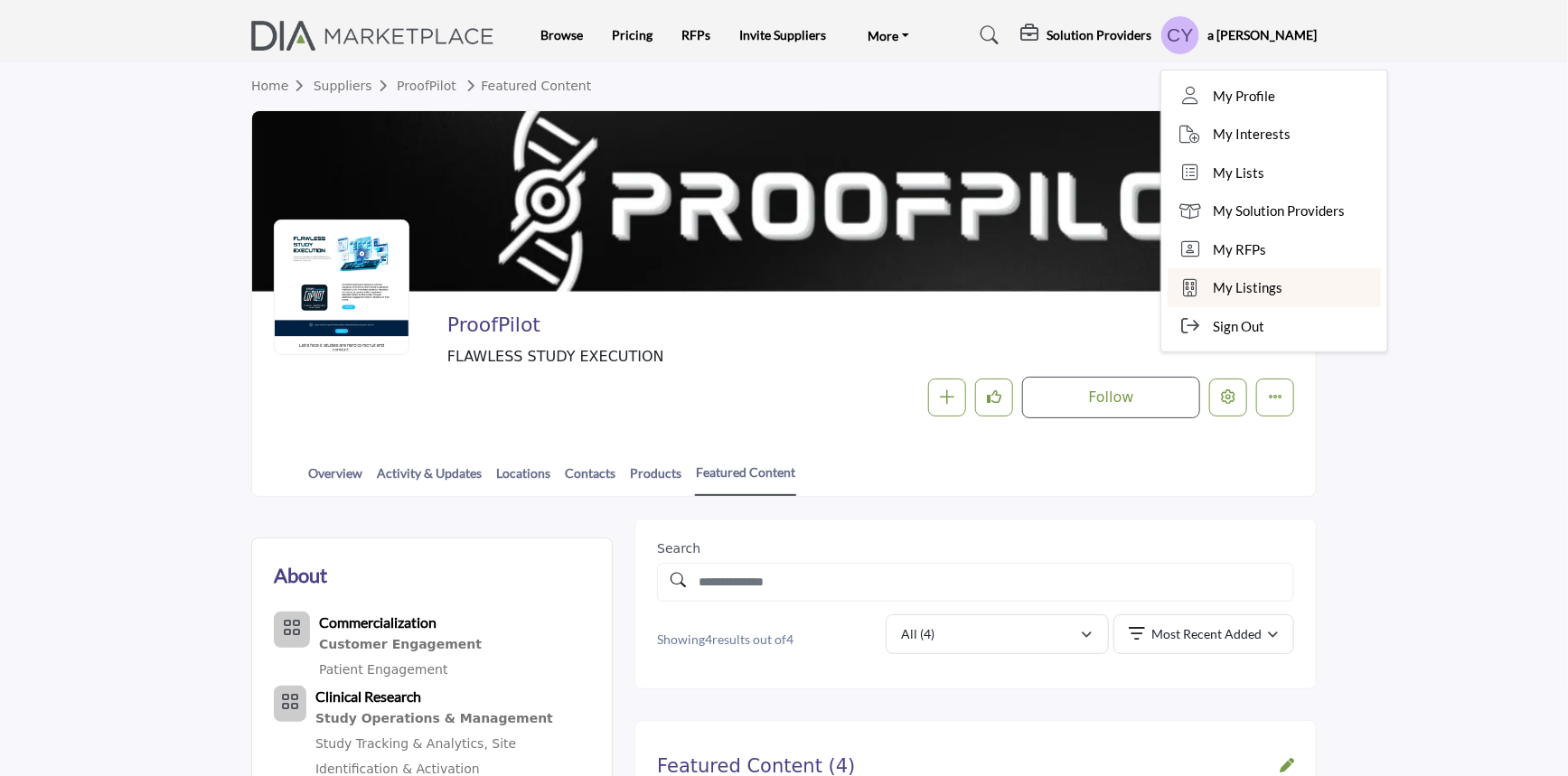
click at [1275, 285] on span "My Listings" at bounding box center [1248, 287] width 70 height 21
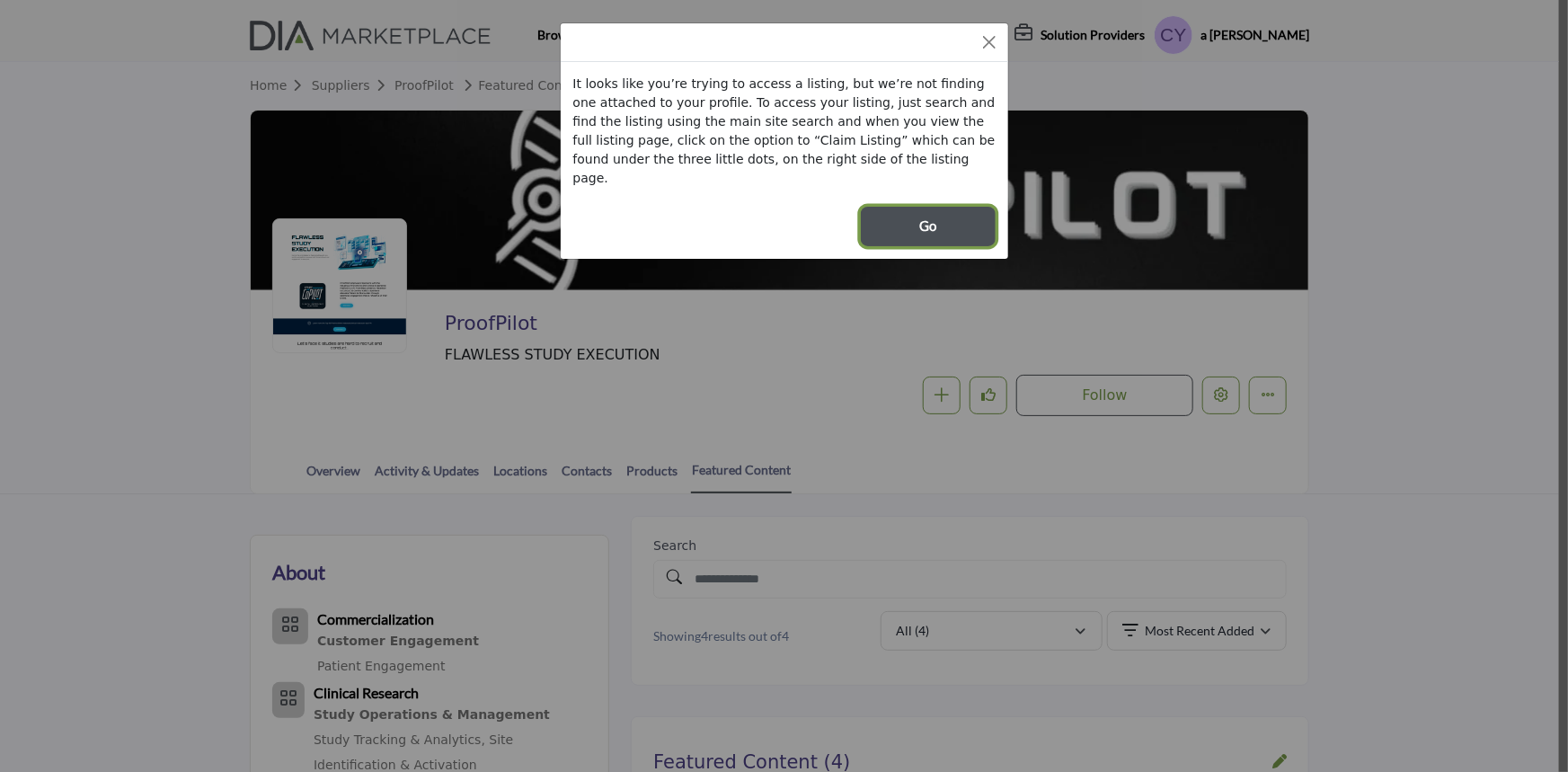
click at [908, 207] on button "Go" at bounding box center [927, 226] width 135 height 39
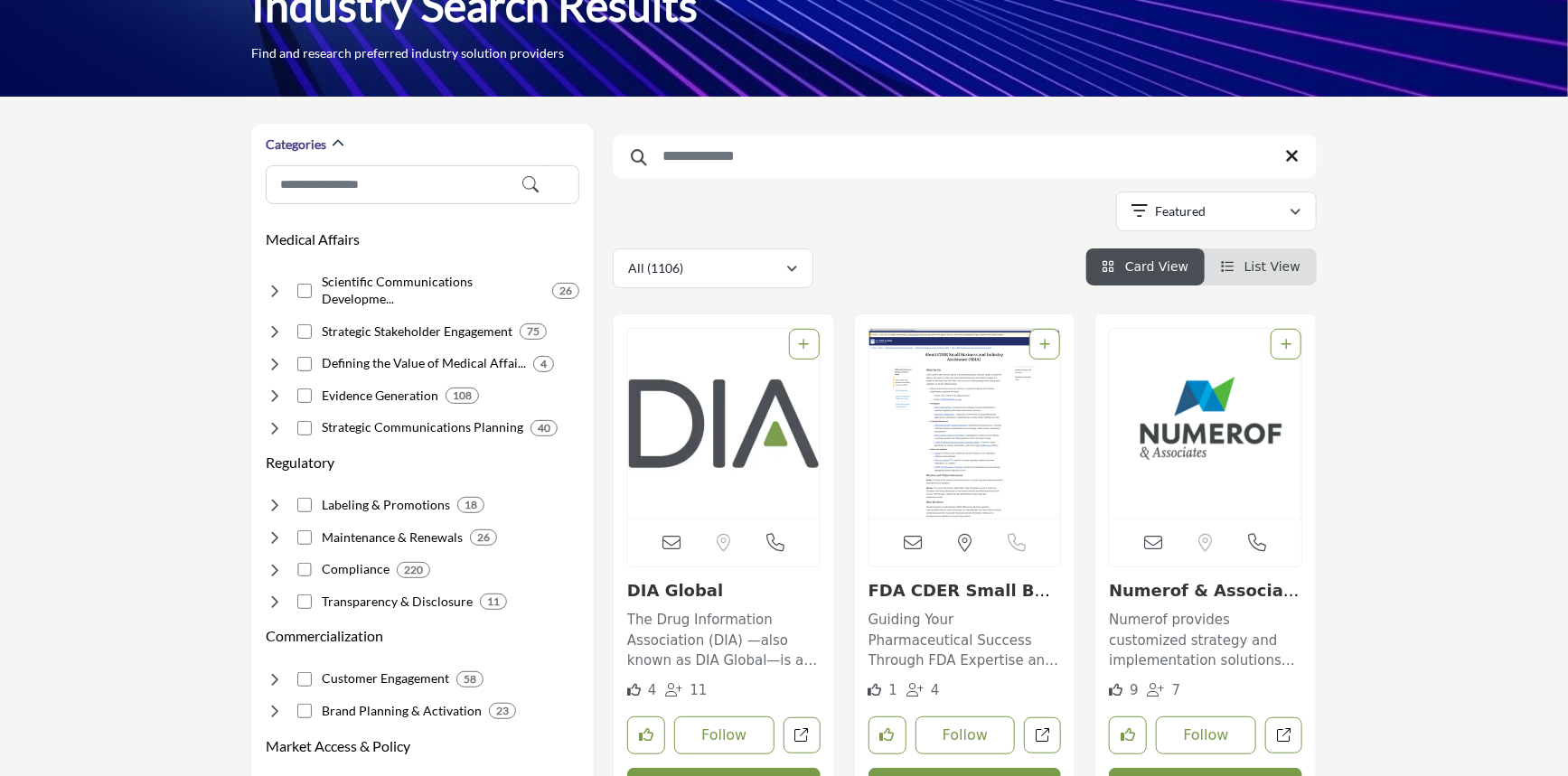
click at [1307, 435] on div "Send email to the owner of this listing 7" at bounding box center [1206, 567] width 221 height 504
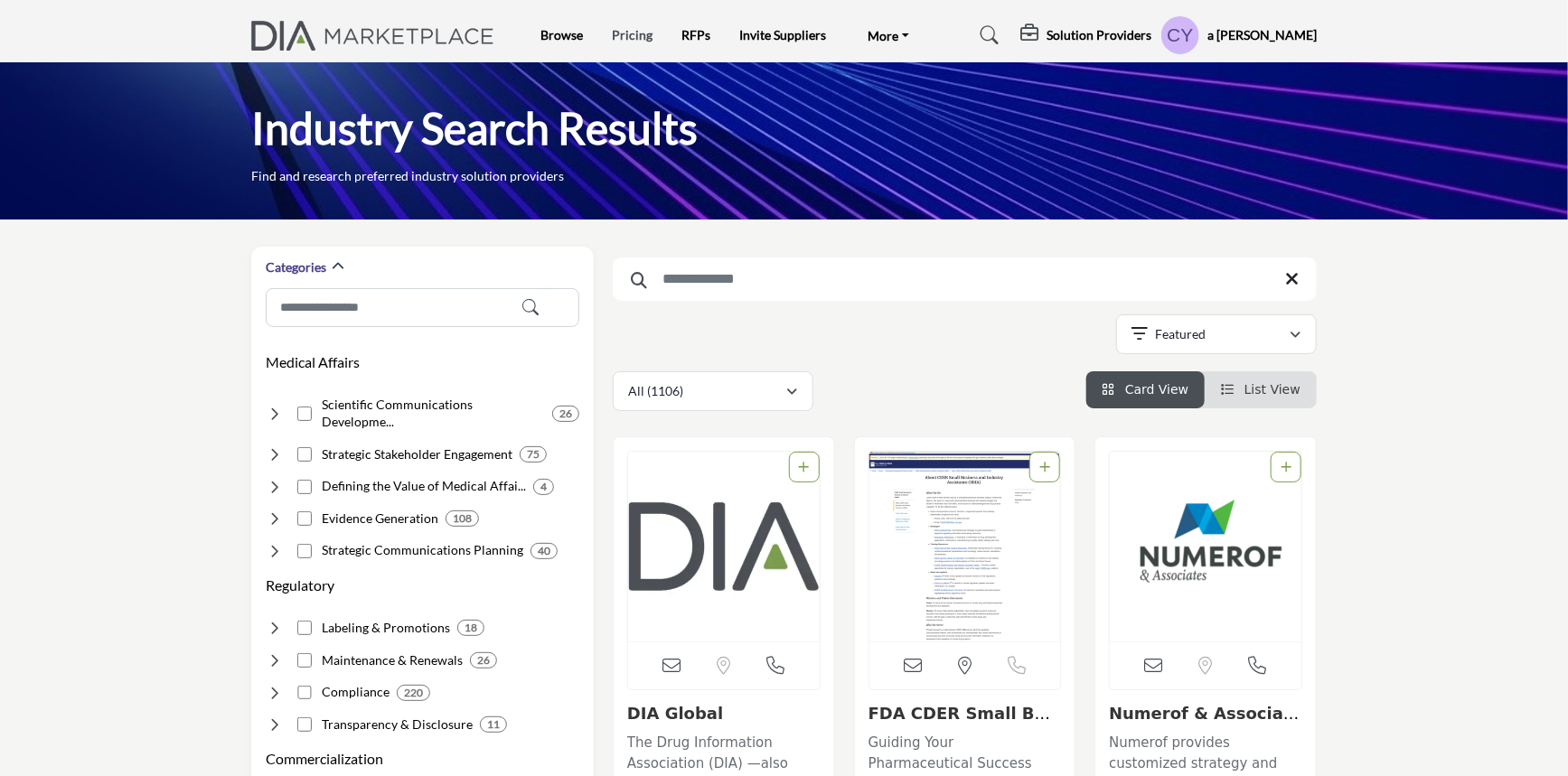
drag, startPoint x: 668, startPoint y: 200, endPoint x: 647, endPoint y: 26, distance: 175.3
click at [636, 32] on link "Pricing" at bounding box center [633, 34] width 41 height 16
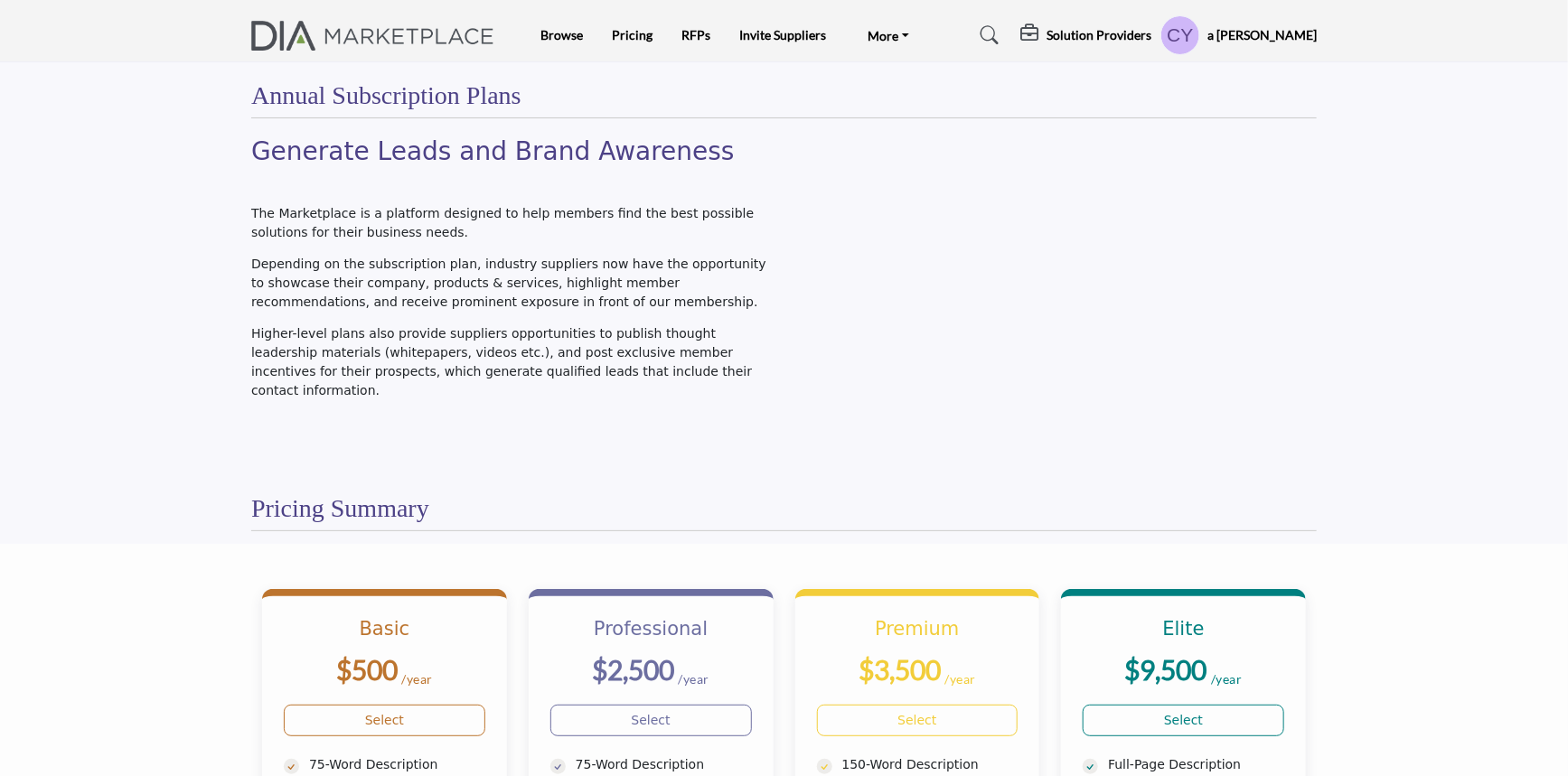
click at [1270, 28] on h5 "a [PERSON_NAME]" at bounding box center [1262, 35] width 110 height 18
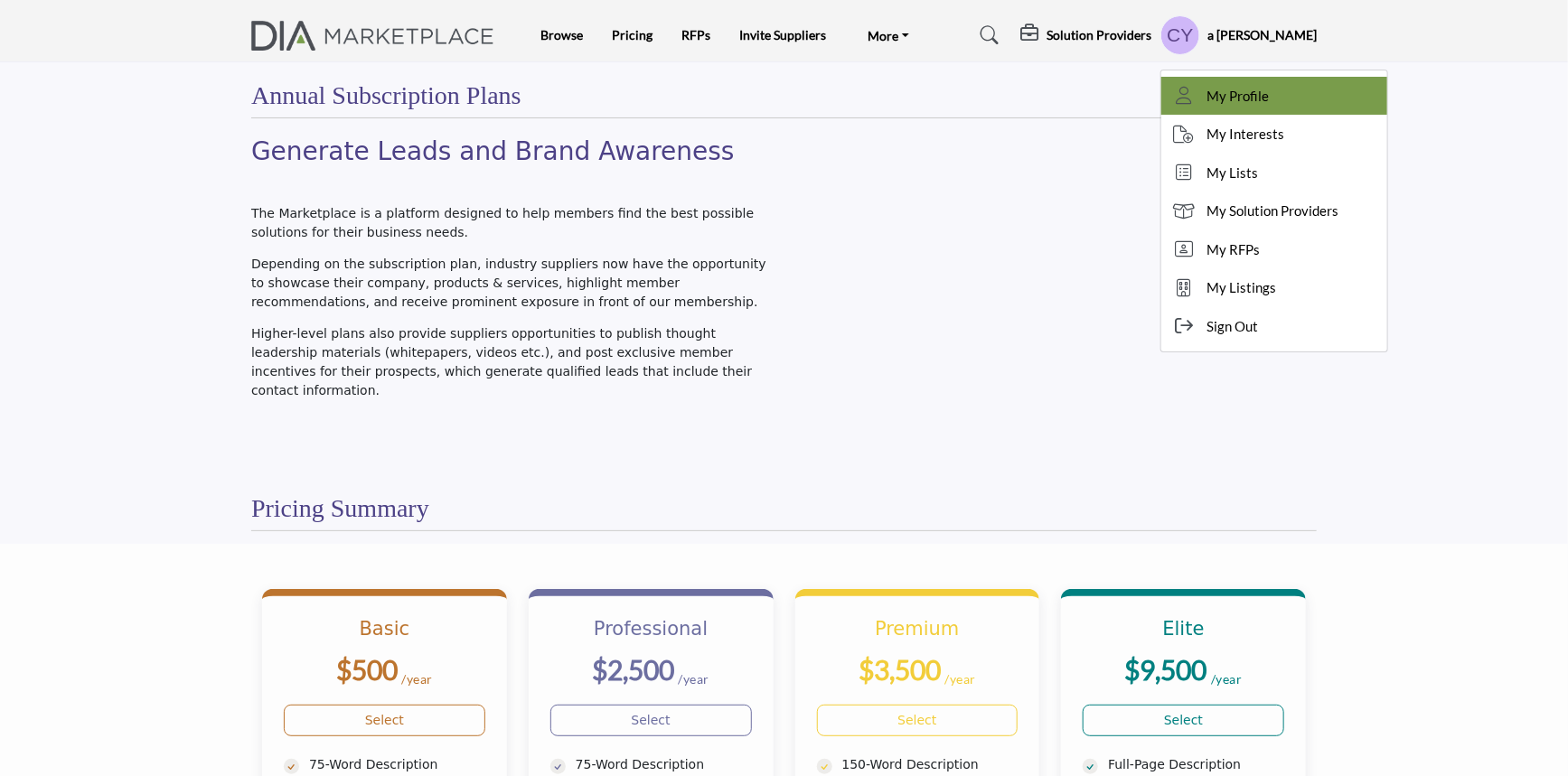
click at [1268, 91] on span "My Profile" at bounding box center [1238, 96] width 63 height 21
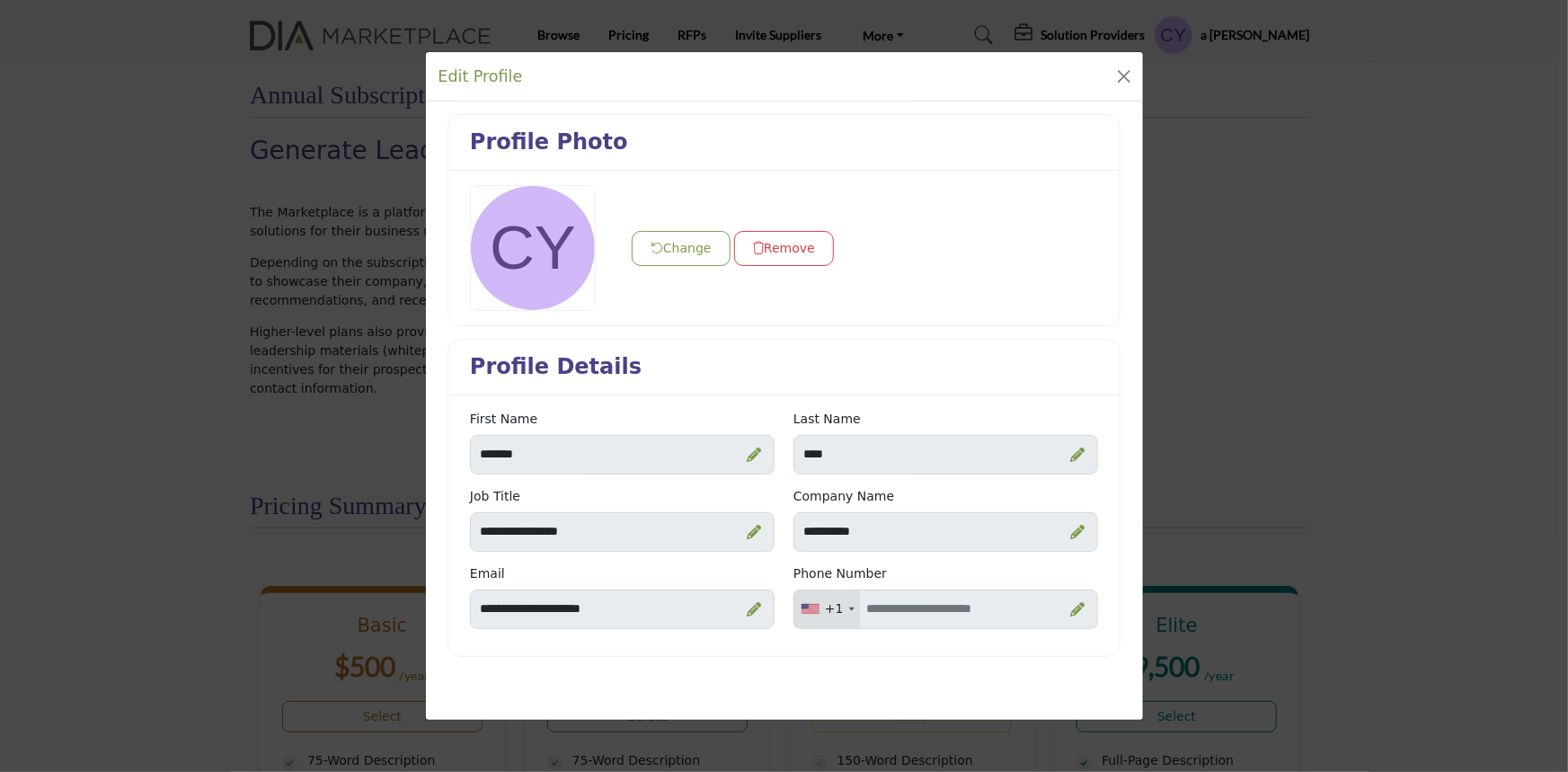
click at [1302, 29] on div "Edit Profile Profile Photo Change Remove Profile Details" at bounding box center [784, 386] width 1568 height 772
click at [1127, 72] on button "Close" at bounding box center [1123, 76] width 25 height 25
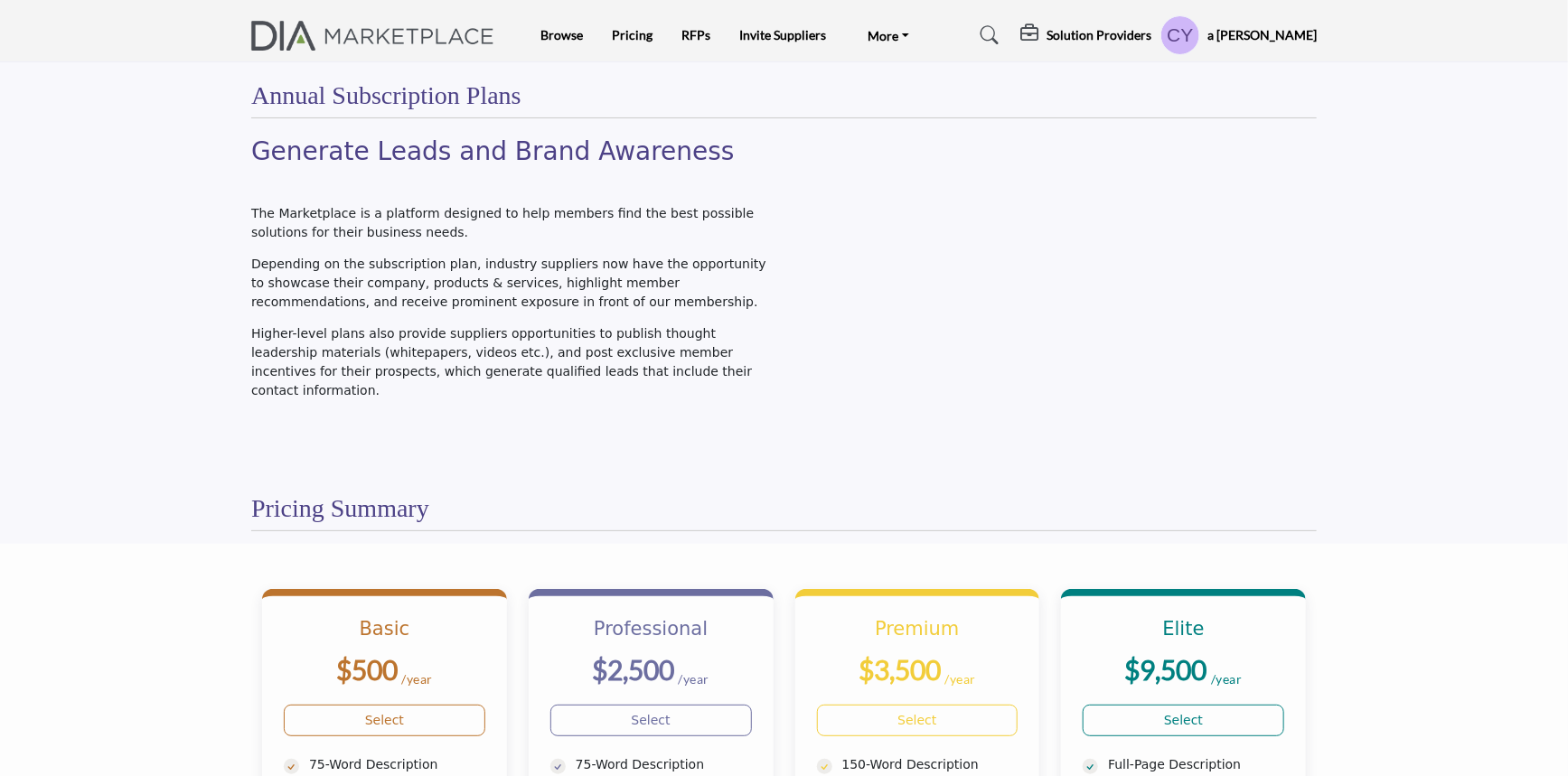
click at [1295, 33] on h5 "a [PERSON_NAME]" at bounding box center [1262, 35] width 110 height 18
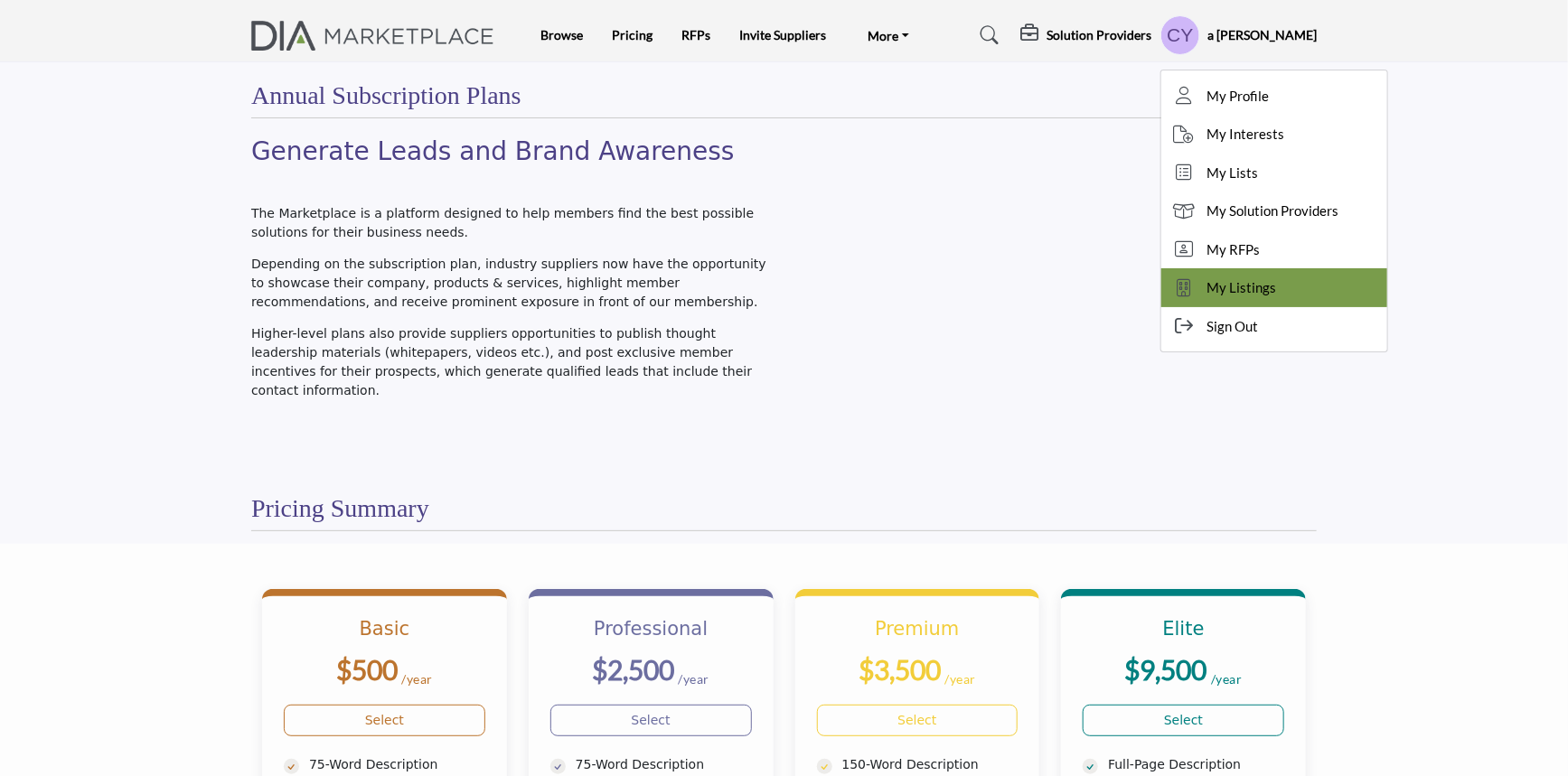
click at [1276, 290] on span "My Listings" at bounding box center [1242, 287] width 70 height 21
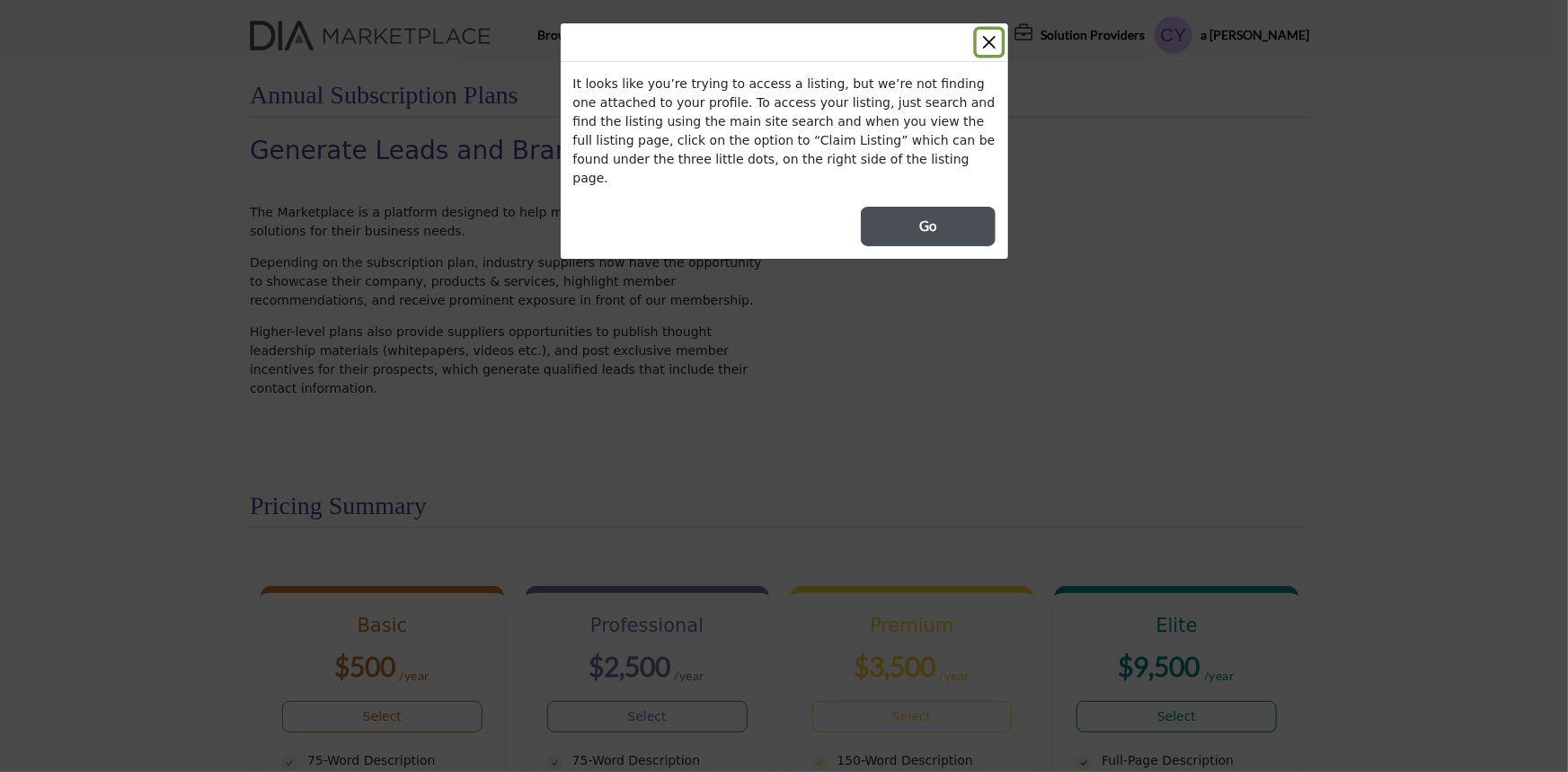
click at [984, 41] on button "Close" at bounding box center [989, 41] width 25 height 25
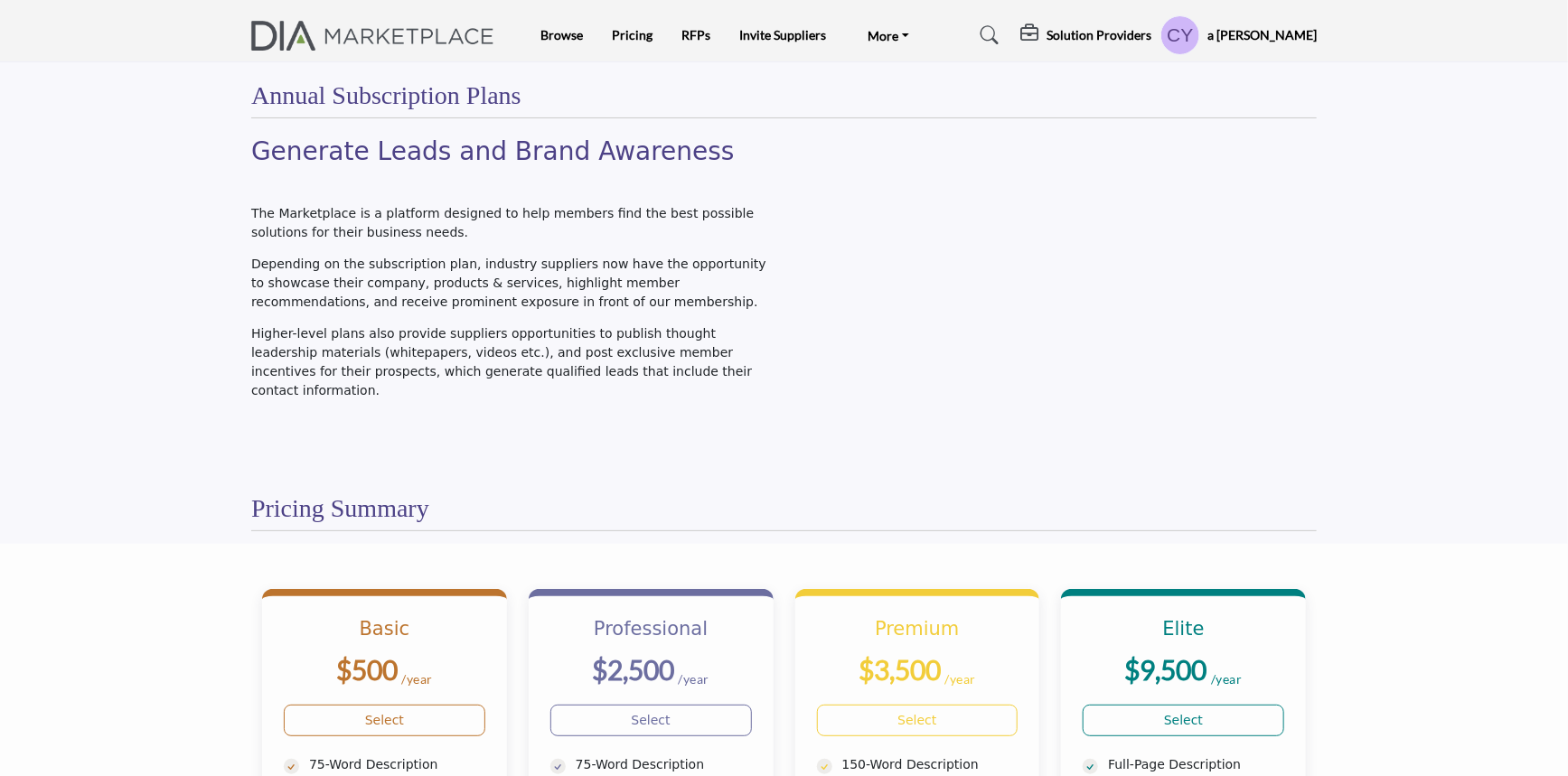
click at [1289, 36] on h5 "a [PERSON_NAME]" at bounding box center [1262, 35] width 110 height 18
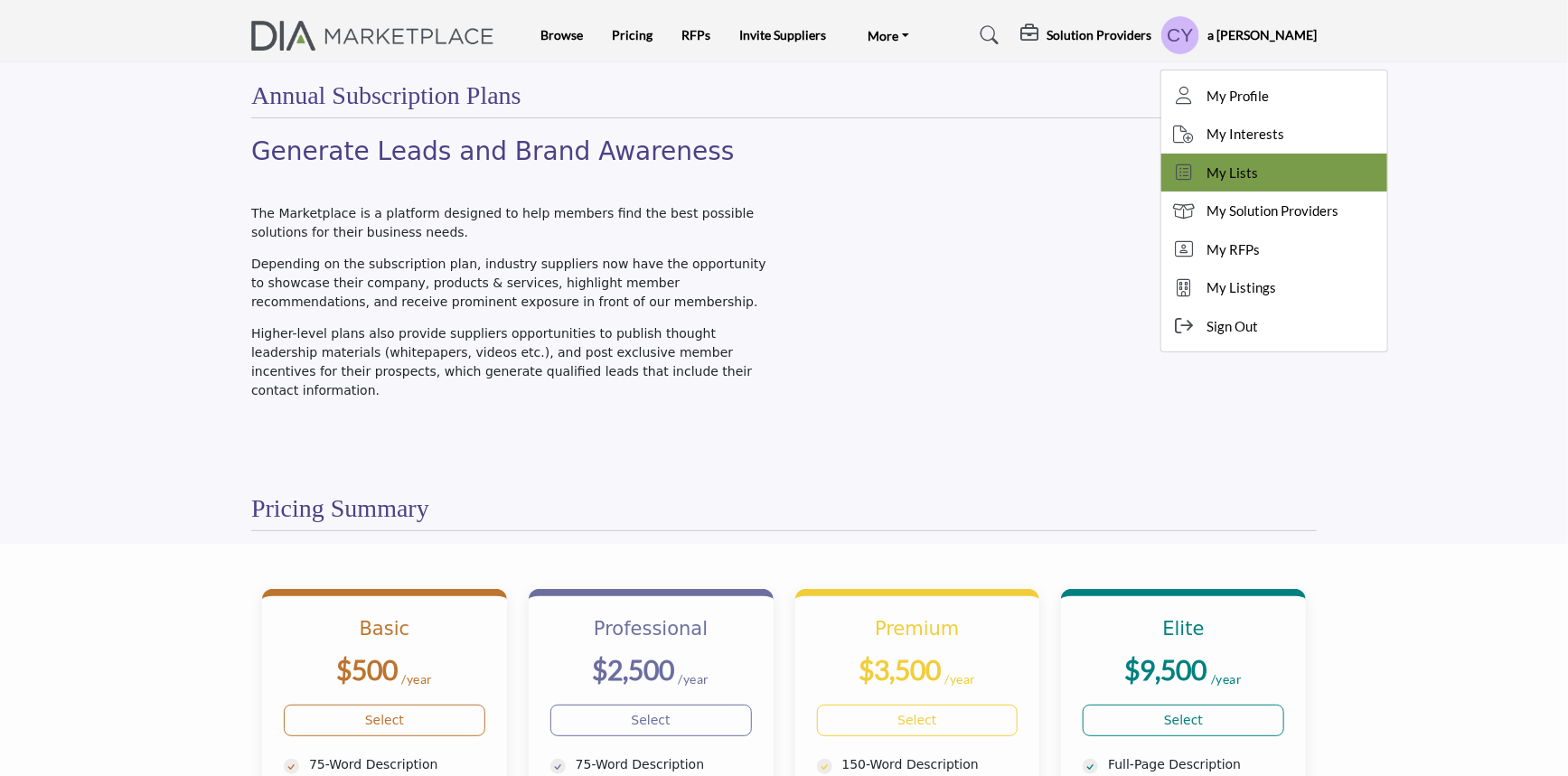
click at [1293, 183] on link "My Lists" at bounding box center [1273, 173] width 226 height 39
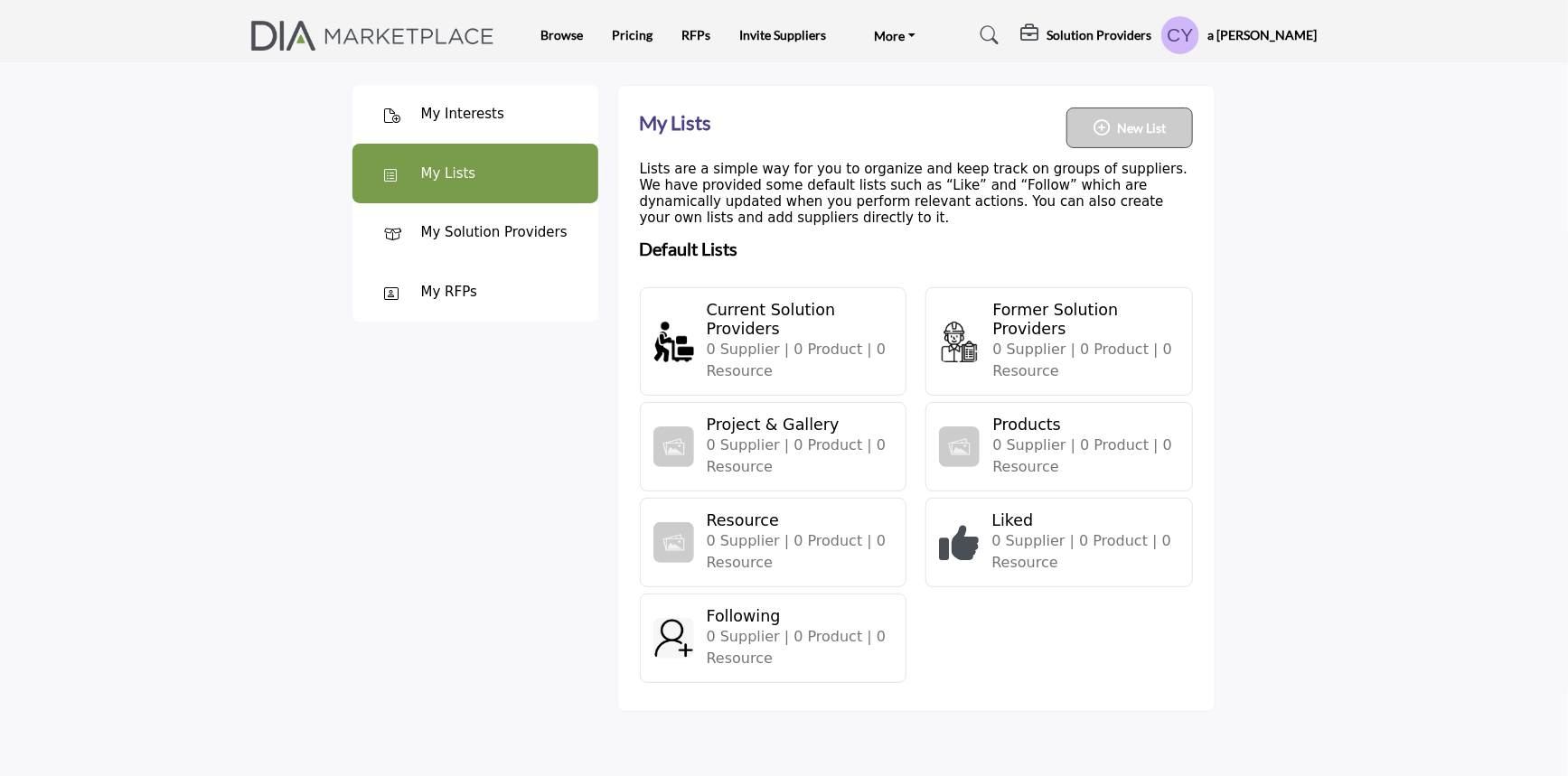
click at [1223, 32] on div "a [PERSON_NAME] My Profile My Interests My Lists My Solution Providers My RFPs …" at bounding box center [1239, 35] width 157 height 40
click at [1193, 36] on profile-featured-9857eea9-9400-419c-aa55-c21179a74f83 "Show hide supplier dropdown" at bounding box center [1180, 35] width 40 height 40
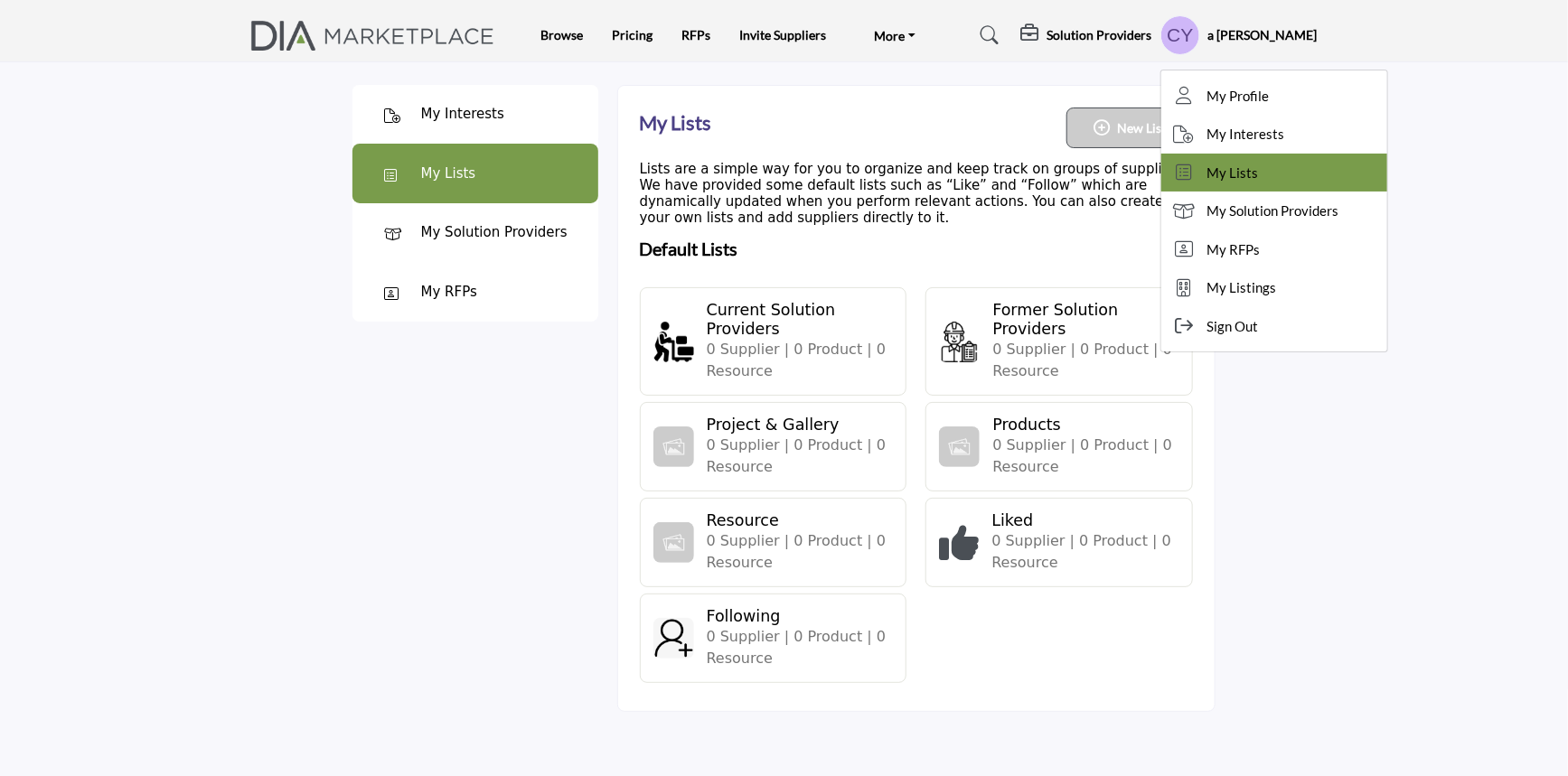
click at [1252, 172] on span "My Lists" at bounding box center [1233, 173] width 52 height 21
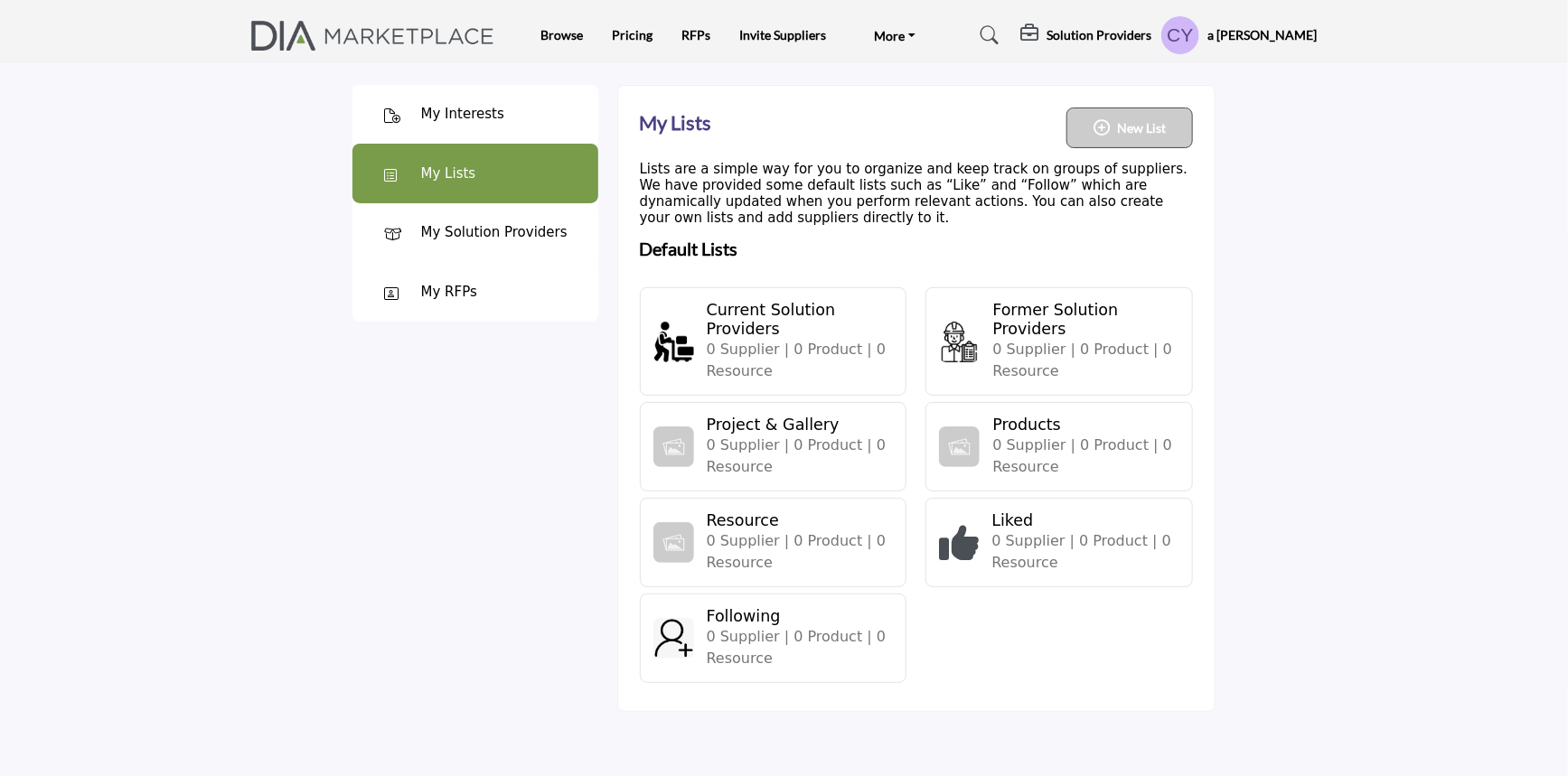
click at [1239, 16] on div "a Colleen Yang My Profile My Interests My Lists My Solution Providers My RFPs M…" at bounding box center [1239, 35] width 157 height 40
click at [1254, 30] on h5 "a [PERSON_NAME]" at bounding box center [1262, 35] width 110 height 18
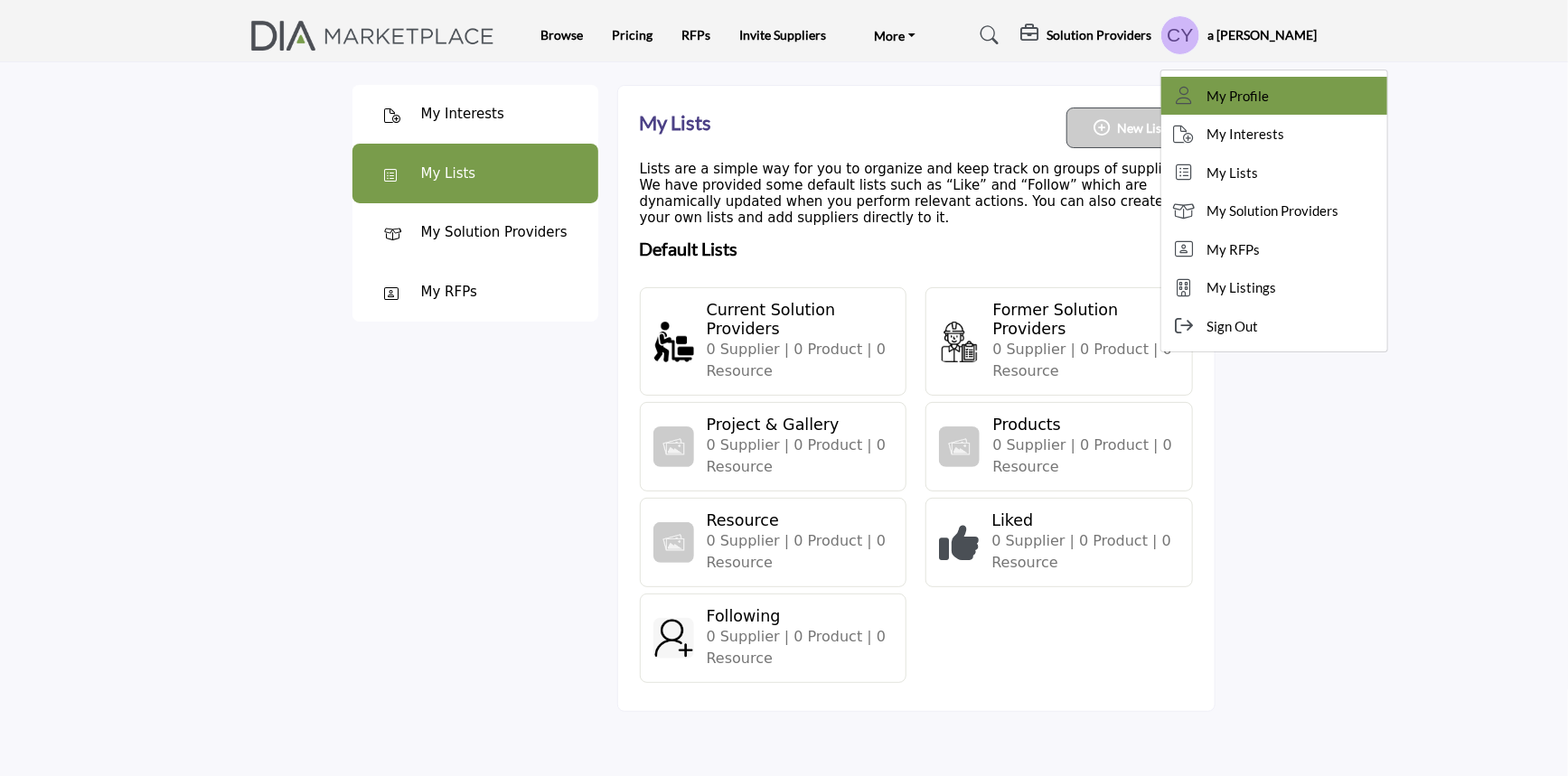
click at [1259, 92] on span "My Profile" at bounding box center [1238, 96] width 63 height 21
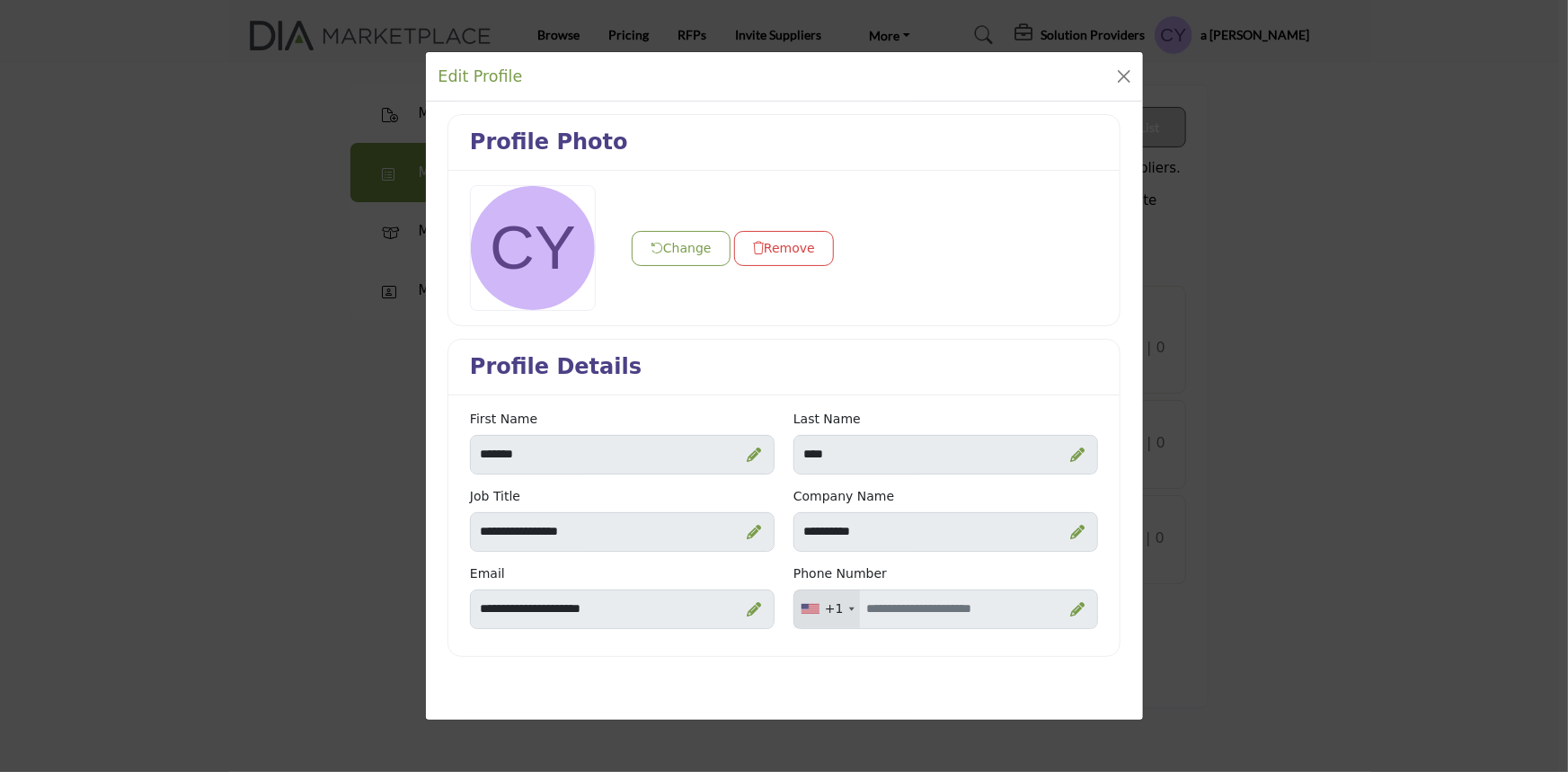
click at [1109, 72] on div "Edit Profile" at bounding box center [784, 77] width 717 height 49
click at [1124, 83] on button "Close" at bounding box center [1123, 76] width 25 height 25
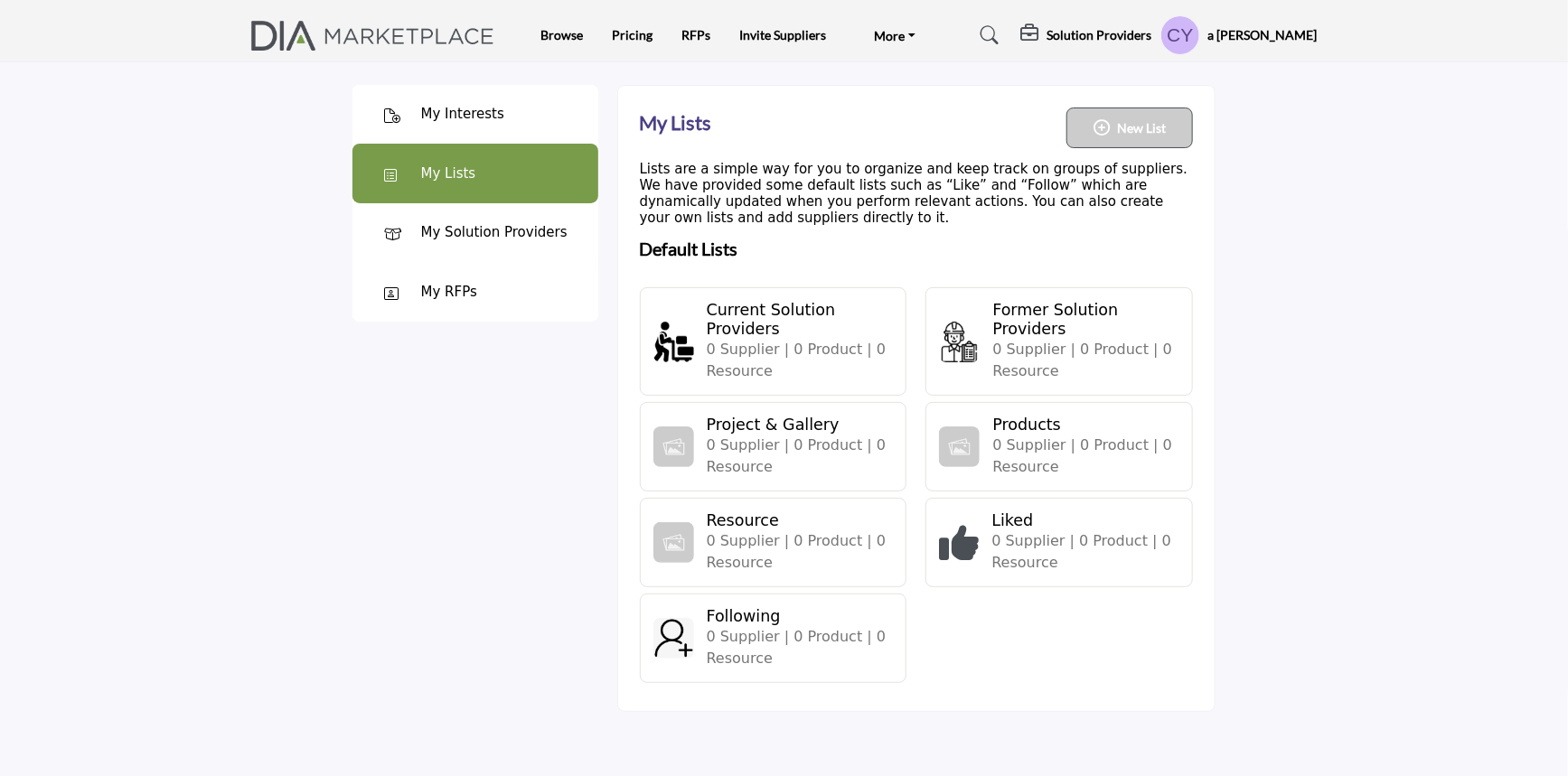
click at [1313, 29] on h5 "a [PERSON_NAME]" at bounding box center [1262, 35] width 110 height 18
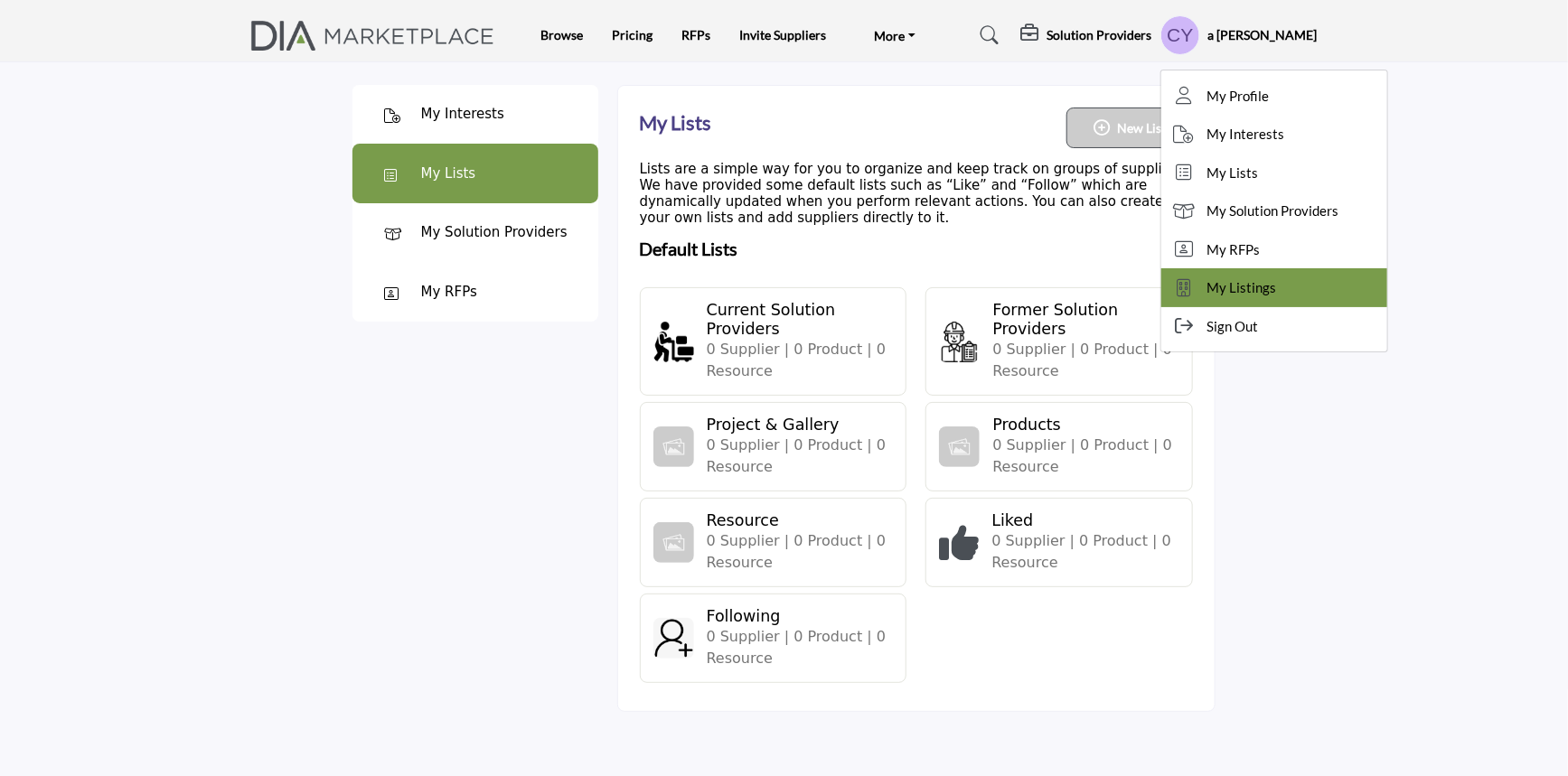
click at [1272, 290] on span "My Listings" at bounding box center [1242, 287] width 70 height 21
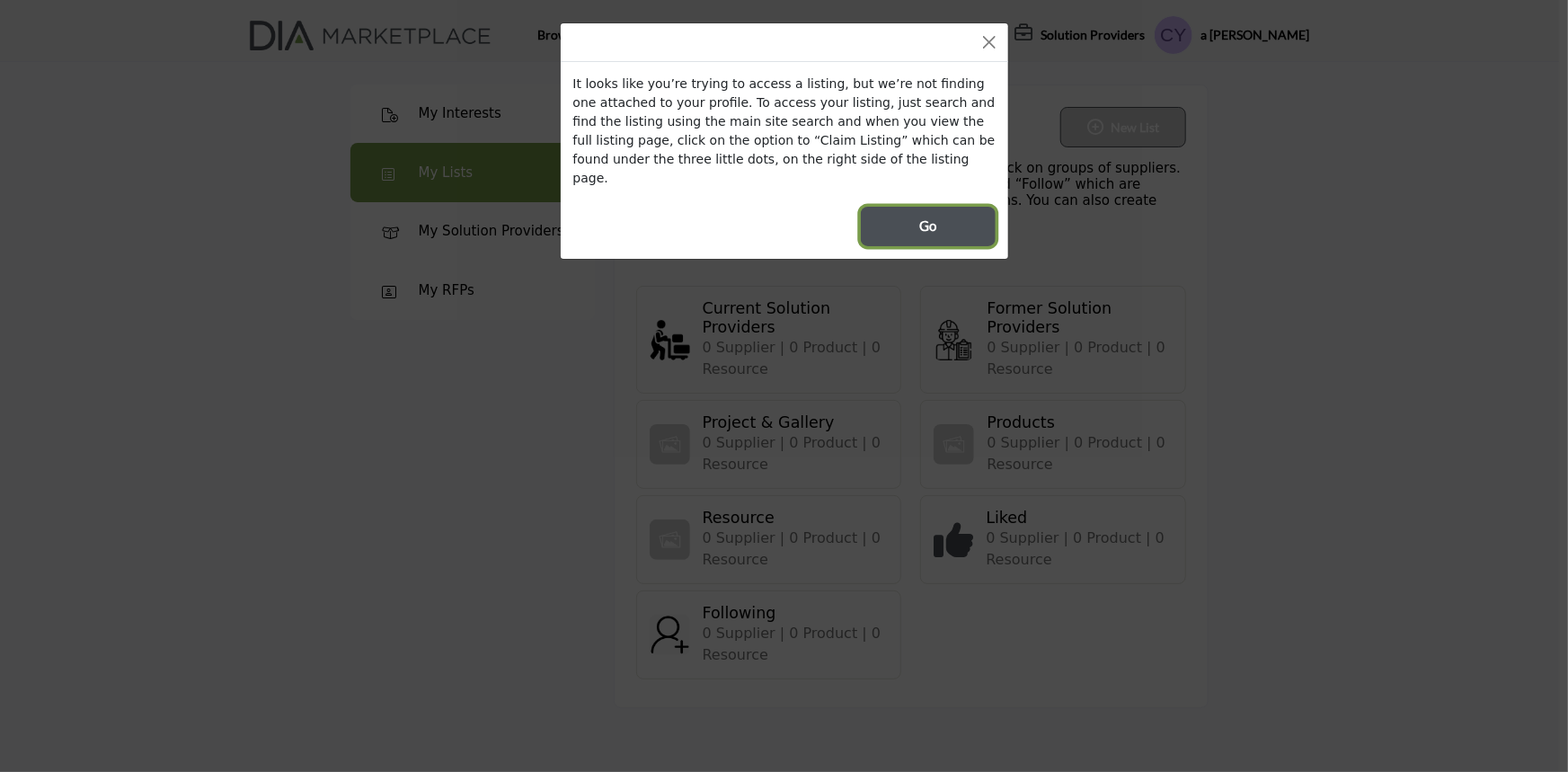
click at [933, 216] on span "Go" at bounding box center [927, 226] width 17 height 21
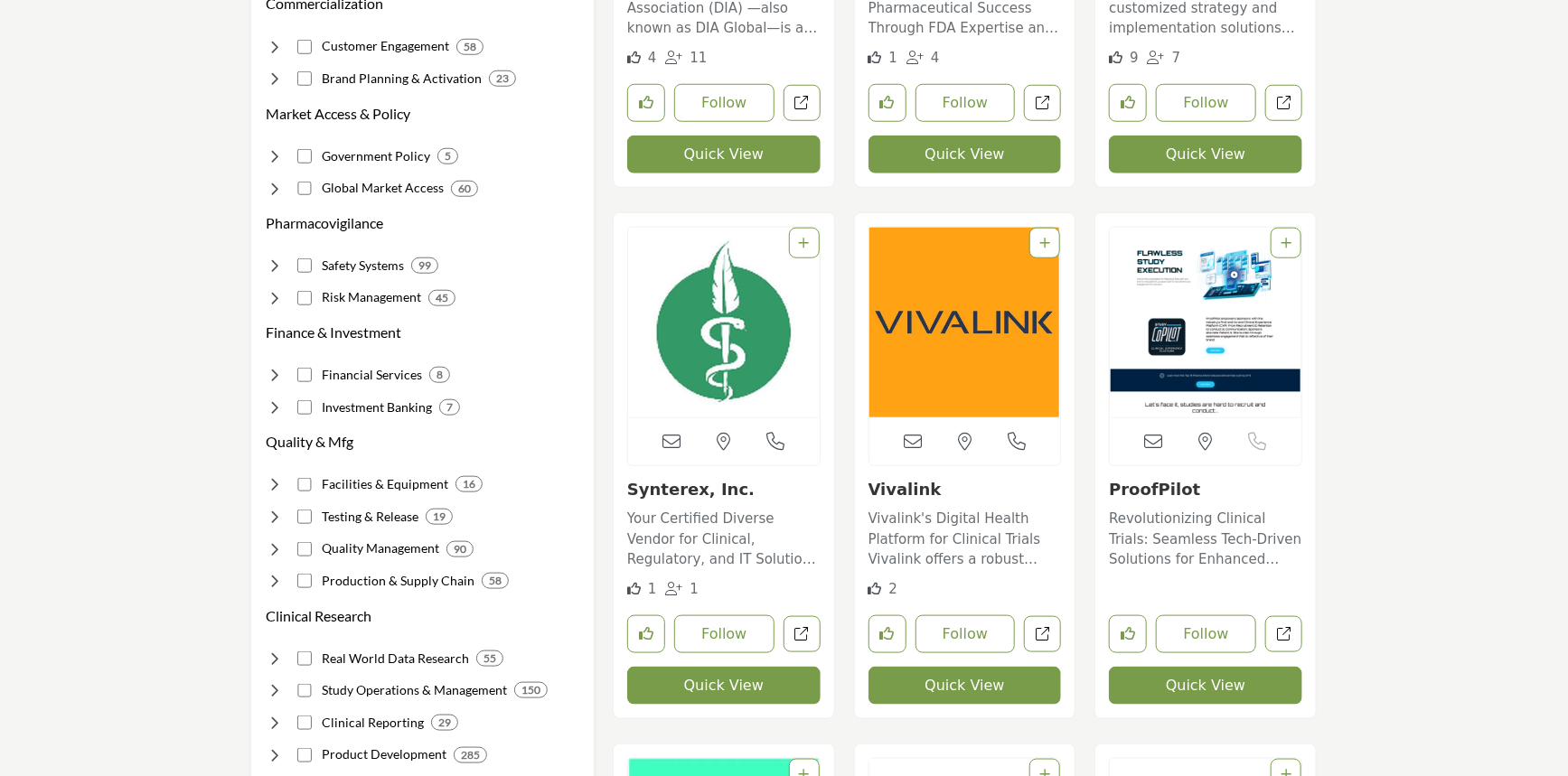
scroll to position [492, 0]
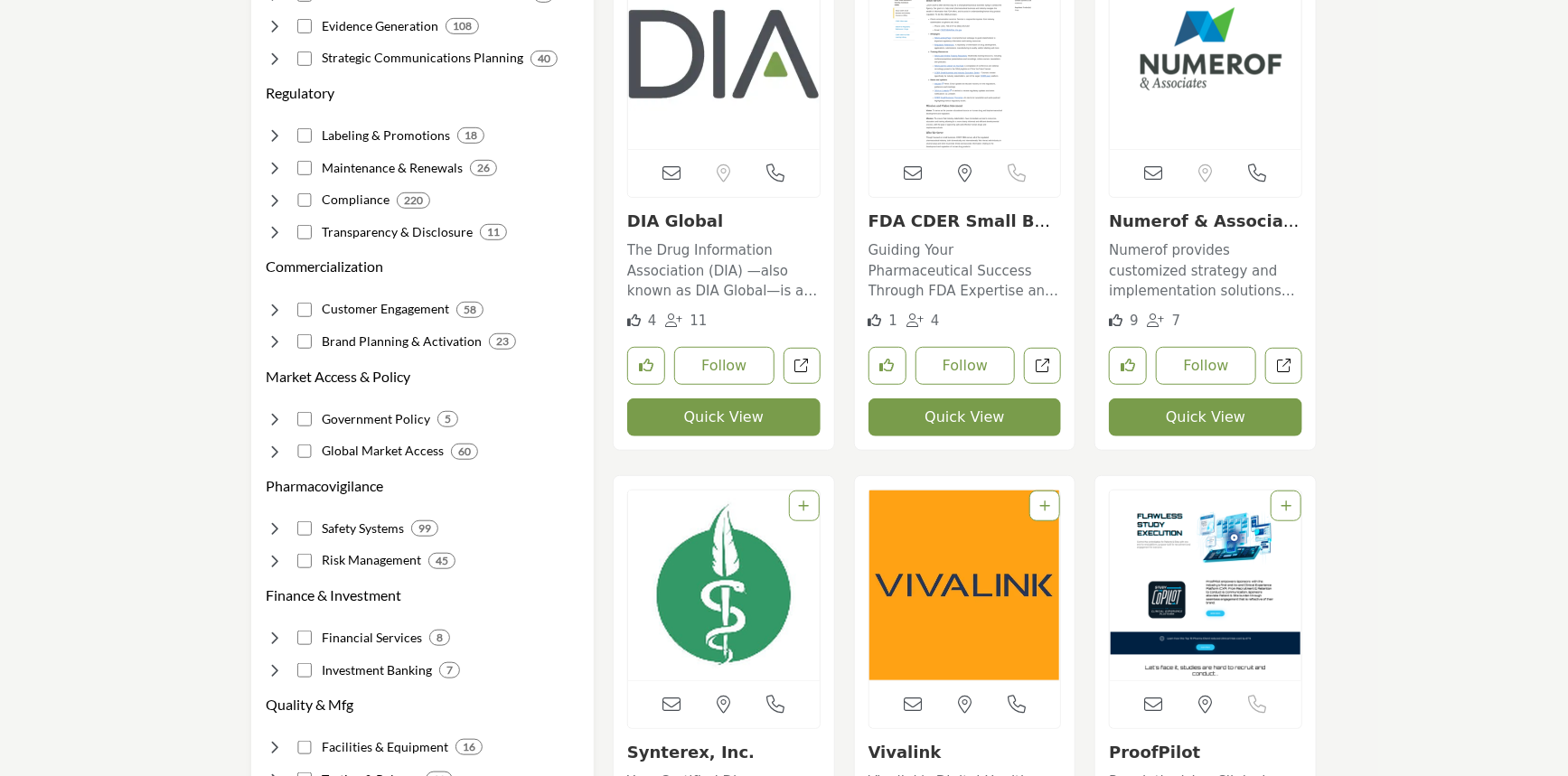
click at [1201, 510] on img "Open Listing in new tab" at bounding box center [1206, 585] width 192 height 190
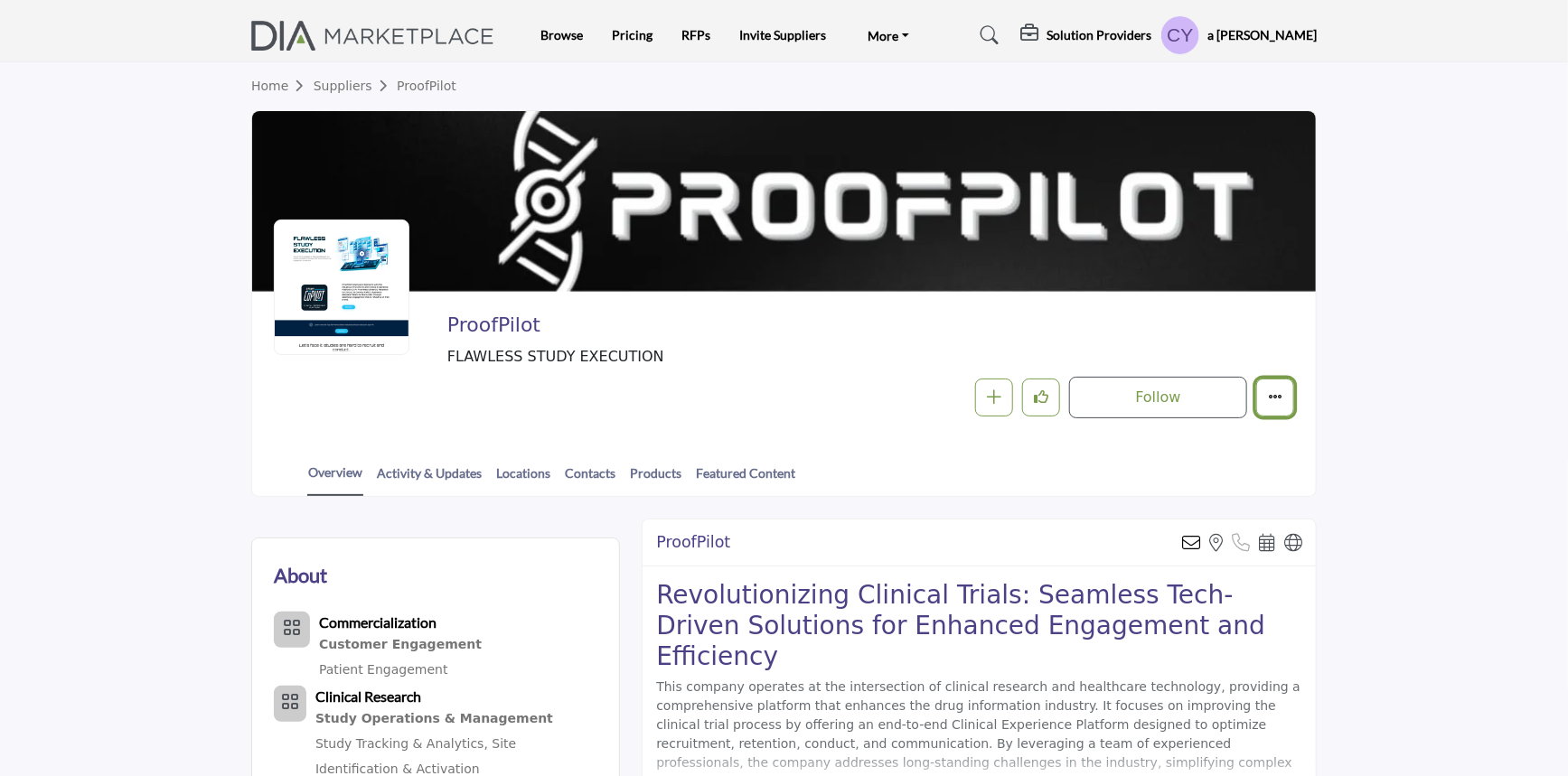
click at [1274, 394] on icon "More details" at bounding box center [1275, 397] width 15 height 15
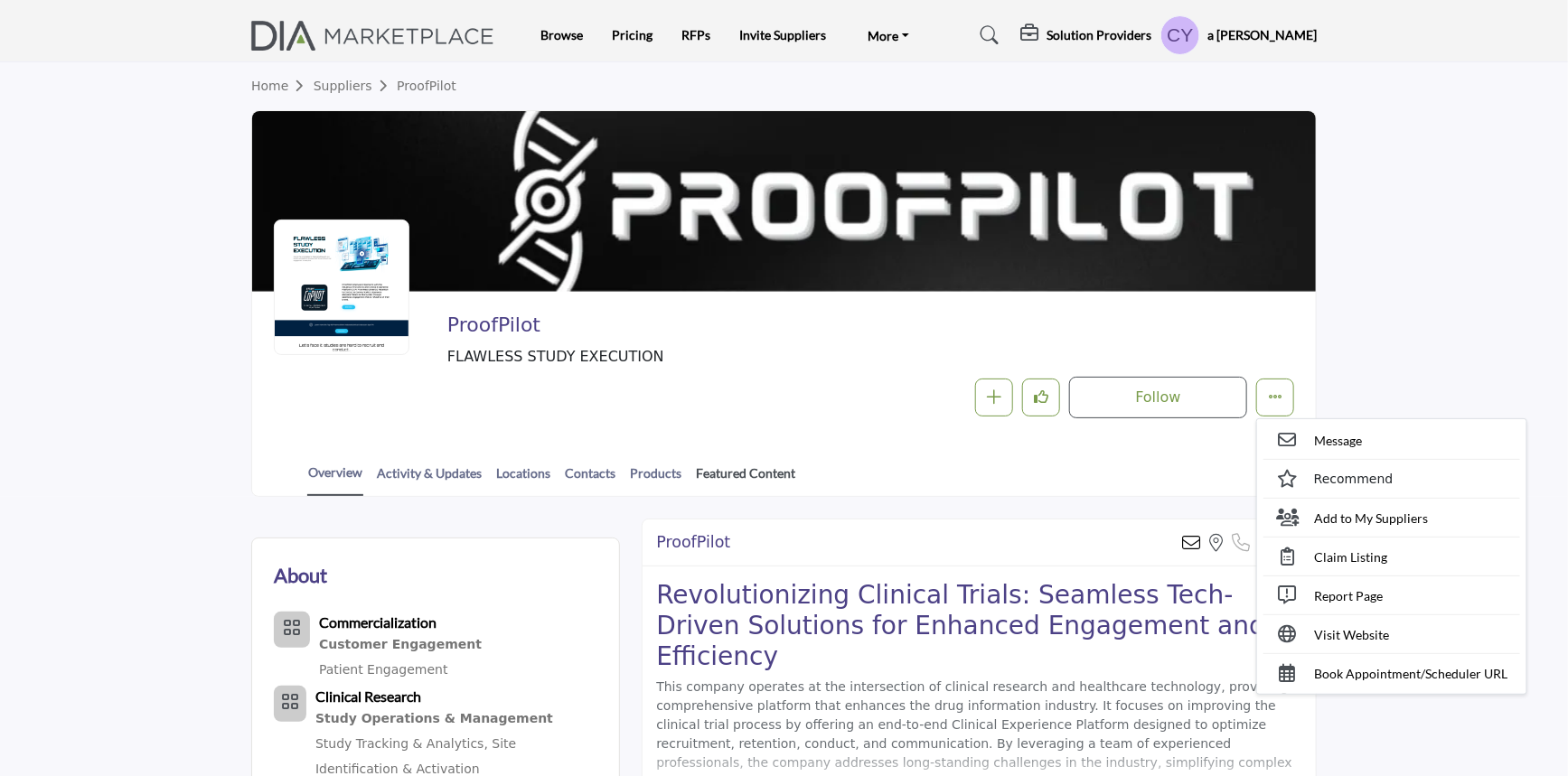
drag, startPoint x: 764, startPoint y: 488, endPoint x: 783, endPoint y: 474, distance: 23.6
click at [765, 488] on link "Featured Content" at bounding box center [746, 480] width 101 height 31
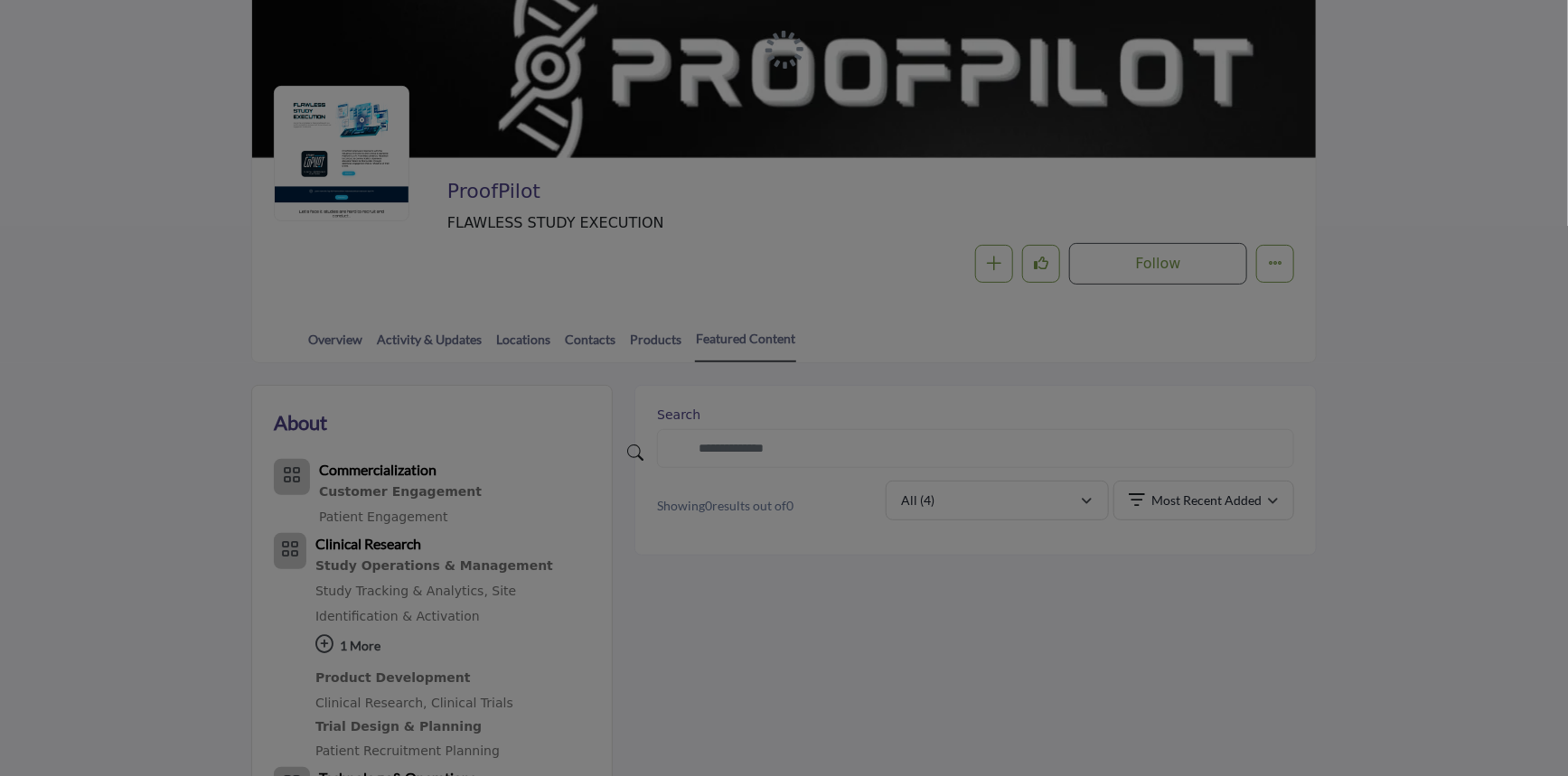
scroll to position [164, 0]
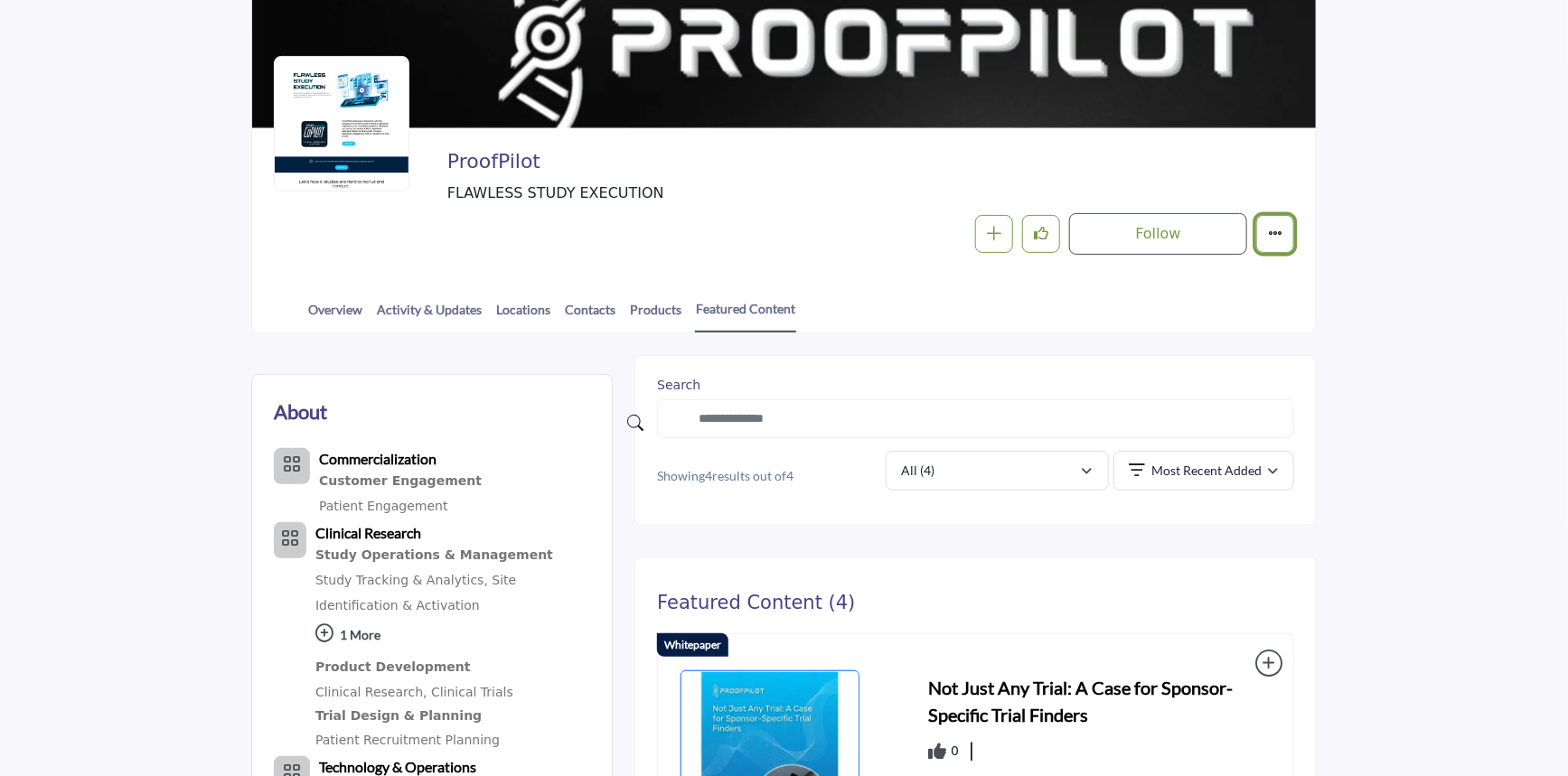
click at [1272, 226] on icon "More details" at bounding box center [1275, 233] width 15 height 15
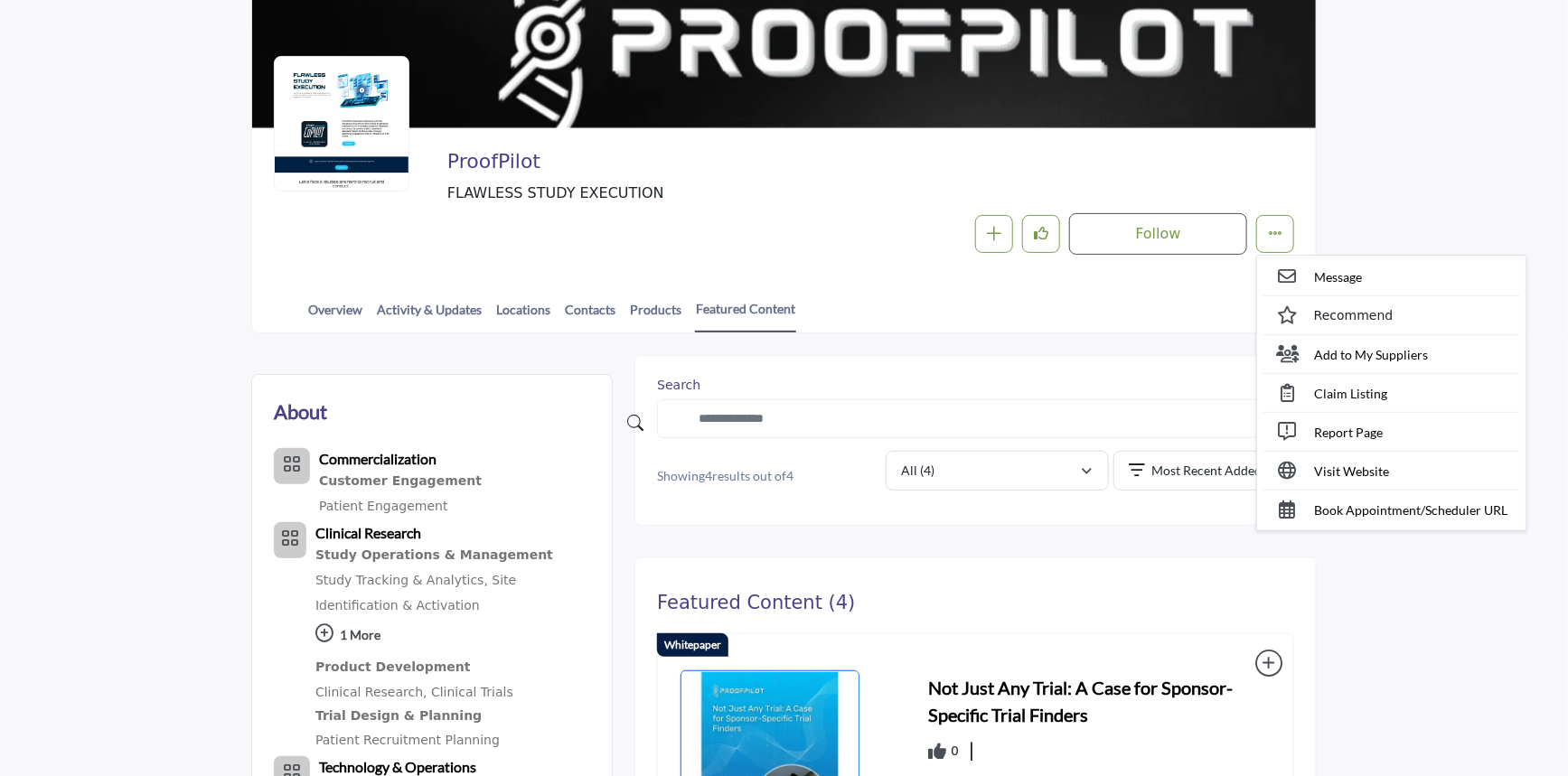
click at [1292, 595] on div "Featured Content (4)" at bounding box center [976, 603] width 637 height 23
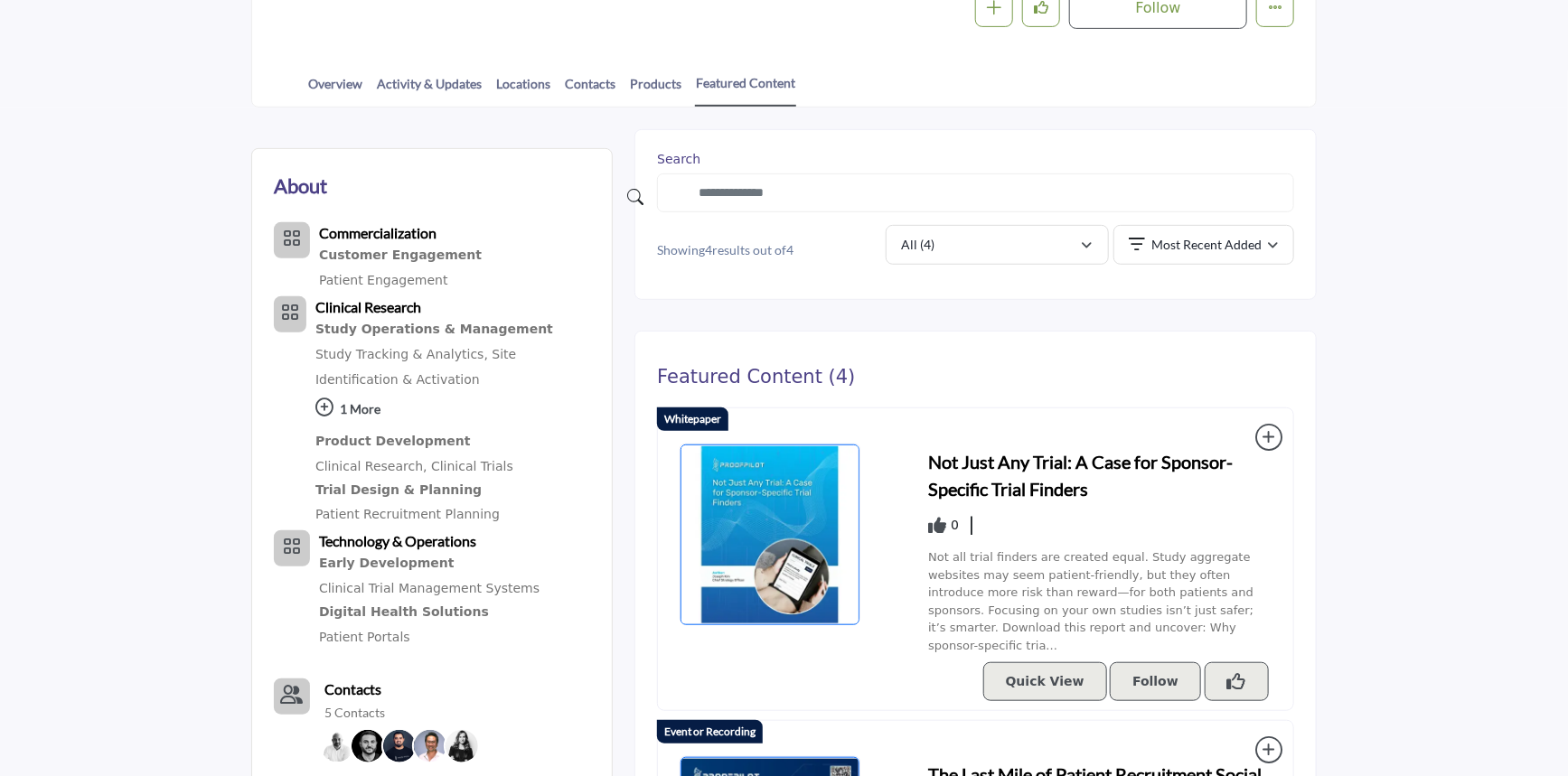
scroll to position [574, 0]
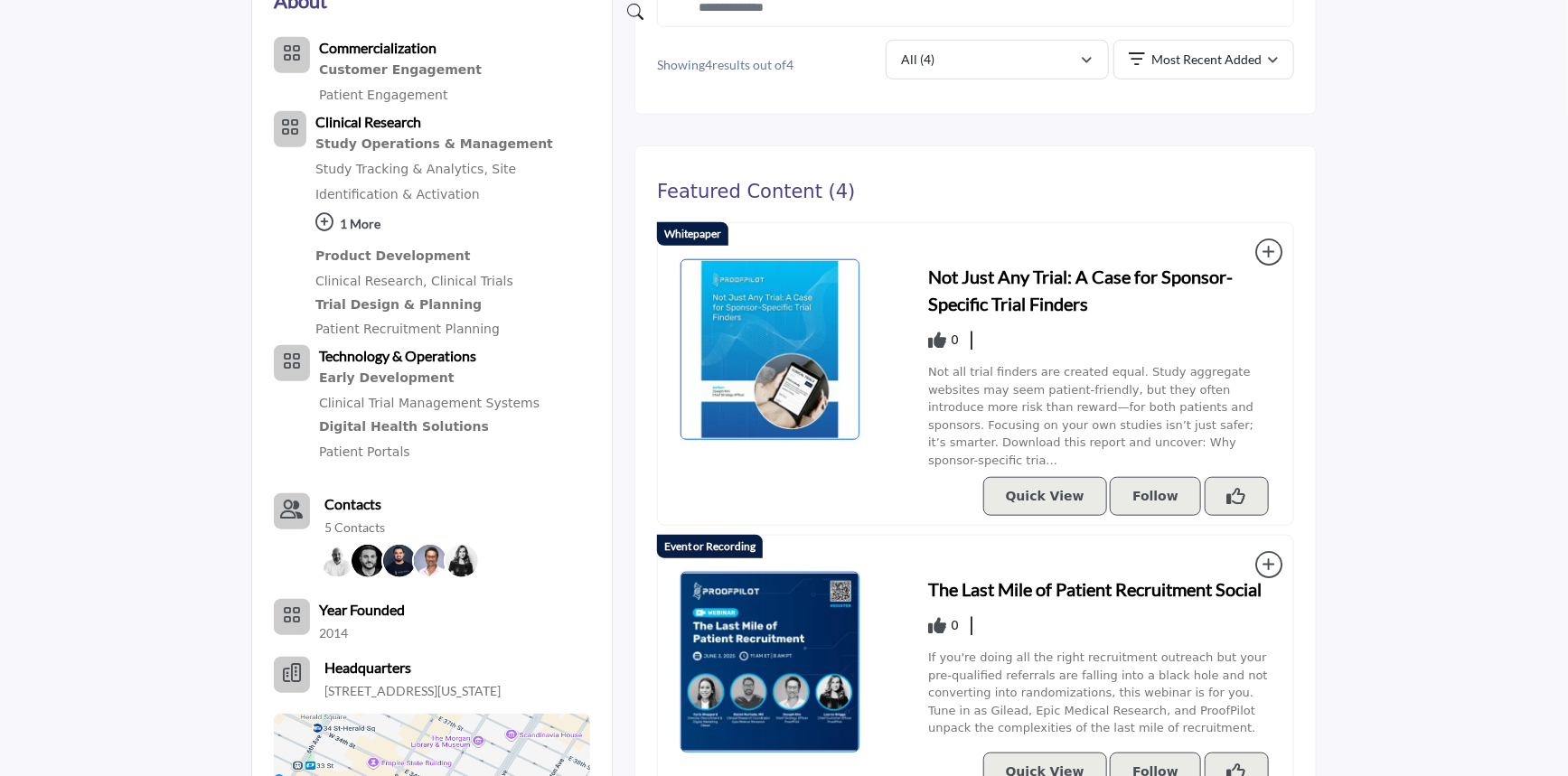
click at [1119, 417] on span "Not all trial finders are created equal. Study aggregate websites may seem pati…" at bounding box center [1090, 416] width 325 height 102
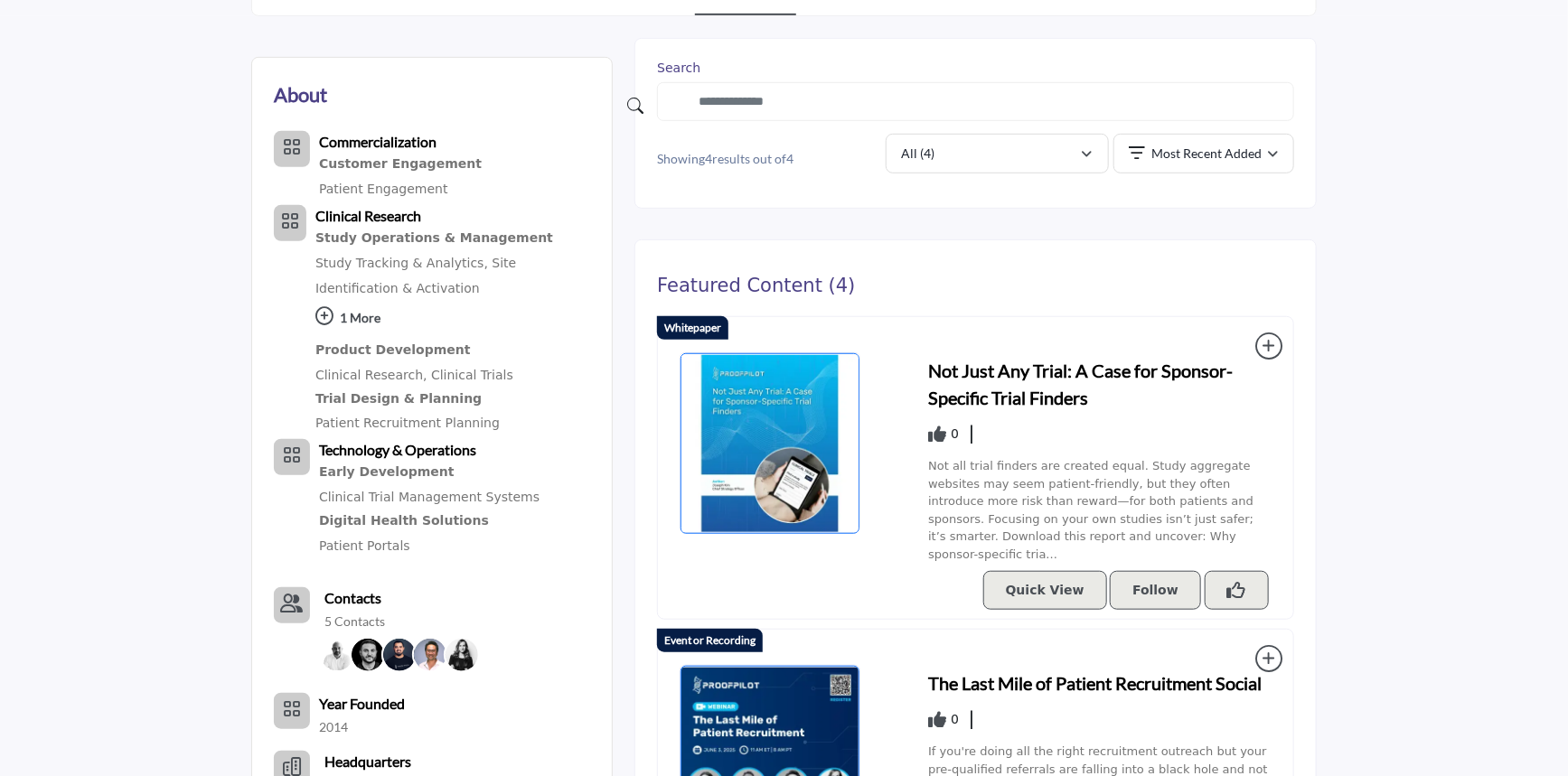
scroll to position [246, 0]
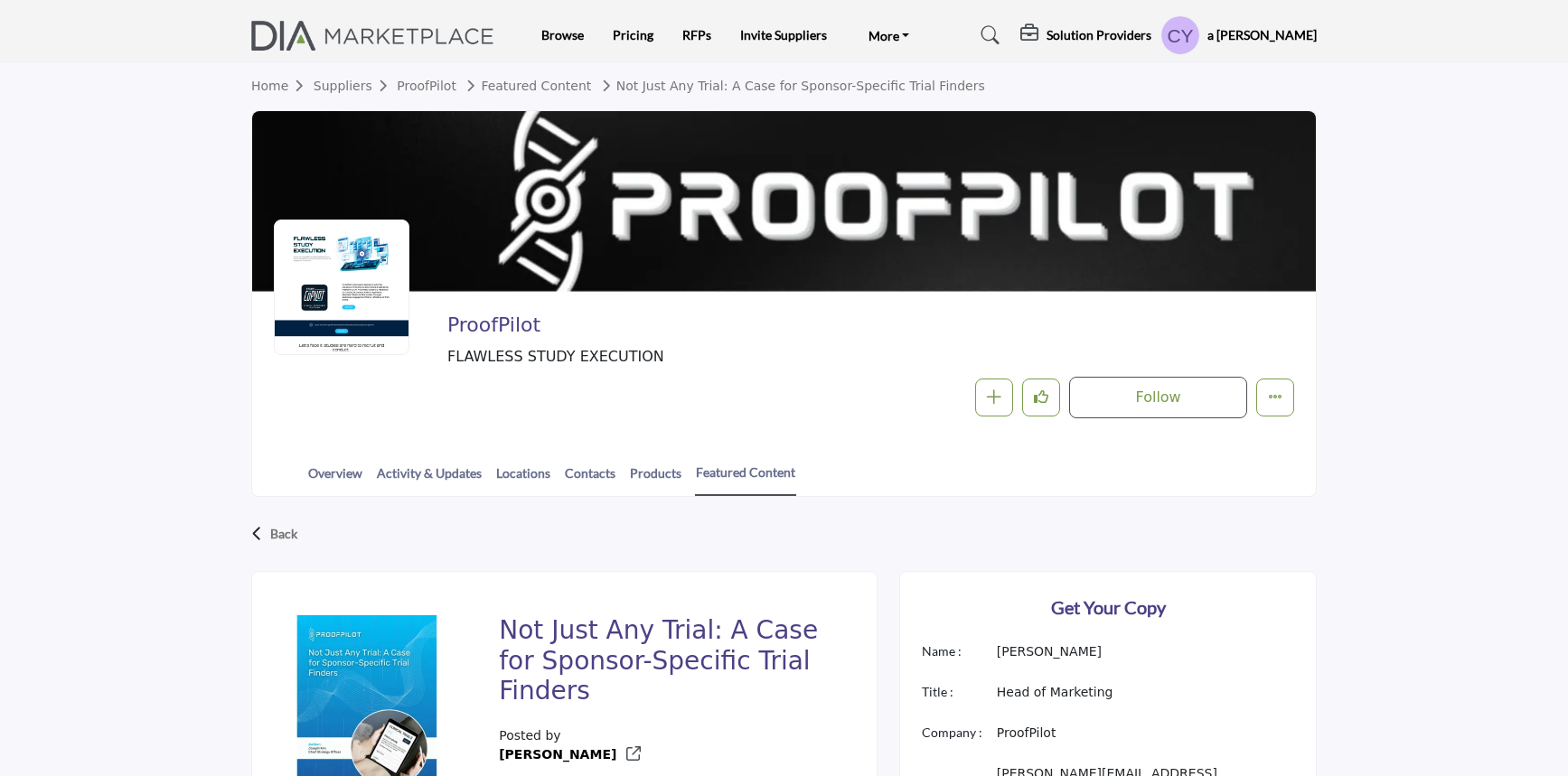
click at [1273, 398] on icon "More details" at bounding box center [1275, 397] width 15 height 15
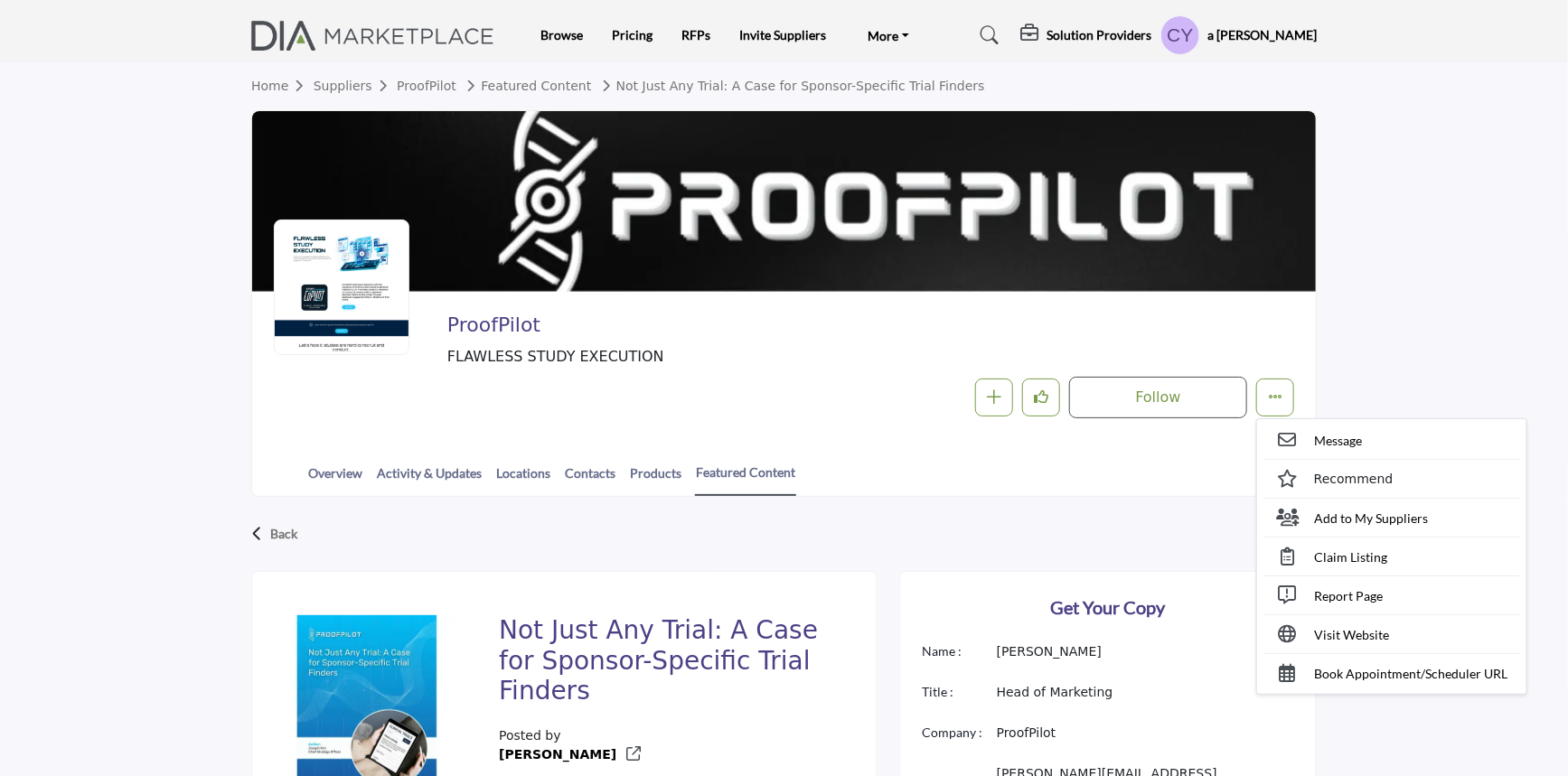
click at [1248, 27] on h5 "a [PERSON_NAME]" at bounding box center [1262, 35] width 110 height 18
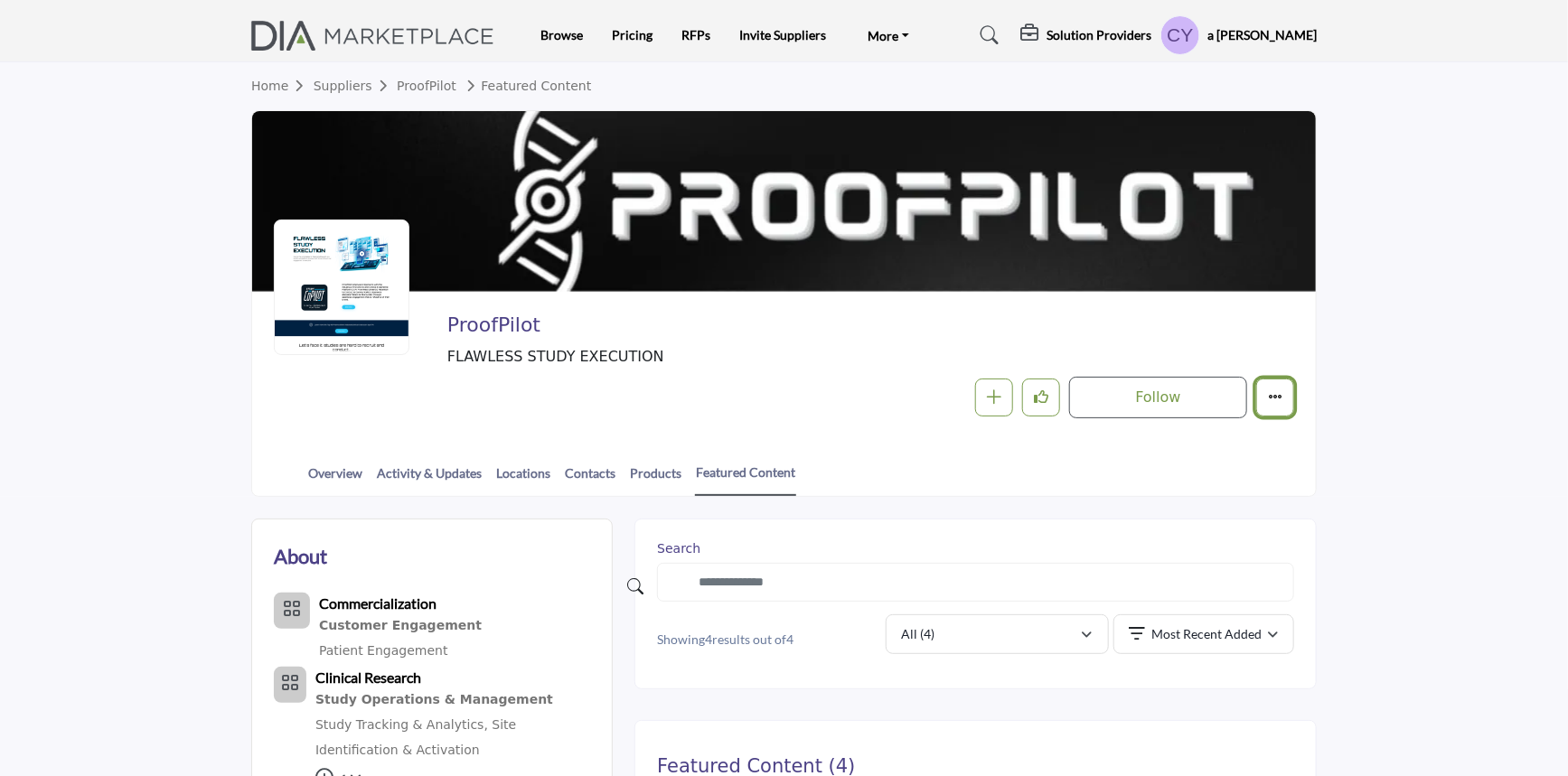
click at [1269, 397] on icon "More details" at bounding box center [1275, 397] width 15 height 15
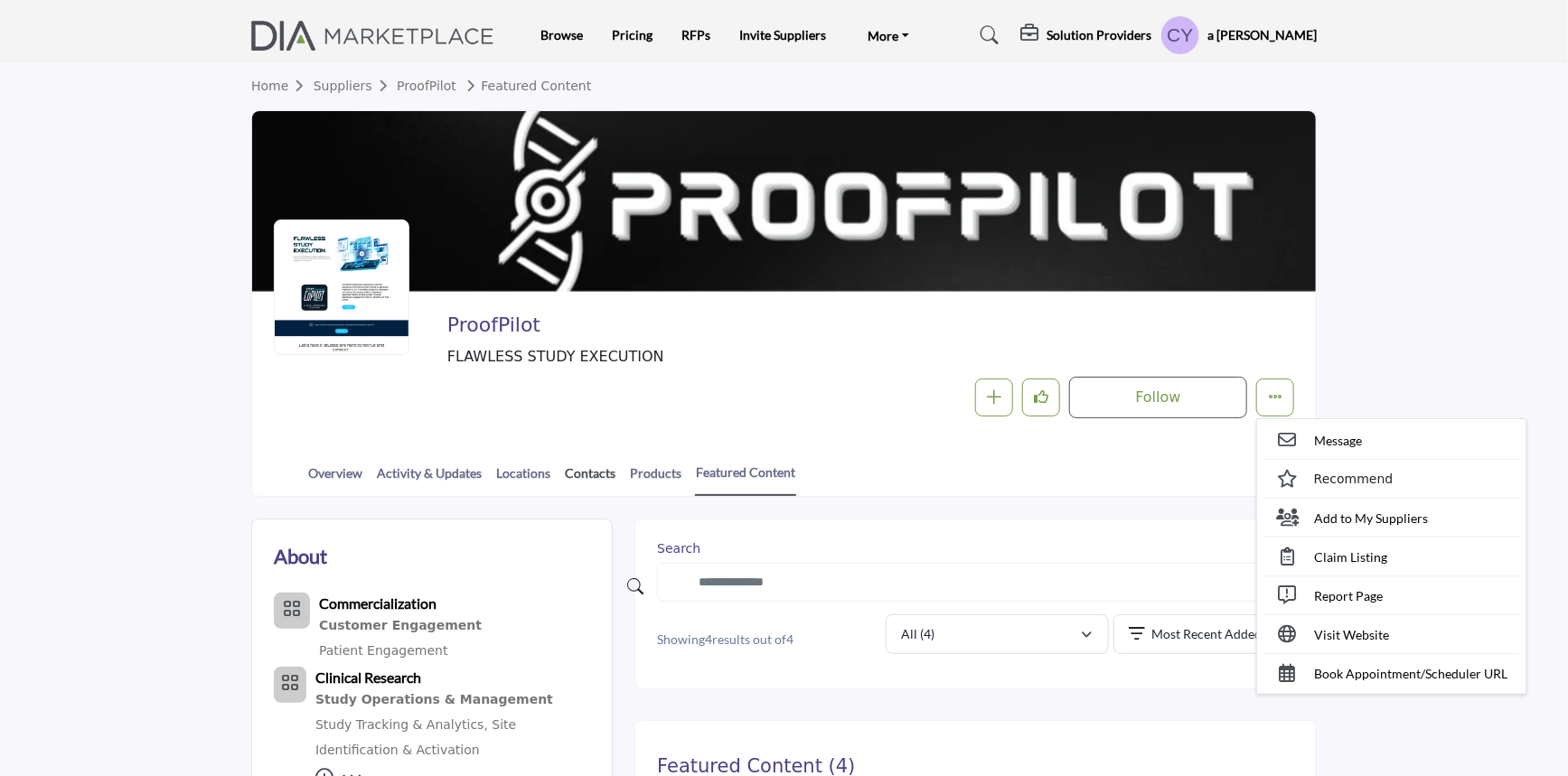
click at [584, 481] on link "Contacts" at bounding box center [590, 480] width 52 height 31
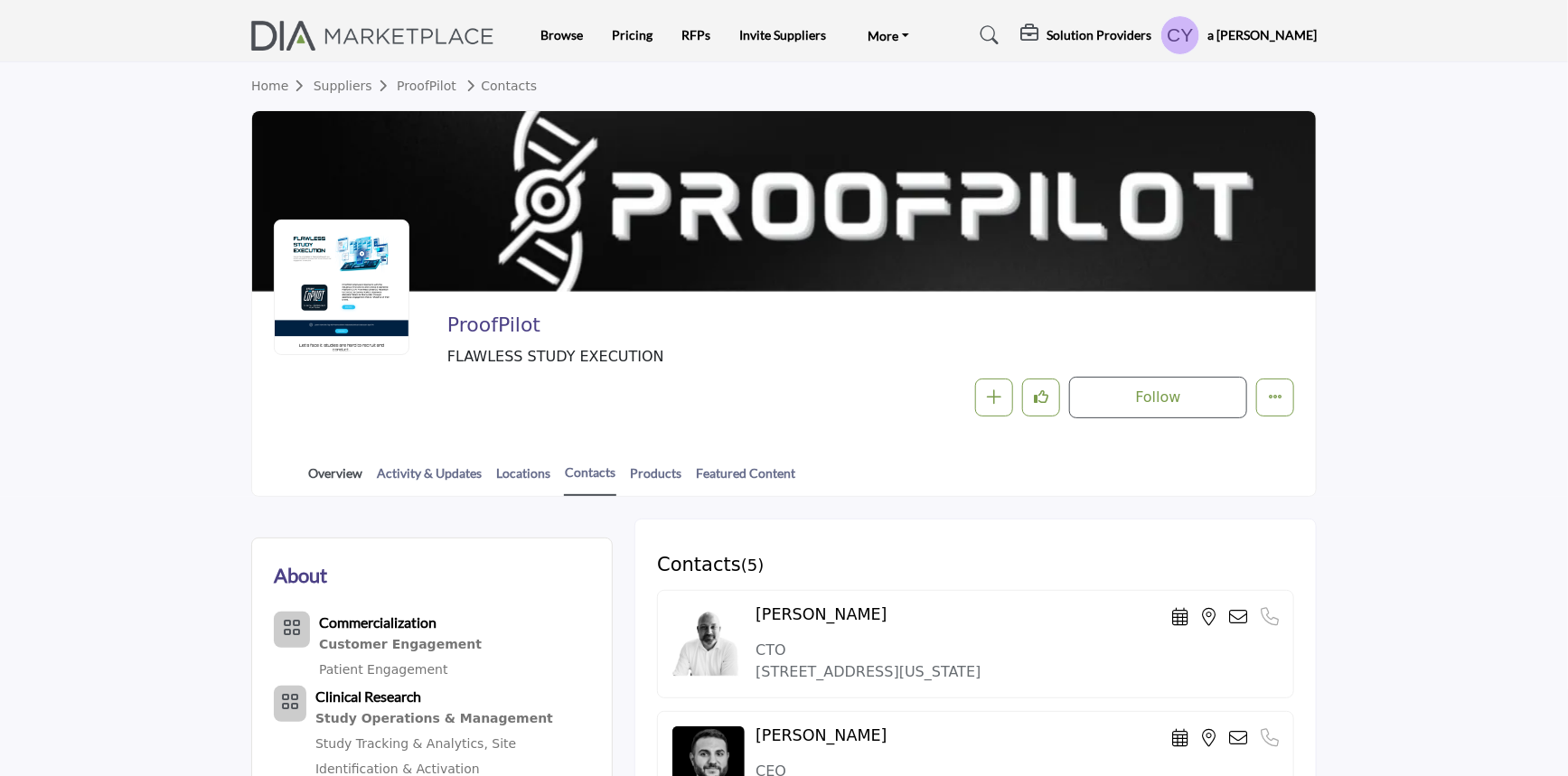
click at [339, 476] on link "Overview" at bounding box center [335, 480] width 56 height 31
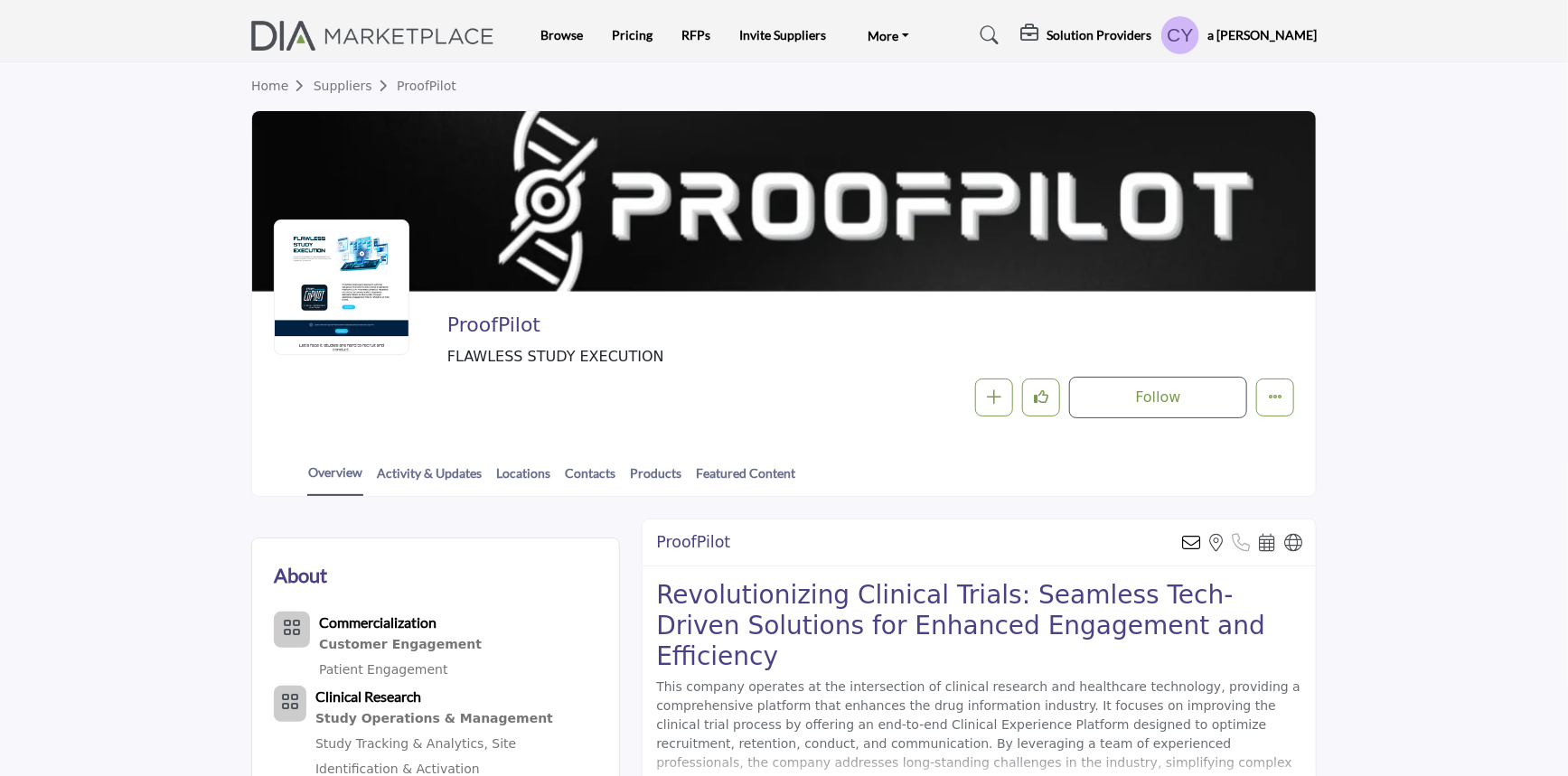
click at [615, 469] on div "Overview Activity & Updates Locations Contacts Products Featured Content" at bounding box center [807, 468] width 1018 height 56
click at [612, 469] on link "Contacts" at bounding box center [590, 480] width 52 height 31
click at [606, 469] on link "Contacts" at bounding box center [590, 480] width 52 height 31
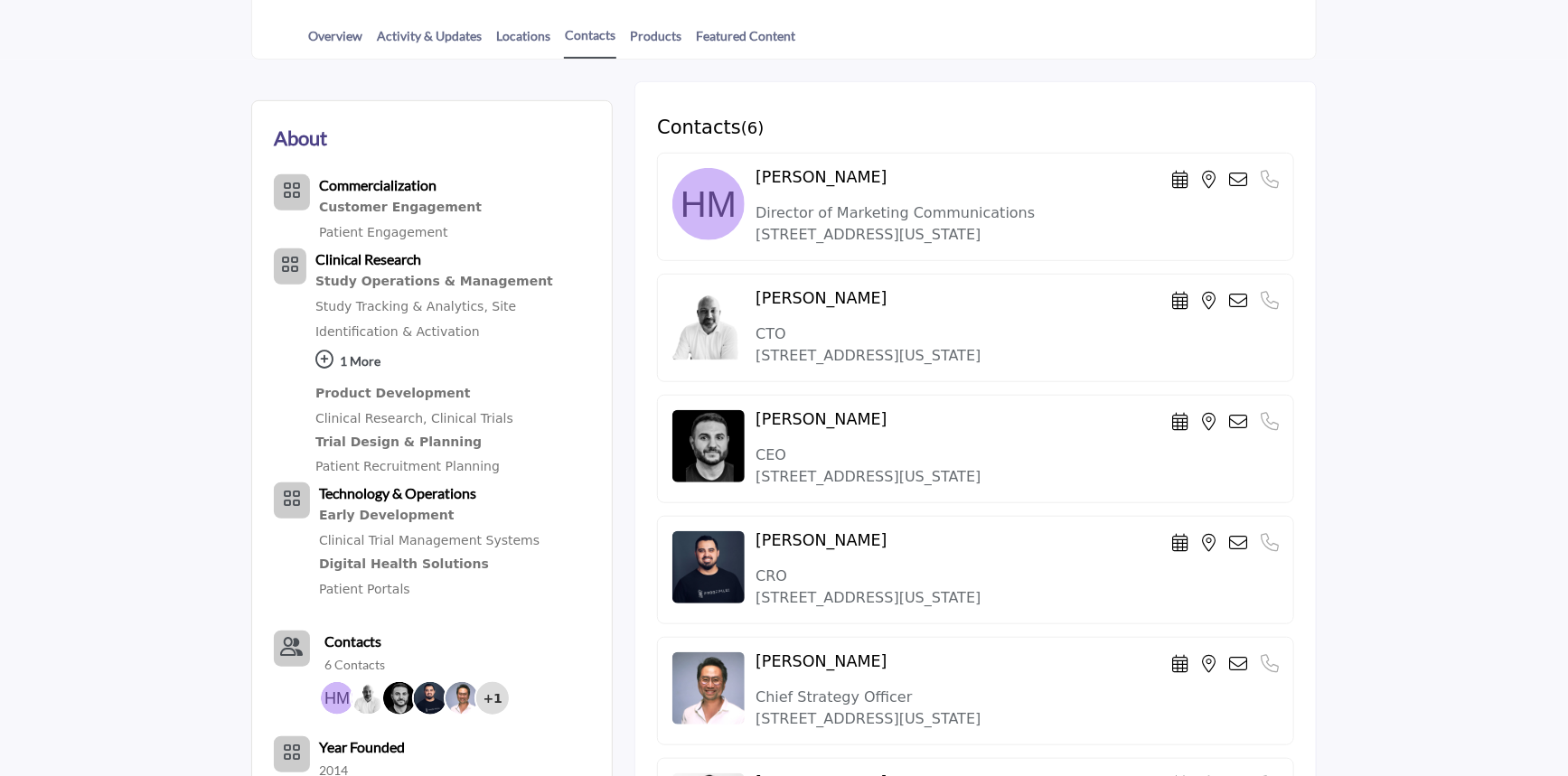
scroll to position [429, 0]
